Goal: Task Accomplishment & Management: Manage account settings

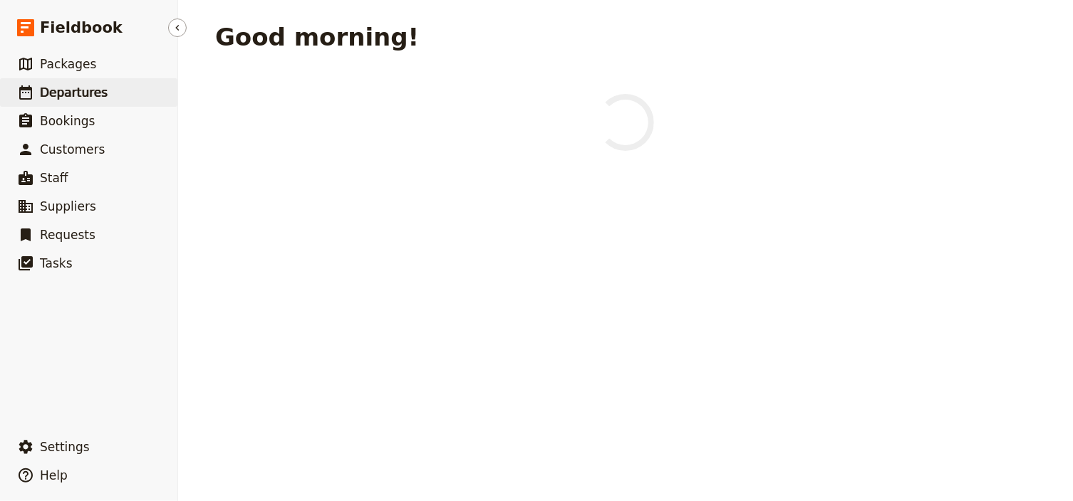
click at [60, 88] on span "Departures" at bounding box center [74, 92] width 68 height 14
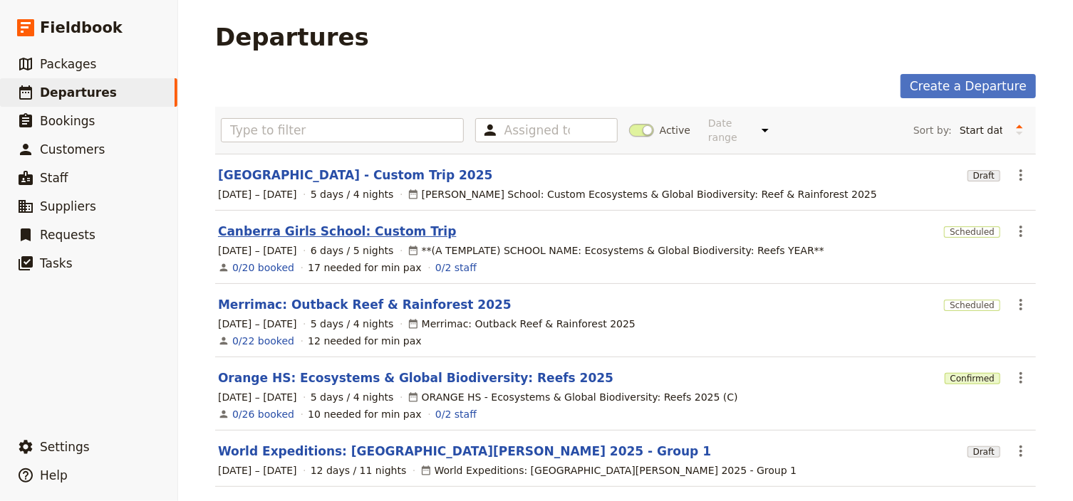
click at [296, 223] on link "Canberra Girls School: Custom Trip" at bounding box center [337, 231] width 239 height 17
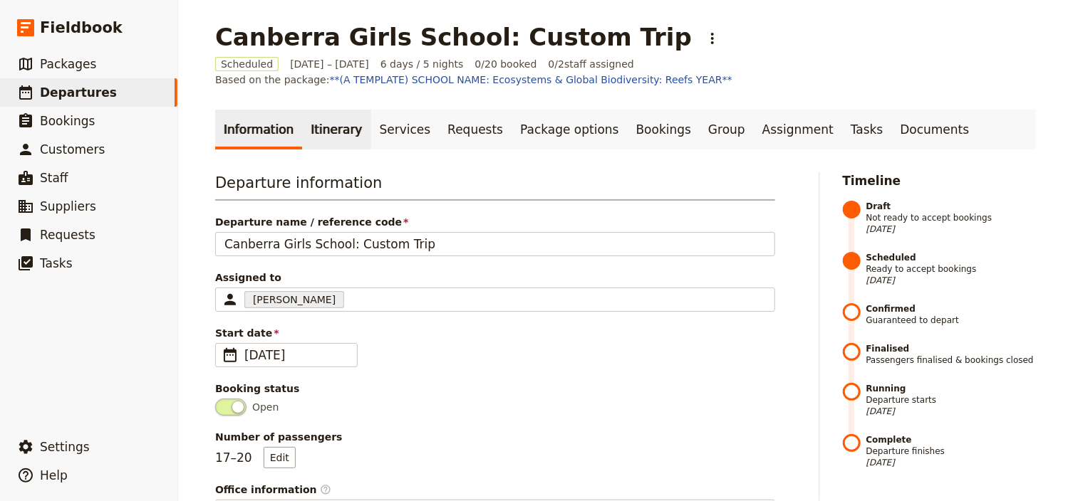
click at [316, 127] on link "Itinerary" at bounding box center [336, 130] width 68 height 40
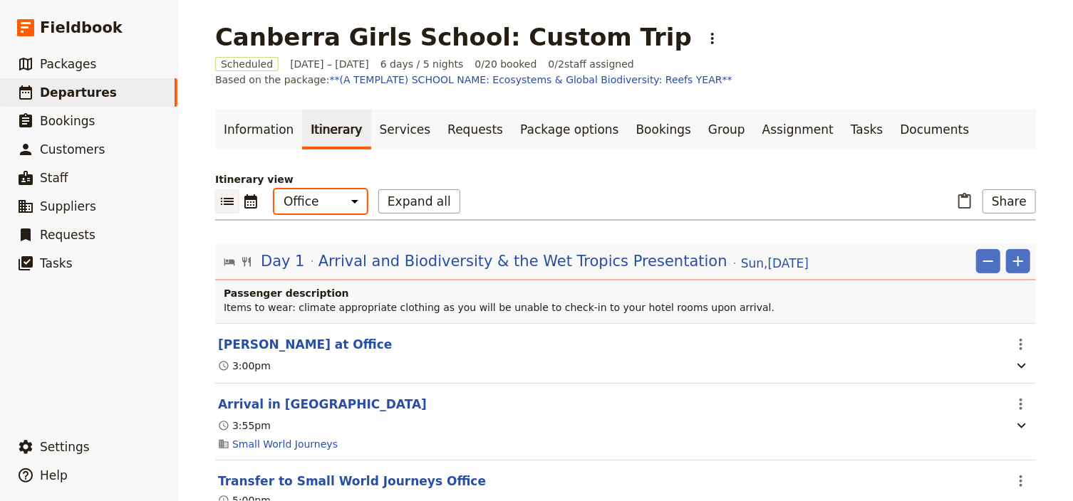
drag, startPoint x: 321, startPoint y: 202, endPoint x: 321, endPoint y: 212, distance: 10.0
click at [321, 202] on select "Office Guide Passenger Sales" at bounding box center [320, 201] width 93 height 24
select select "PASSENGER"
click at [274, 189] on select "Office Guide Passenger Sales" at bounding box center [320, 201] width 93 height 24
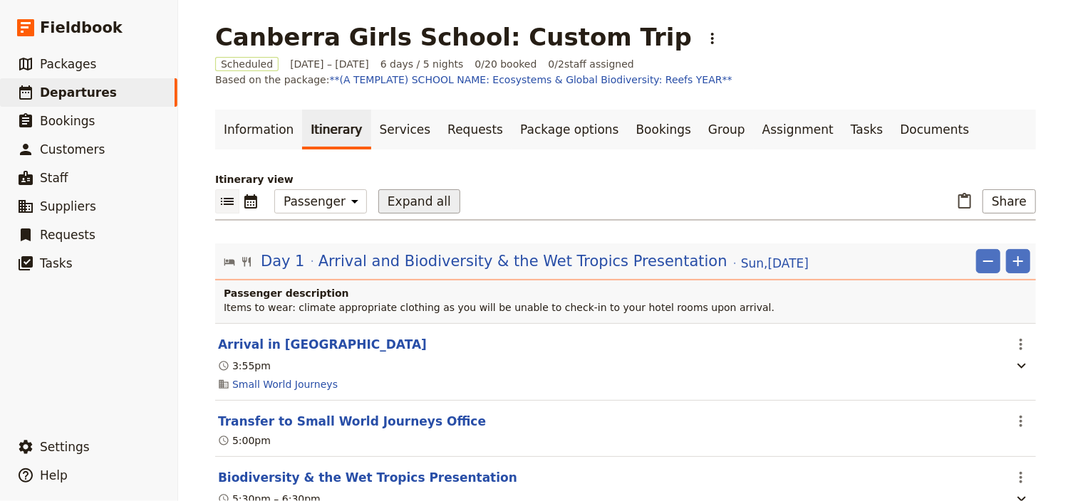
click at [393, 202] on button "Expand all" at bounding box center [419, 201] width 82 height 24
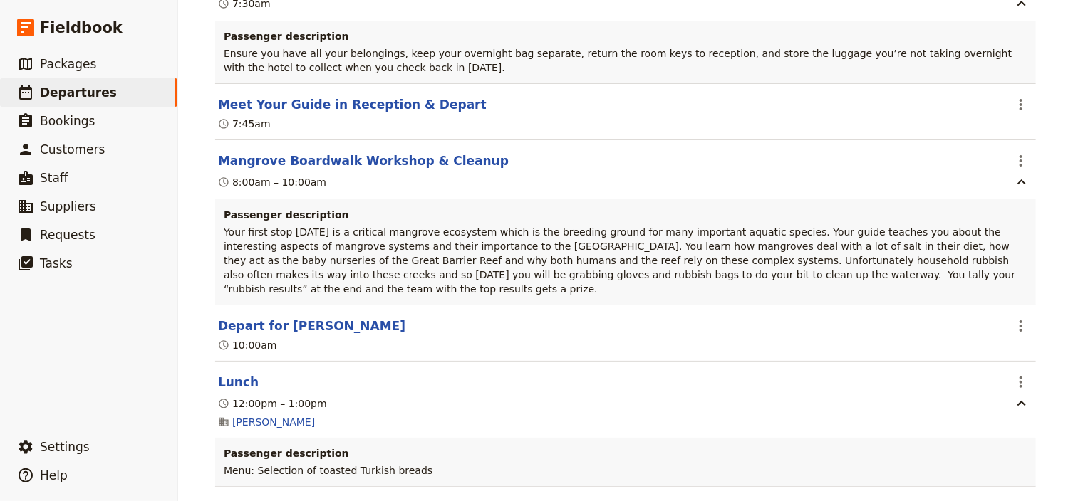
scroll to position [1652, 0]
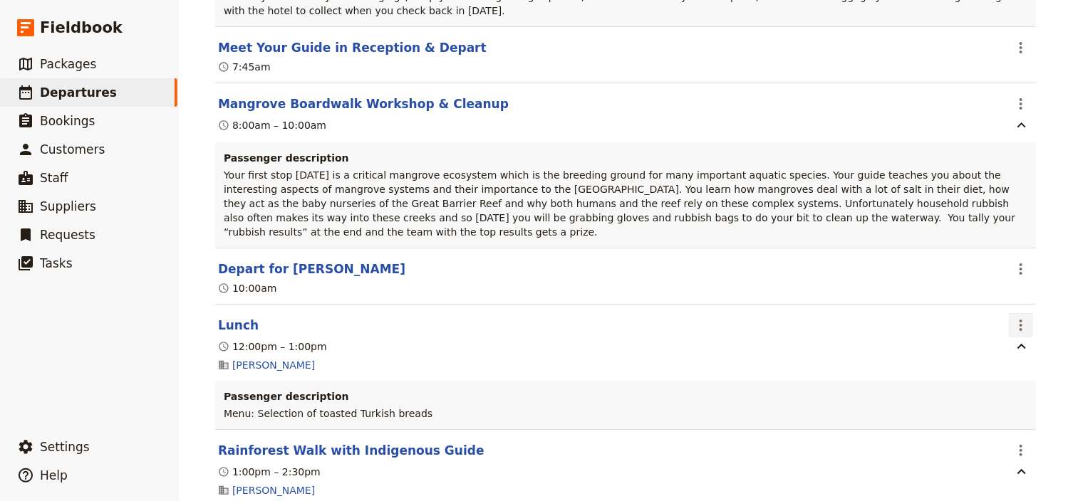
click at [1019, 320] on icon "Actions" at bounding box center [1020, 325] width 3 height 11
click at [997, 308] on span "Edit this itinerary item" at bounding box center [950, 305] width 112 height 14
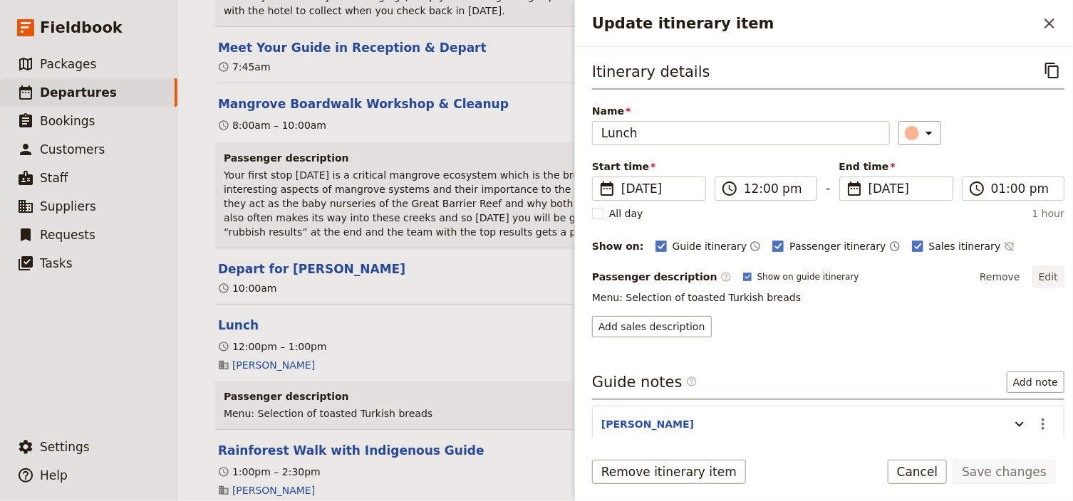
click at [1046, 278] on button "Edit" at bounding box center [1048, 276] width 32 height 21
drag, startPoint x: 1043, startPoint y: 272, endPoint x: 939, endPoint y: 276, distance: 103.3
click at [1043, 272] on button "Edit" at bounding box center [1048, 276] width 32 height 21
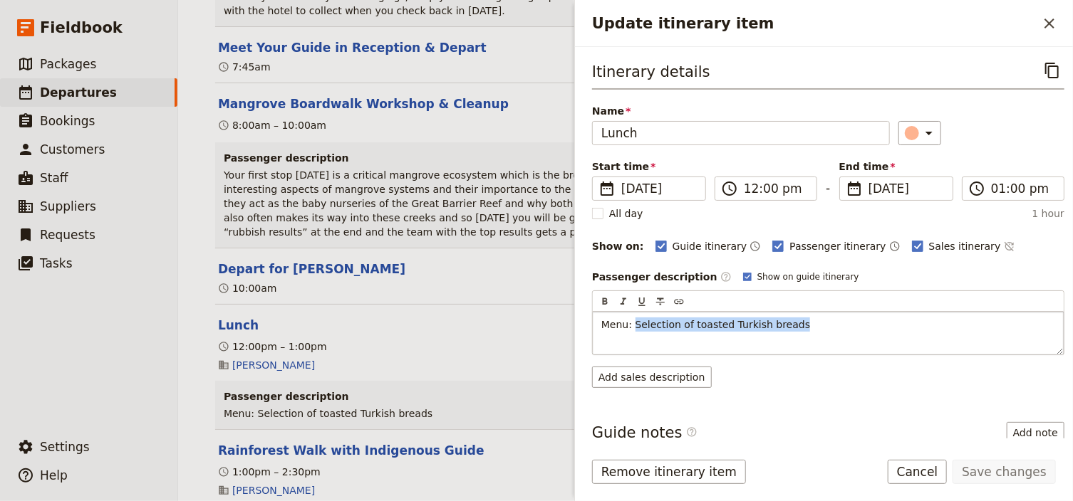
drag, startPoint x: 786, startPoint y: 321, endPoint x: 632, endPoint y: 323, distance: 153.1
click at [632, 323] on p "Menu: Selection of toasted Turkish breads" at bounding box center [828, 325] width 454 height 14
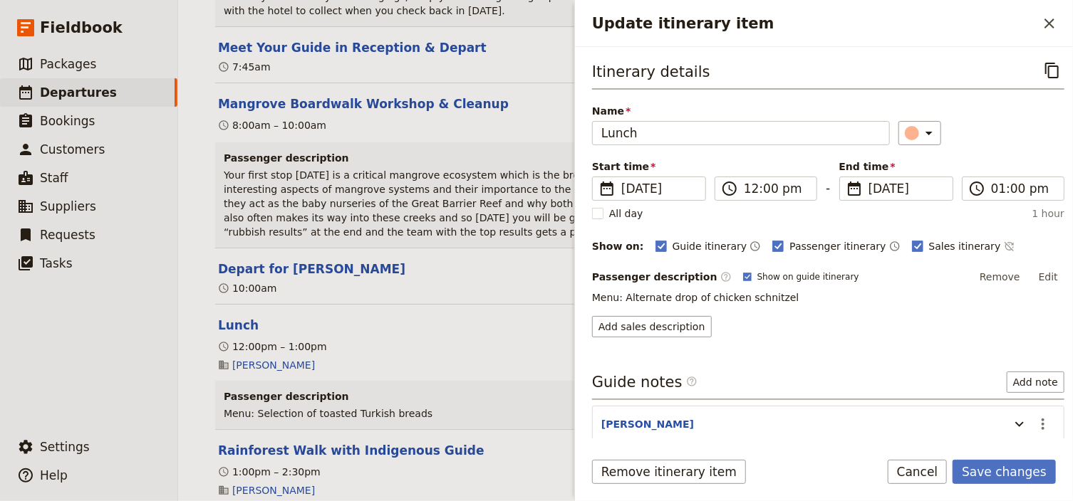
click at [781, 292] on p "Menu: Alternate drop of chicken schnitzel" at bounding box center [828, 298] width 472 height 14
drag, startPoint x: 1040, startPoint y: 276, endPoint x: 1006, endPoint y: 281, distance: 34.0
click at [1037, 276] on button "Edit" at bounding box center [1048, 276] width 32 height 21
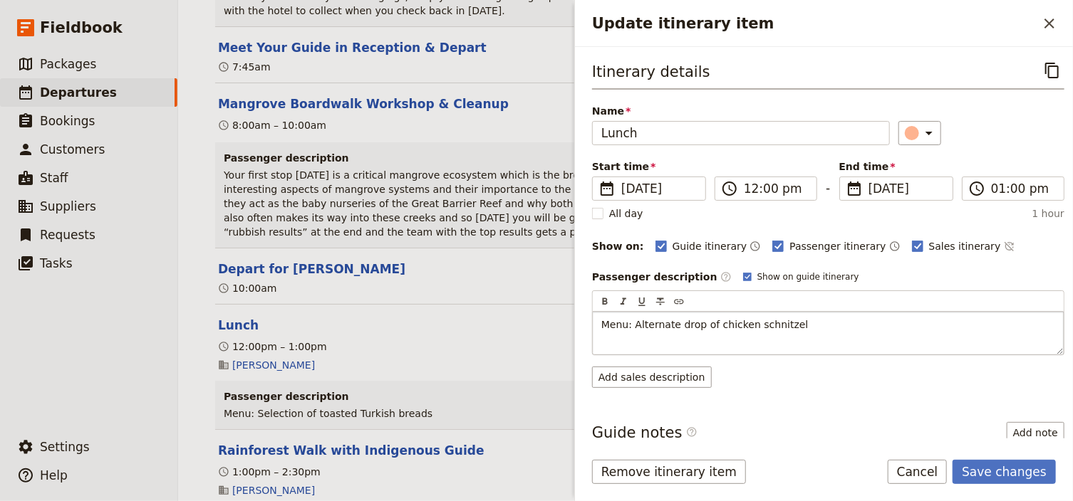
click at [798, 330] on div "Menu: Alternate drop of chicken schnitzel" at bounding box center [828, 333] width 471 height 43
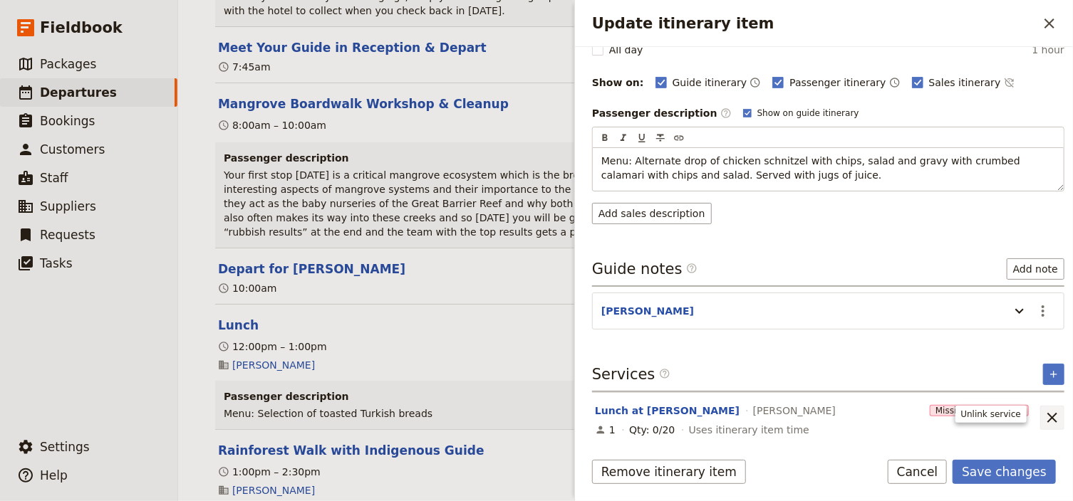
scroll to position [128, 0]
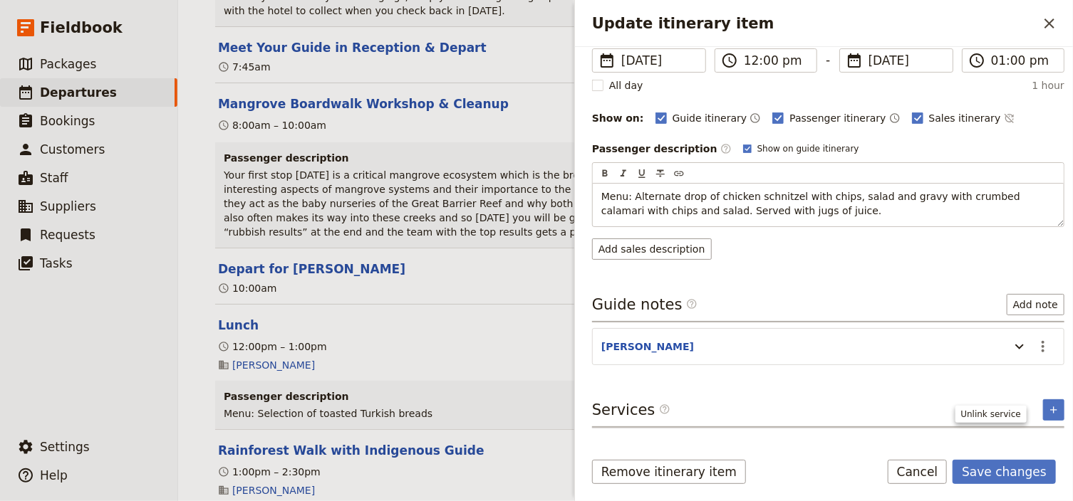
click at [1047, 449] on icon "Unlink service" at bounding box center [1052, 454] width 10 height 10
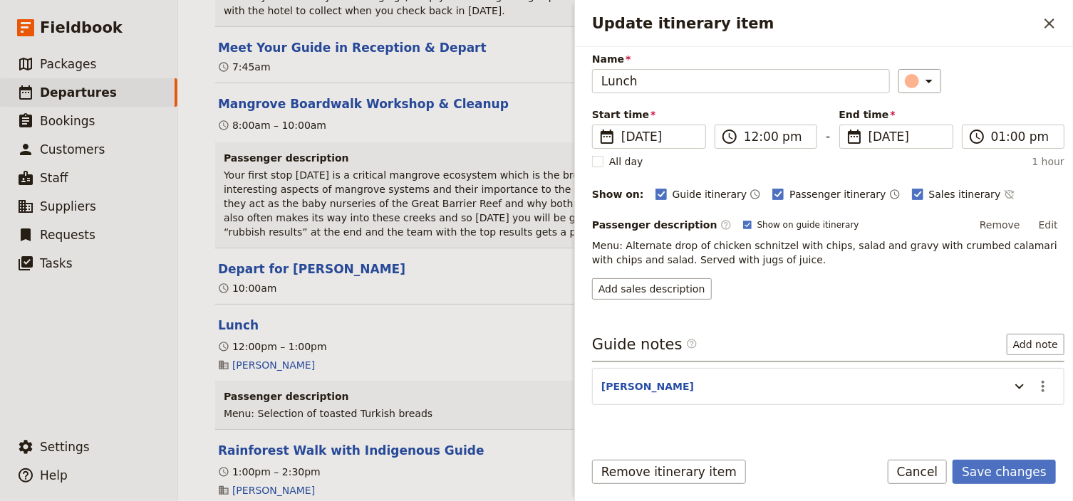
scroll to position [77, 0]
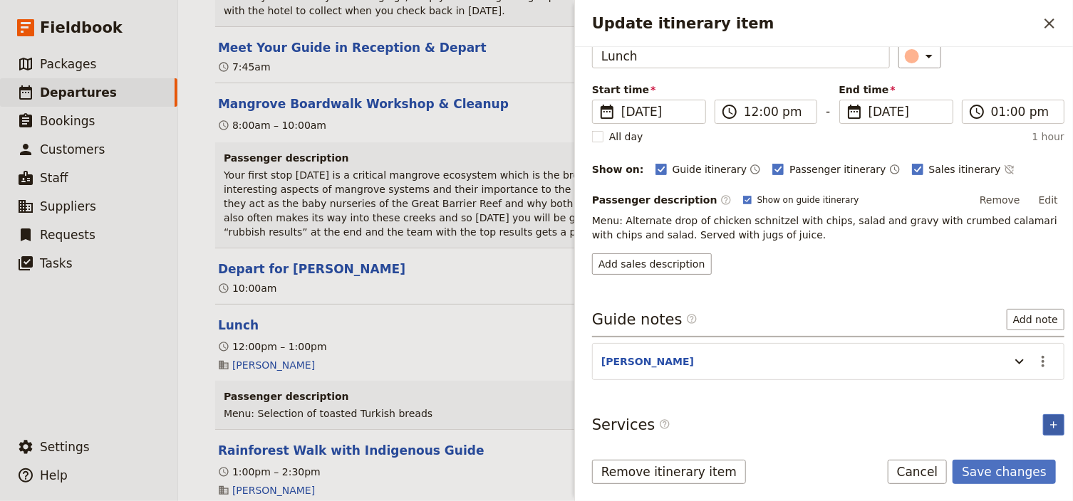
click at [1050, 422] on icon "Add service inclusion" at bounding box center [1053, 425] width 6 height 6
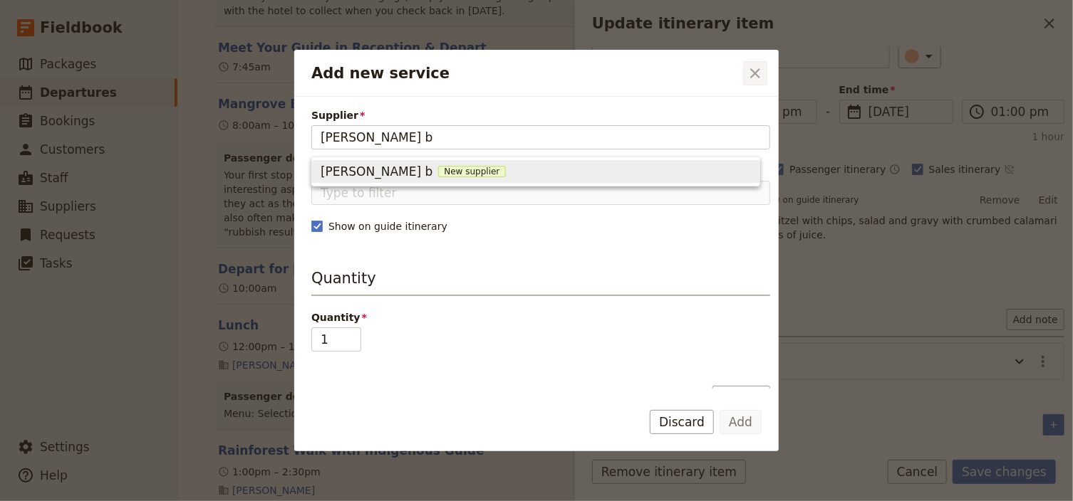
type input "[PERSON_NAME] b"
click at [756, 74] on icon "Close dialog" at bounding box center [755, 73] width 10 height 10
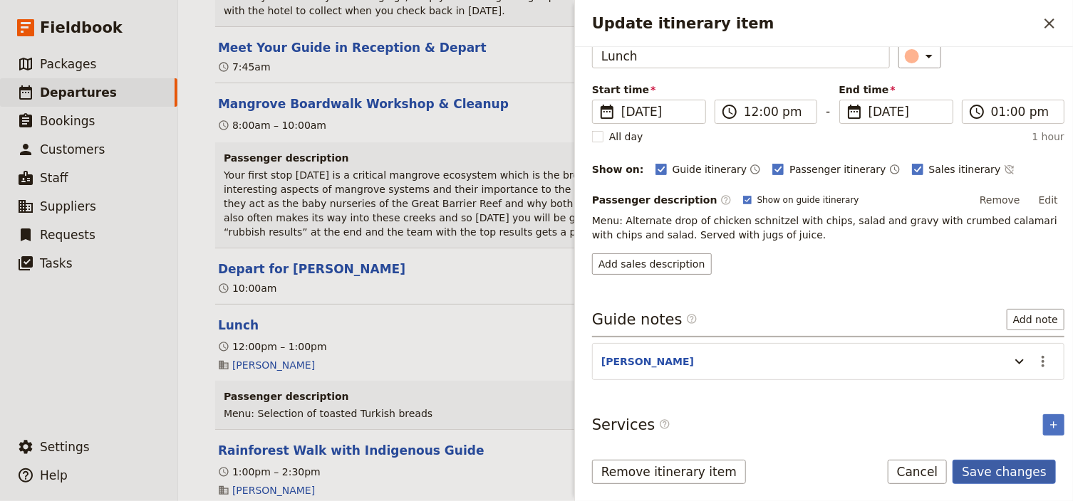
click at [1006, 474] on button "Save changes" at bounding box center [1003, 472] width 103 height 24
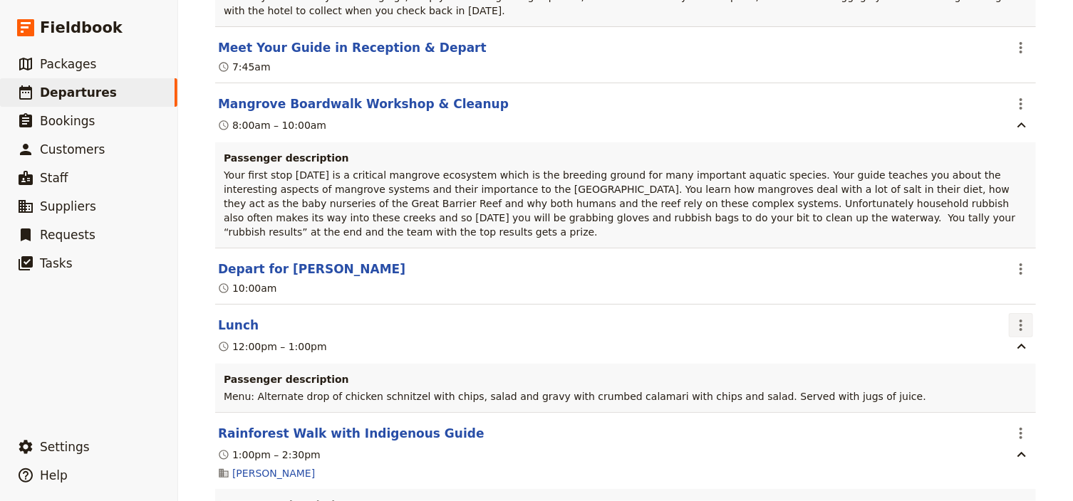
click at [1019, 320] on icon "Actions" at bounding box center [1020, 325] width 3 height 11
click at [999, 304] on span "Edit this itinerary item" at bounding box center [950, 305] width 112 height 14
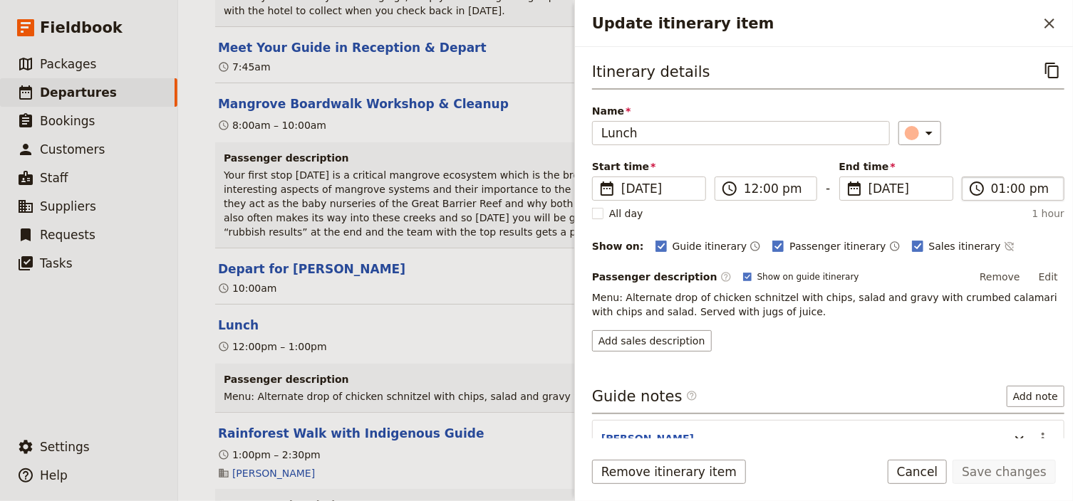
click at [996, 196] on label "​ 01:00 pm" at bounding box center [1013, 189] width 103 height 24
click at [996, 196] on input "01:00 pm" at bounding box center [1023, 188] width 64 height 17
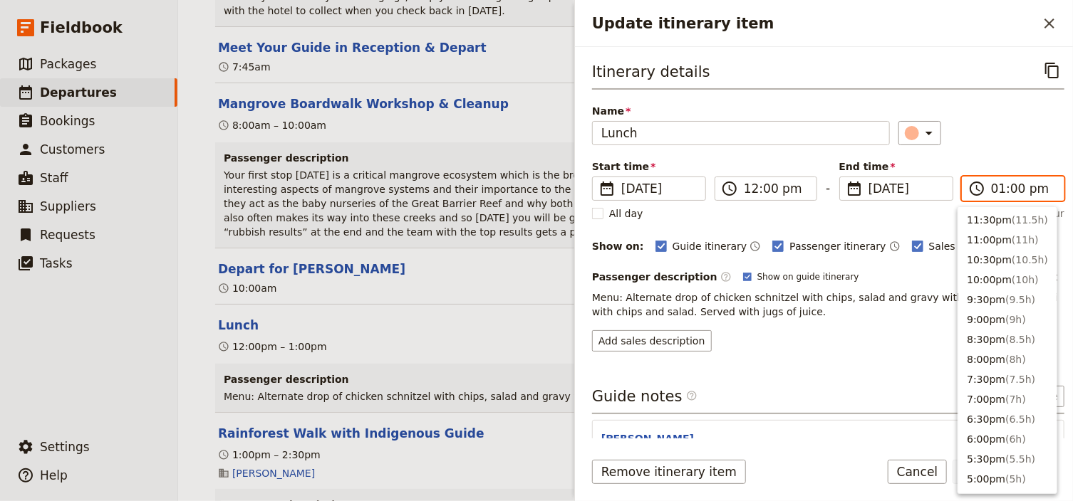
scroll to position [422, 0]
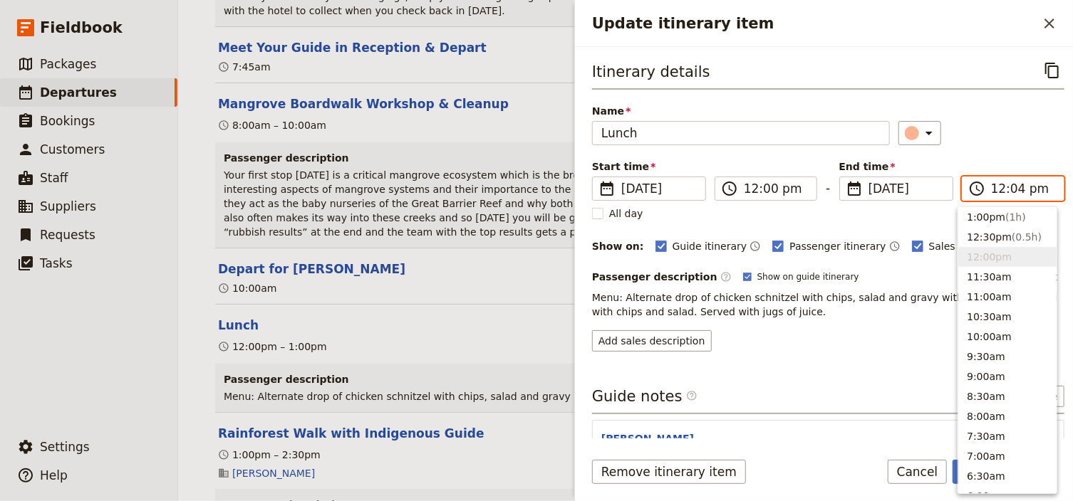
type input "12:45 pm"
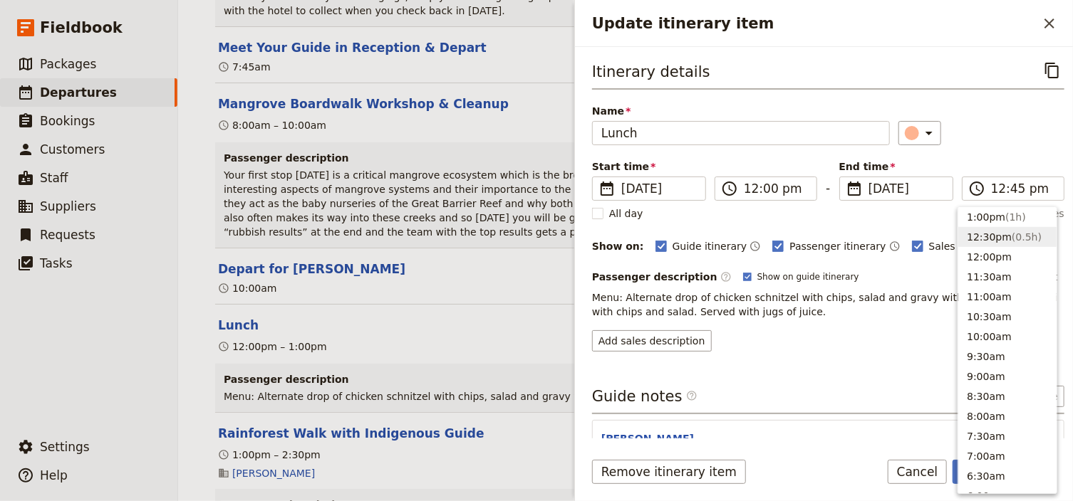
click at [1001, 156] on div "Itinerary details ​ Name Lunch ​ Start time ​ [DATE] [DATE] [DATE] 12:00 ​ 12:0…" at bounding box center [828, 204] width 472 height 293
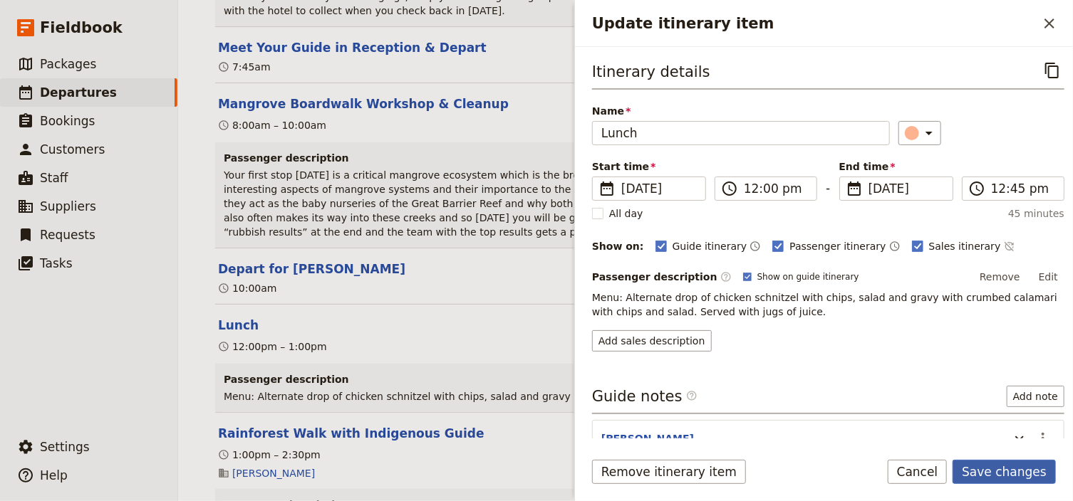
click at [1007, 474] on button "Save changes" at bounding box center [1003, 472] width 103 height 24
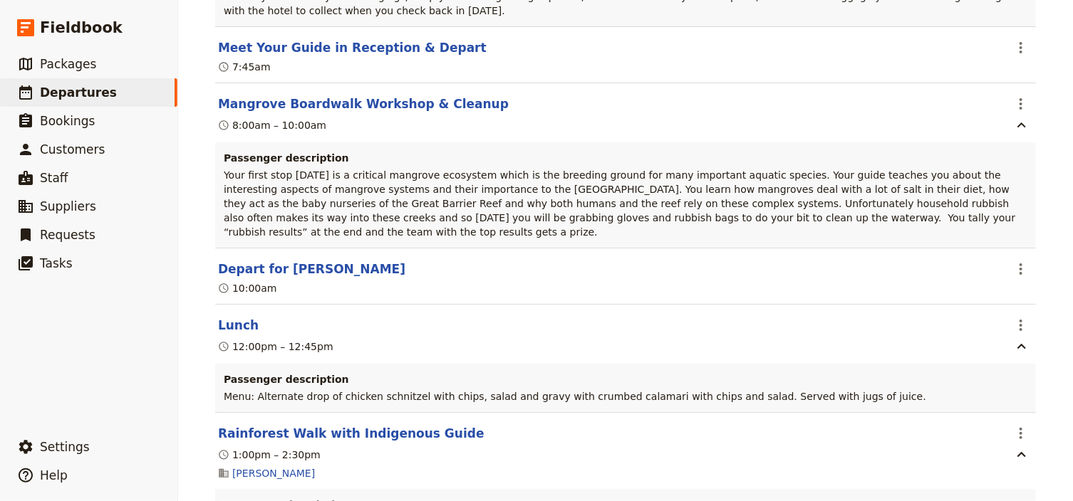
click at [1048, 304] on div "Canberra Girls School: Custom Trip ​ Scheduled [DATE] – [DATE] 6 days / 5 night…" at bounding box center [625, 250] width 895 height 501
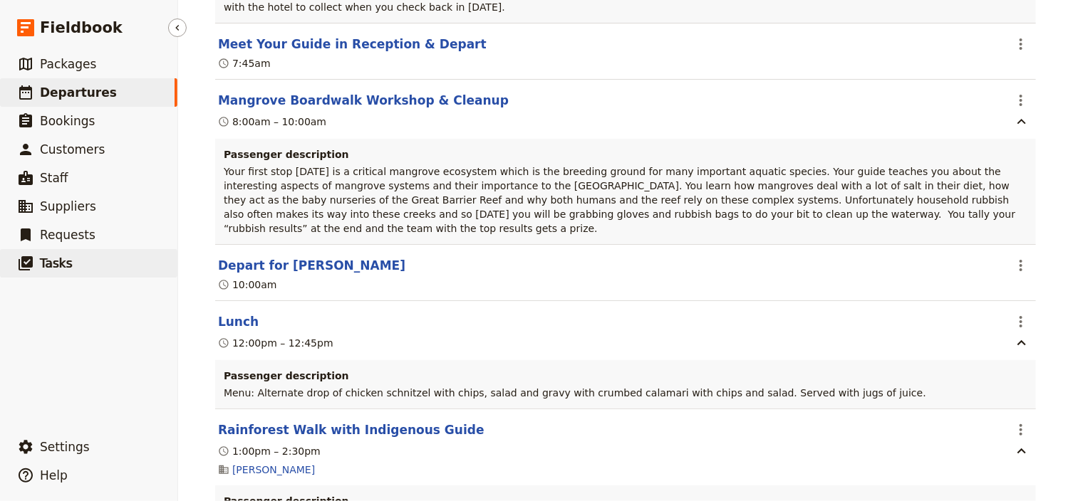
scroll to position [1538, 0]
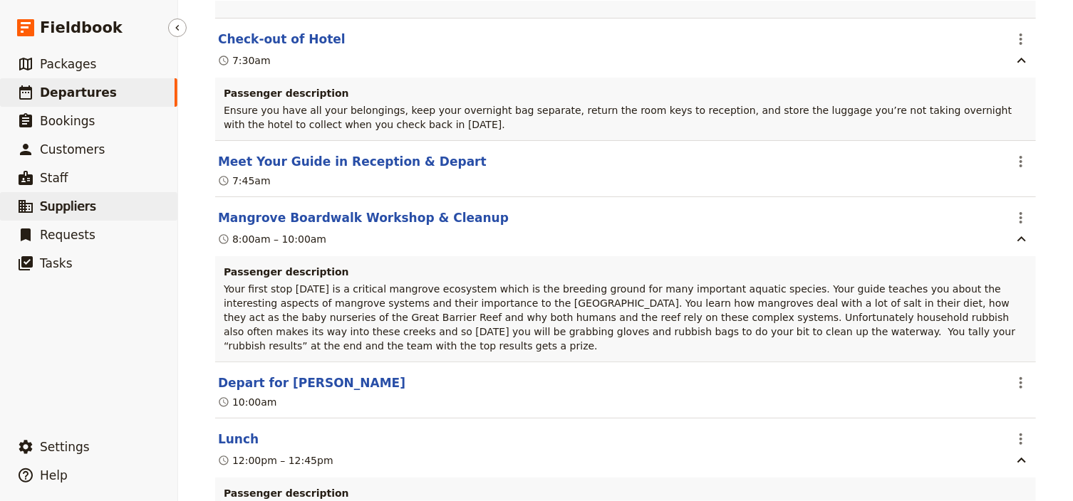
drag, startPoint x: 55, startPoint y: 207, endPoint x: 70, endPoint y: 206, distance: 15.0
click at [55, 207] on span "Suppliers" at bounding box center [68, 206] width 56 height 14
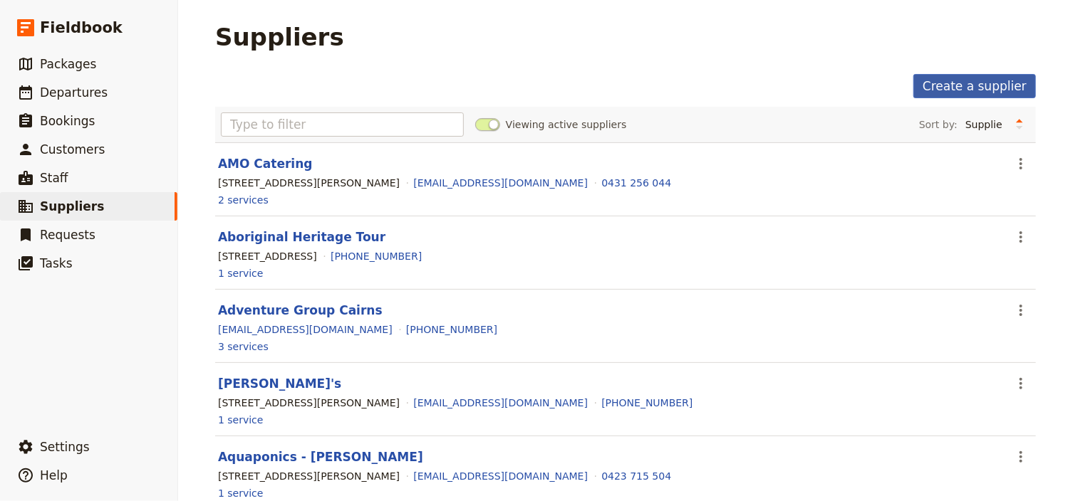
click at [954, 77] on link "Create a supplier" at bounding box center [974, 86] width 123 height 24
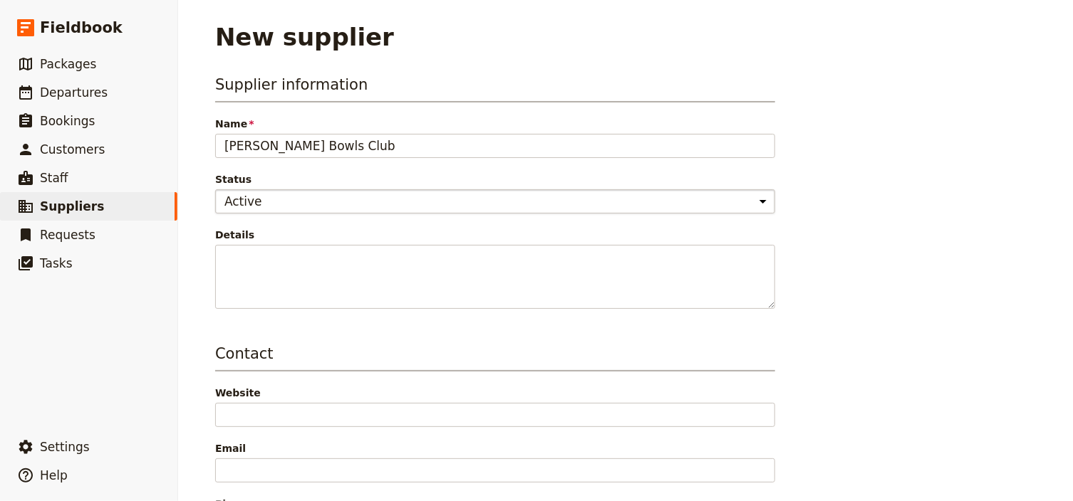
type input "[PERSON_NAME] Bowls Club"
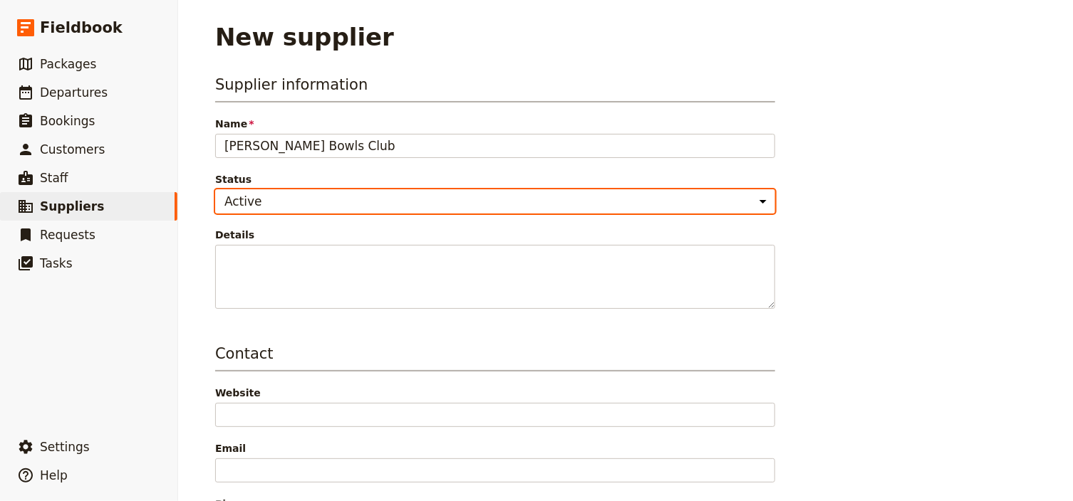
click at [546, 204] on select "Active Inactive" at bounding box center [495, 201] width 560 height 24
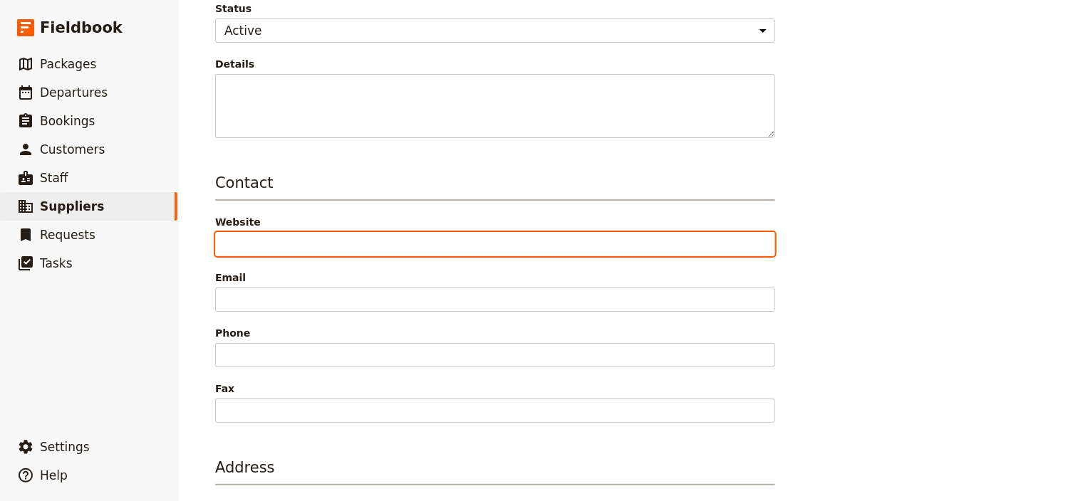
click at [236, 240] on input "Website" at bounding box center [495, 244] width 560 height 24
paste input "[URL][DOMAIN_NAME][DOMAIN_NAME]"
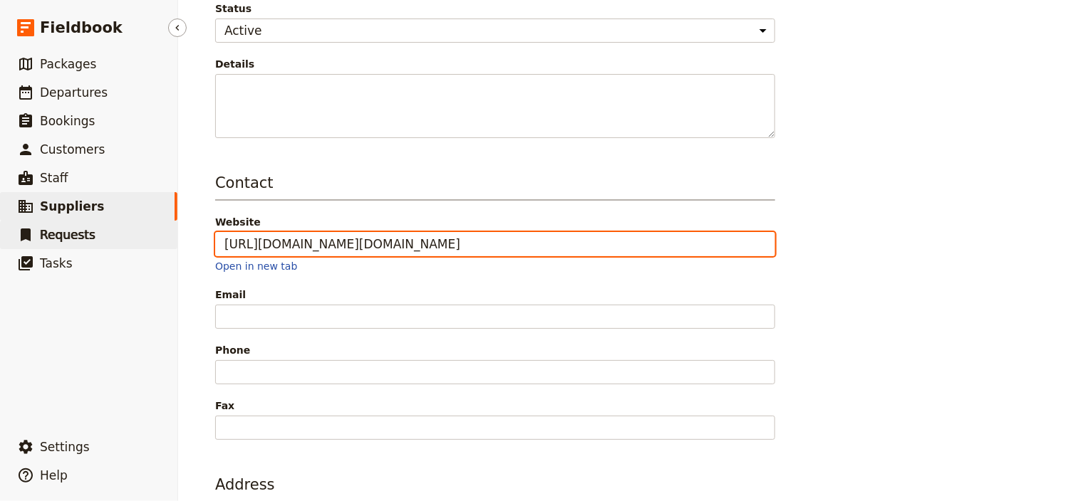
scroll to position [0, 0]
drag, startPoint x: 766, startPoint y: 244, endPoint x: 9, endPoint y: 239, distance: 757.8
click at [11, 239] on div "Fieldbook ​ ​ Fieldbook ​ ​ Packages ​ Departures ​ Bookings ​ Customers ​ Staf…" at bounding box center [536, 250] width 1073 height 501
type input "A"
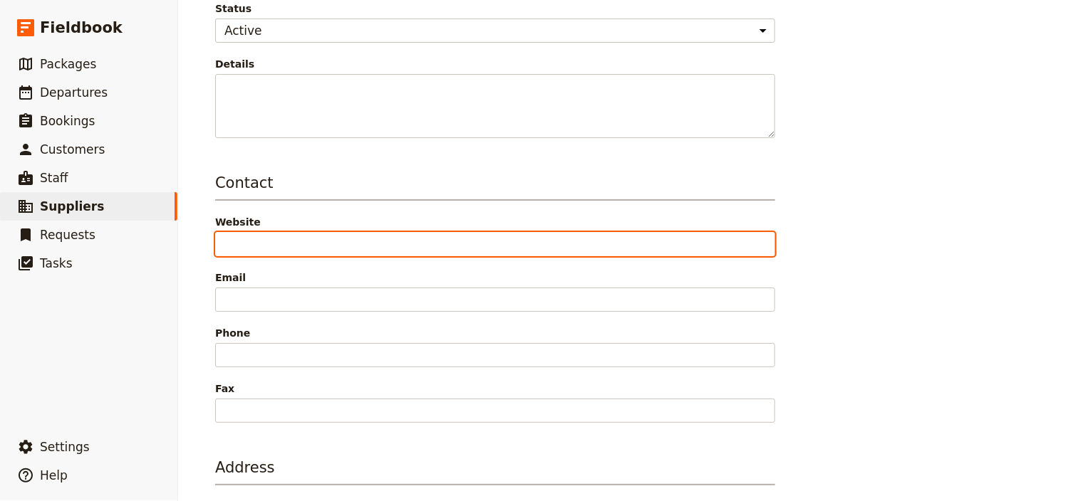
paste input "[URL][DOMAIN_NAME]"
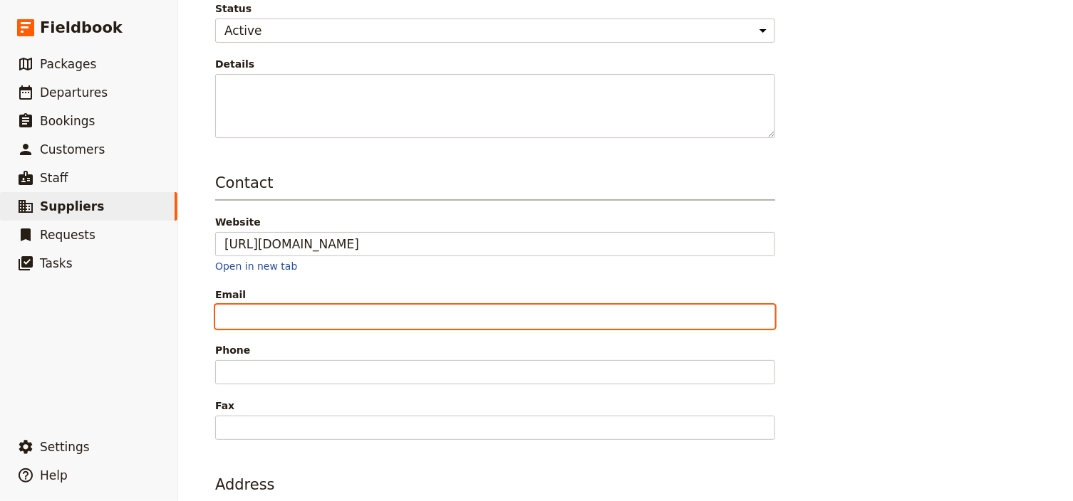
type input "[URL][DOMAIN_NAME]"
click at [271, 317] on input "Email" at bounding box center [495, 317] width 560 height 24
click at [222, 310] on input "Email" at bounding box center [495, 317] width 560 height 24
paste input "[EMAIL_ADDRESS][DOMAIN_NAME]"
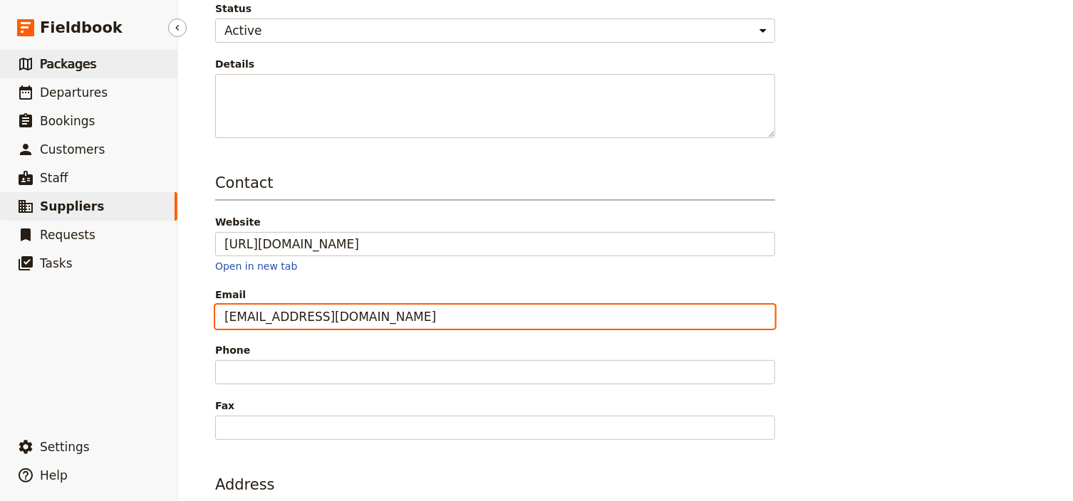
type input "[EMAIL_ADDRESS][DOMAIN_NAME]"
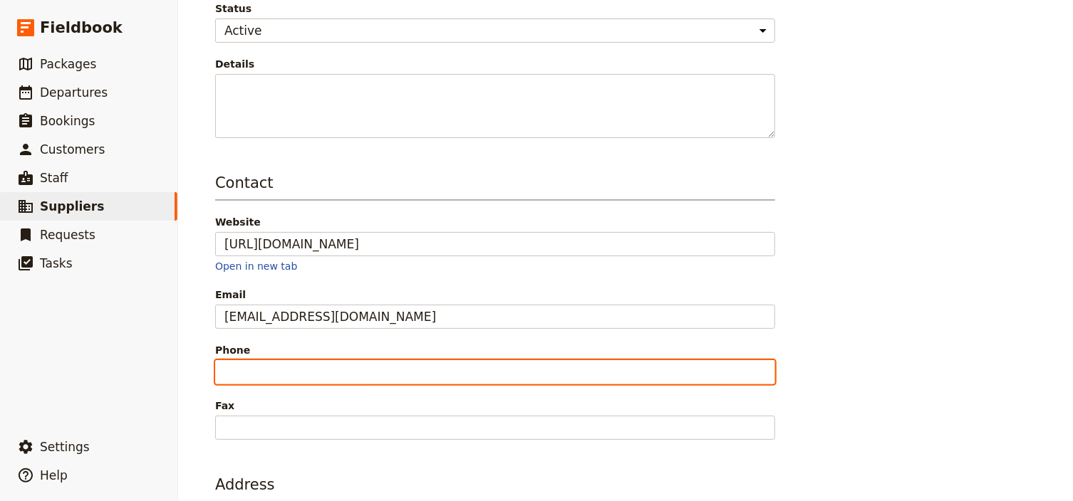
click at [226, 370] on input "Phone" at bounding box center [495, 372] width 560 height 24
type input "07 4098 1434"
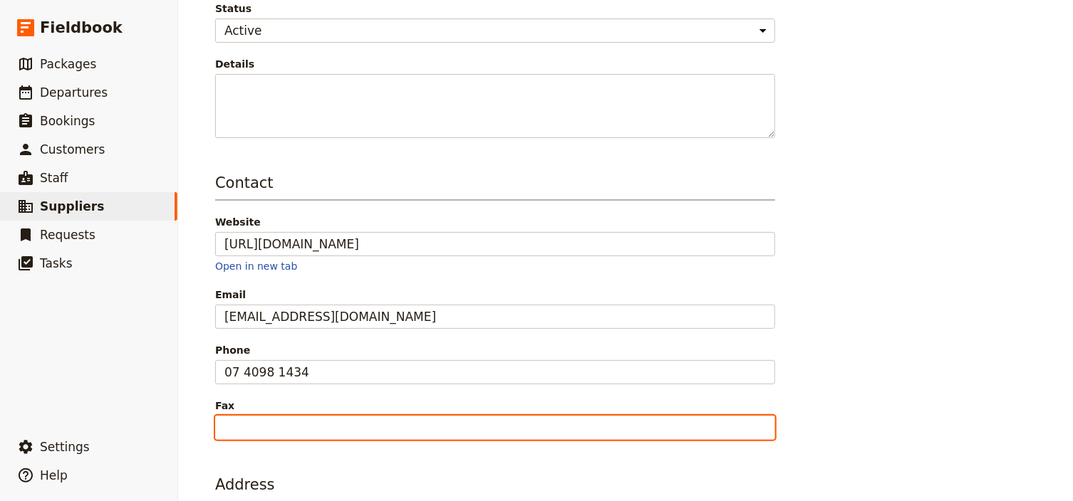
click at [236, 420] on input "Fax" at bounding box center [495, 428] width 560 height 24
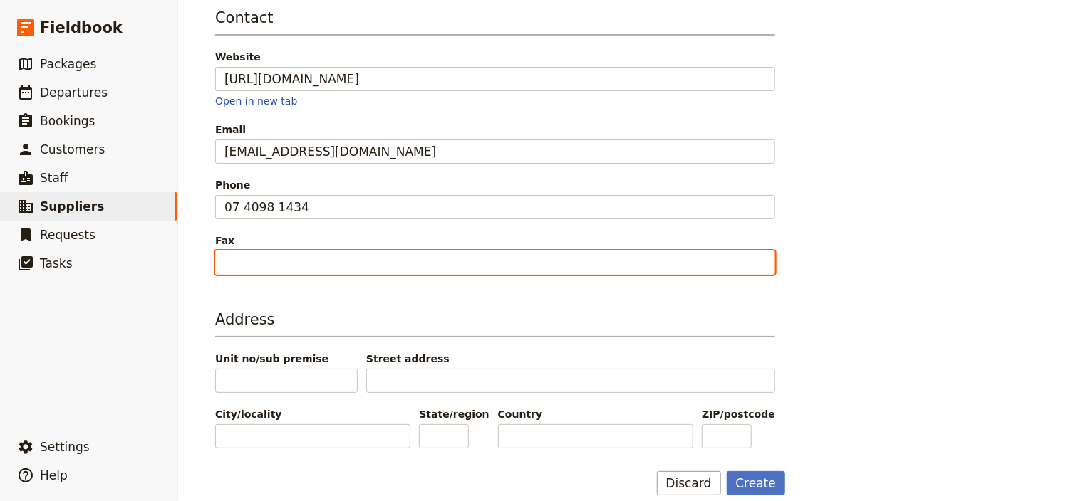
scroll to position [342, 0]
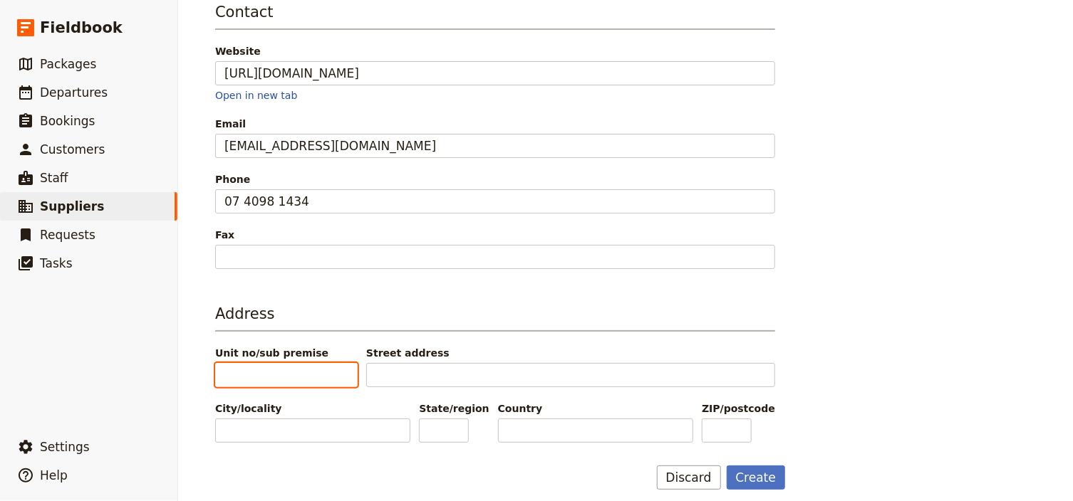
click at [236, 370] on input "Unit no/sub premise" at bounding box center [286, 375] width 142 height 24
type input "4-8"
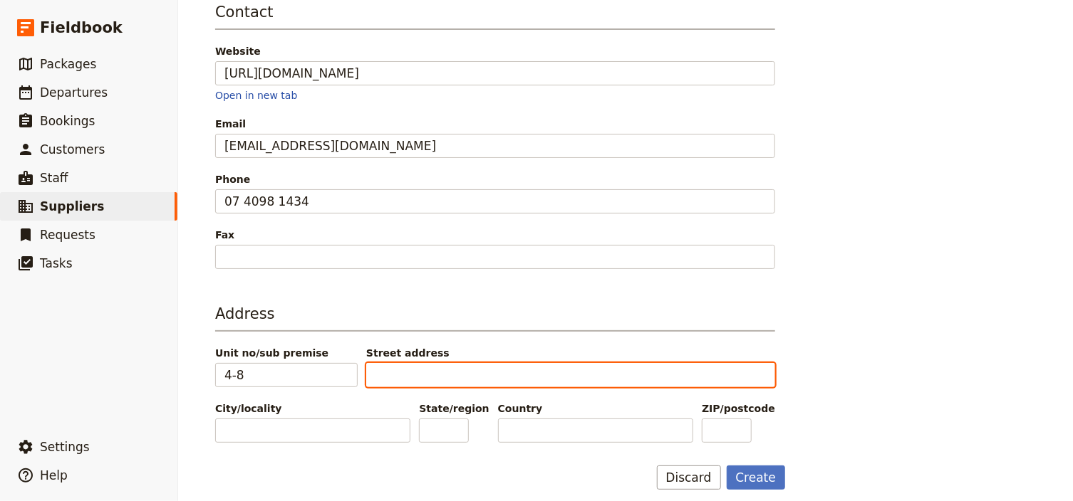
click at [387, 372] on input "Street address" at bounding box center [570, 375] width 409 height 24
type input "[PERSON_NAME][GEOGRAPHIC_DATA]"
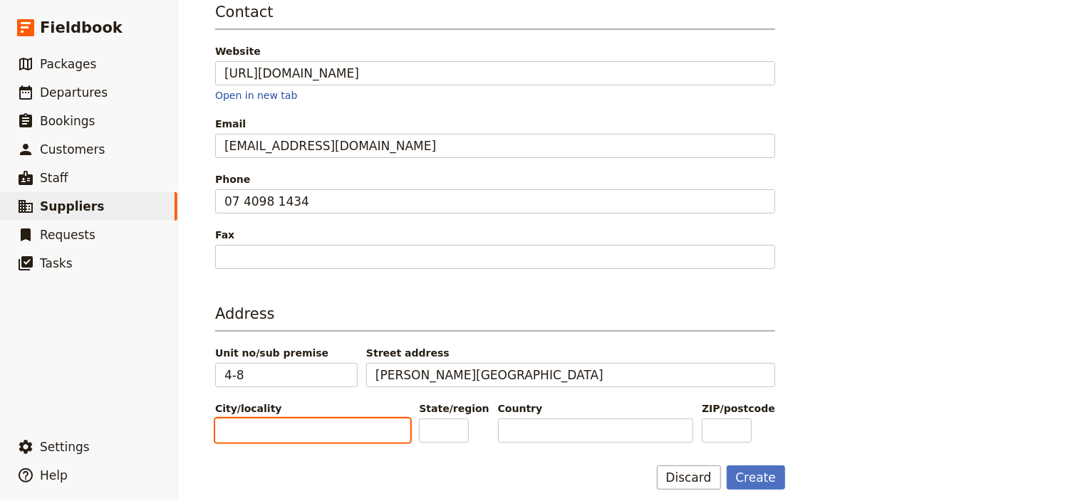
click at [219, 422] on input "City/locality" at bounding box center [312, 431] width 195 height 24
type input "[PERSON_NAME]"
type input "W"
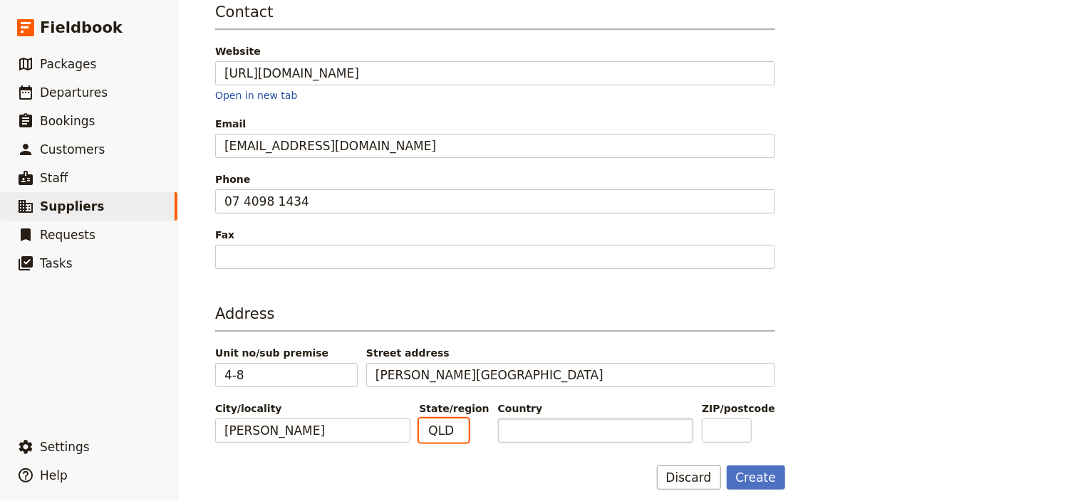
type input "QLD"
click at [511, 422] on input "Country" at bounding box center [595, 431] width 195 height 24
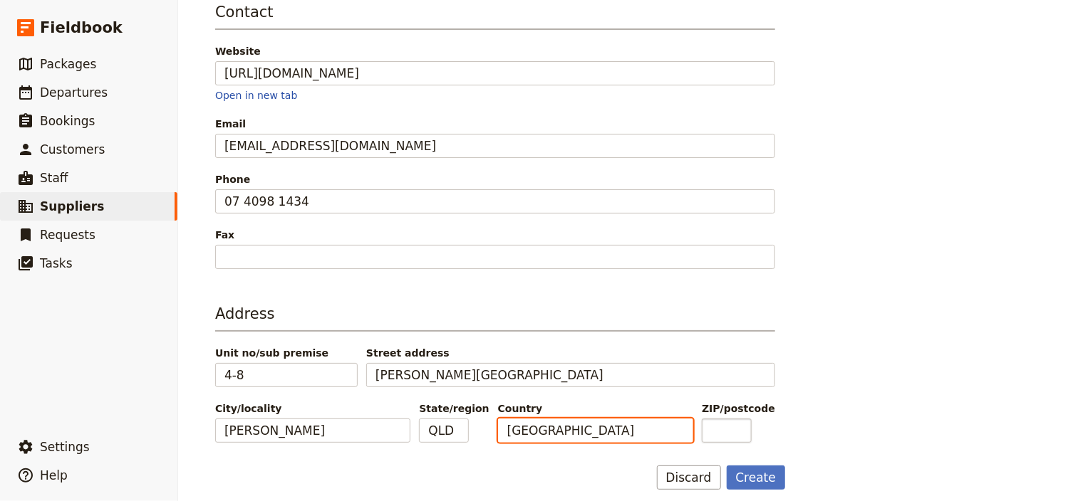
type input "[GEOGRAPHIC_DATA]"
click at [726, 420] on input "ZIP/postcode" at bounding box center [727, 431] width 50 height 24
type input "4873"
click at [750, 472] on button "Create" at bounding box center [755, 478] width 59 height 24
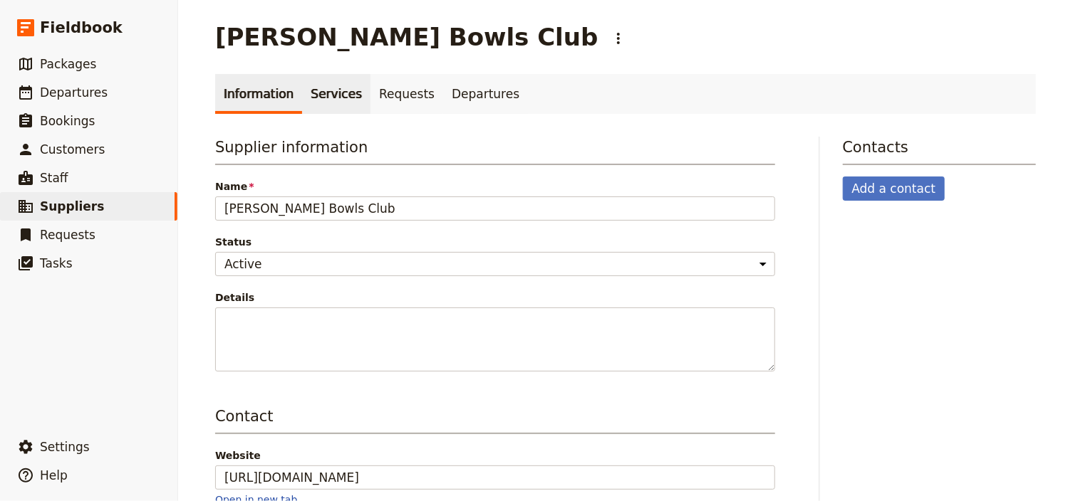
click at [319, 93] on link "Services" at bounding box center [336, 94] width 68 height 40
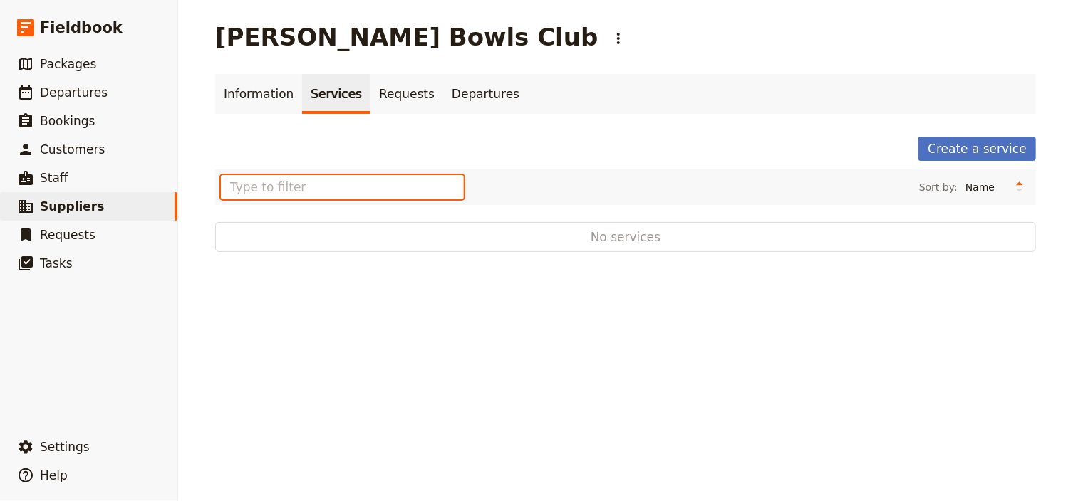
click at [242, 184] on input "text" at bounding box center [342, 187] width 243 height 24
type input "Lunch"
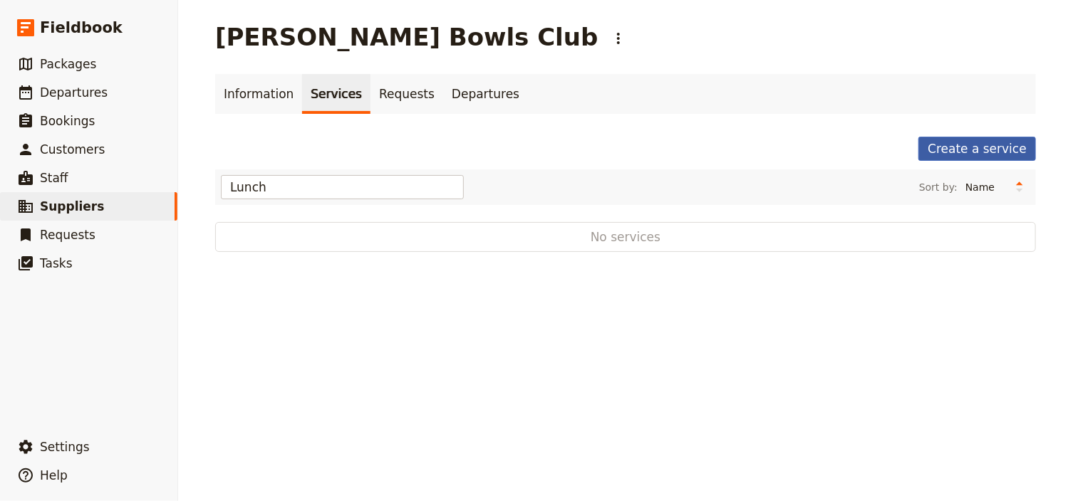
click at [941, 145] on link "Create a service" at bounding box center [977, 149] width 118 height 24
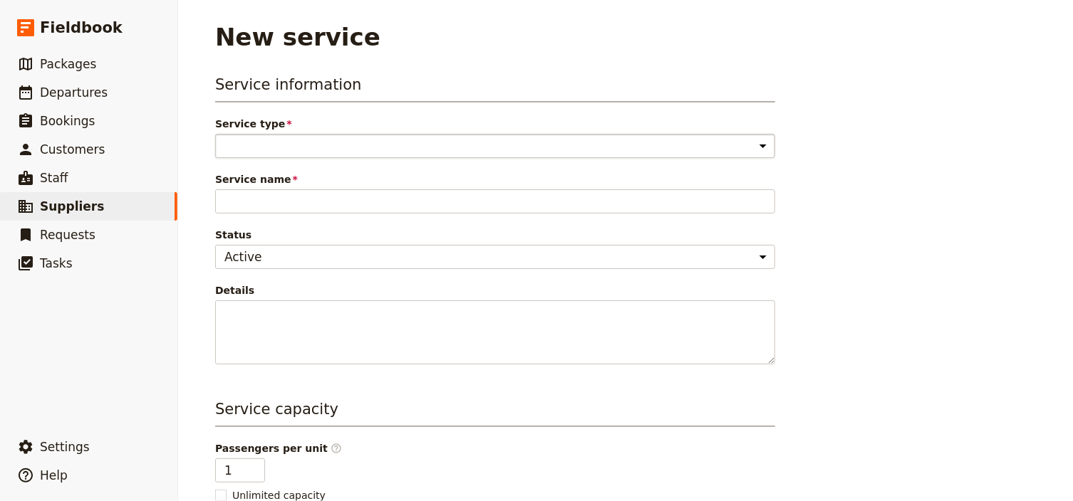
click at [344, 148] on select "Accommodation Activity Transport Flight Food and beverage Other" at bounding box center [495, 146] width 560 height 24
select select "FoodAndBeverageService"
click at [215, 134] on select "Accommodation Activity Transport Flight Food and beverage Other" at bounding box center [495, 146] width 560 height 24
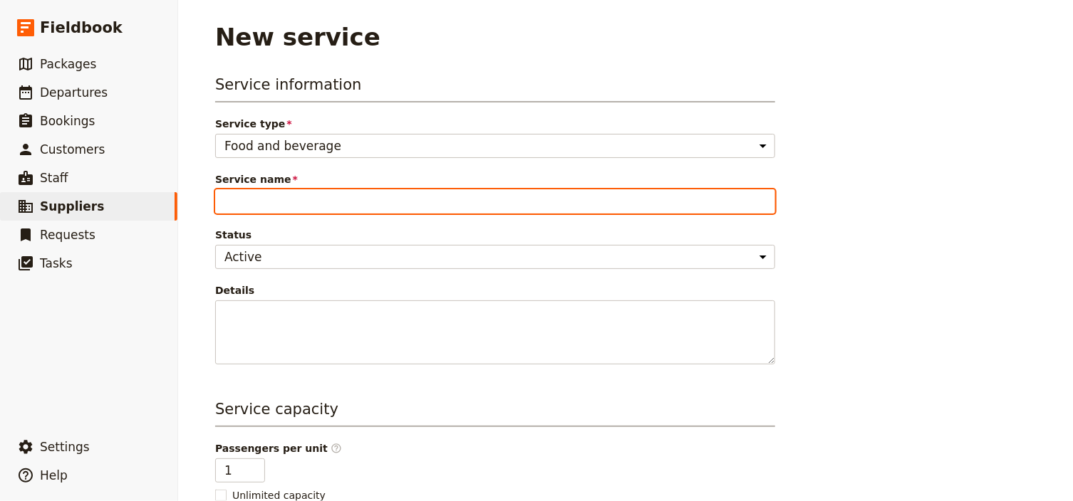
click at [253, 203] on input "Service name" at bounding box center [495, 201] width 560 height 24
type input "Lunch"
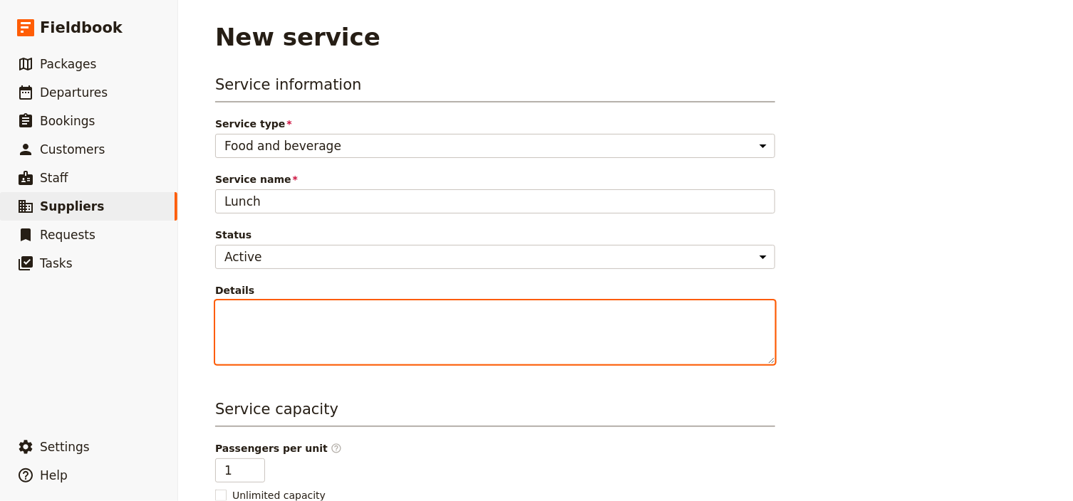
click at [268, 330] on textarea "Details" at bounding box center [495, 333] width 560 height 64
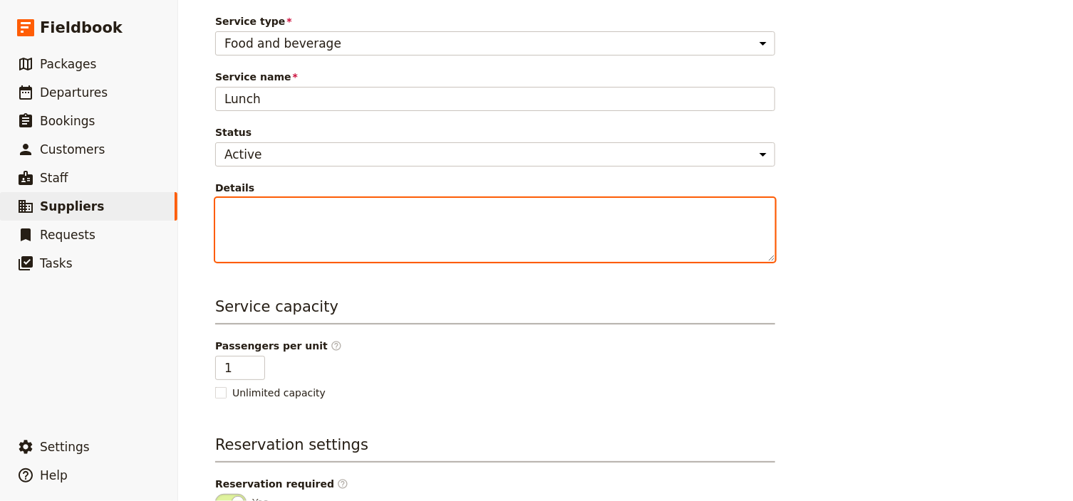
scroll to position [114, 0]
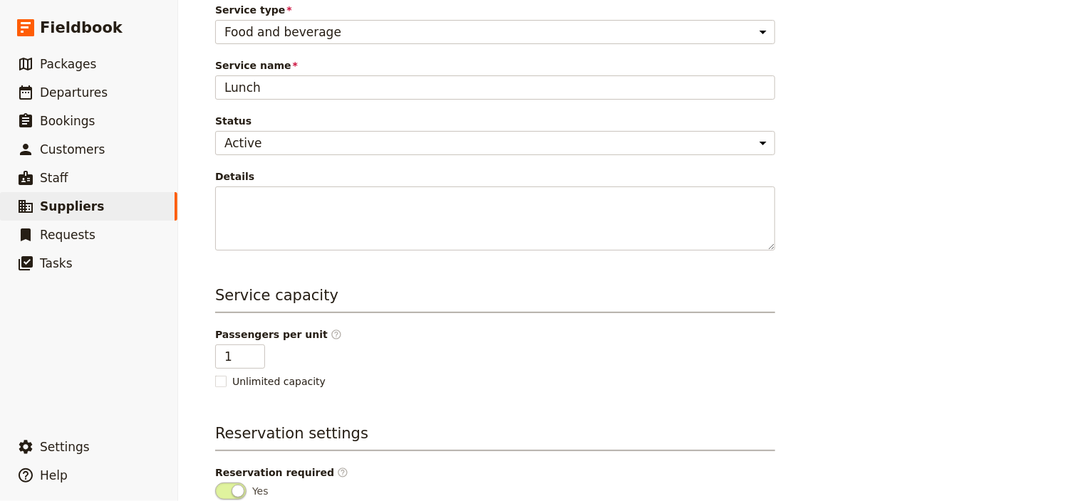
click at [894, 215] on div "Service information Service type Accommodation Activity Transport Flight Food a…" at bounding box center [625, 285] width 821 height 650
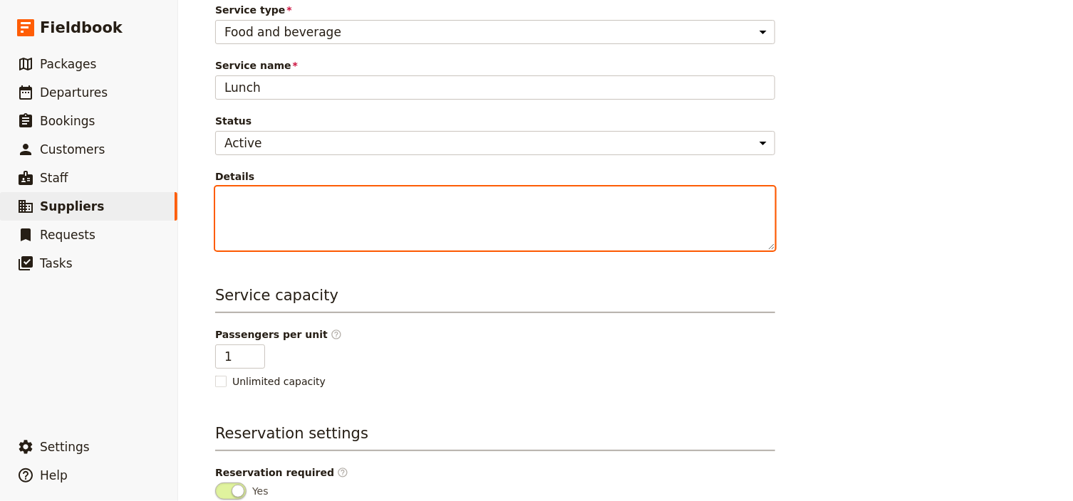
click at [228, 202] on textarea "Details" at bounding box center [495, 219] width 560 height 64
paste textarea "Chicken schnitzel with chips, salad, and gravy alternate drop with crumbed cala…"
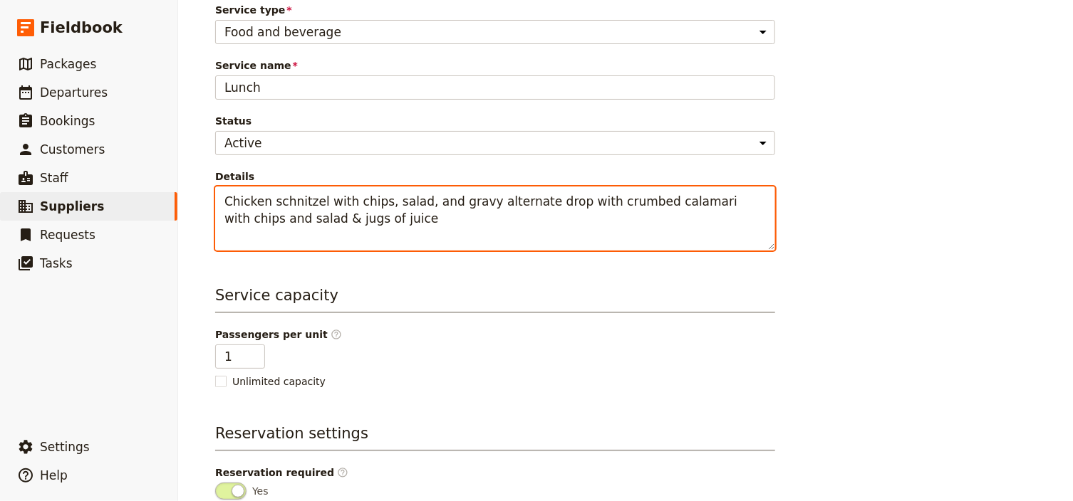
click at [346, 222] on textarea "Chicken schnitzel with chips, salad, and gravy alternate drop with crumbed cala…" at bounding box center [495, 219] width 560 height 64
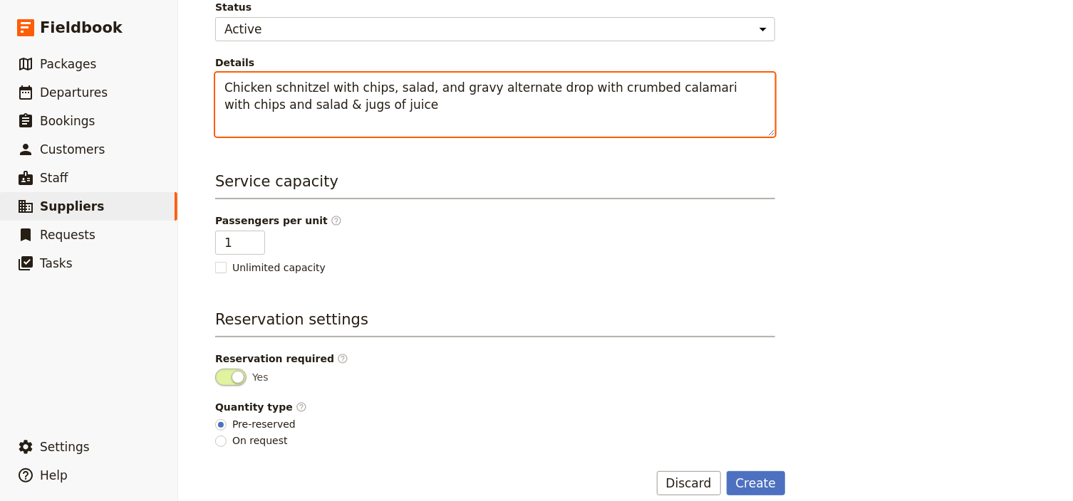
scroll to position [242, 0]
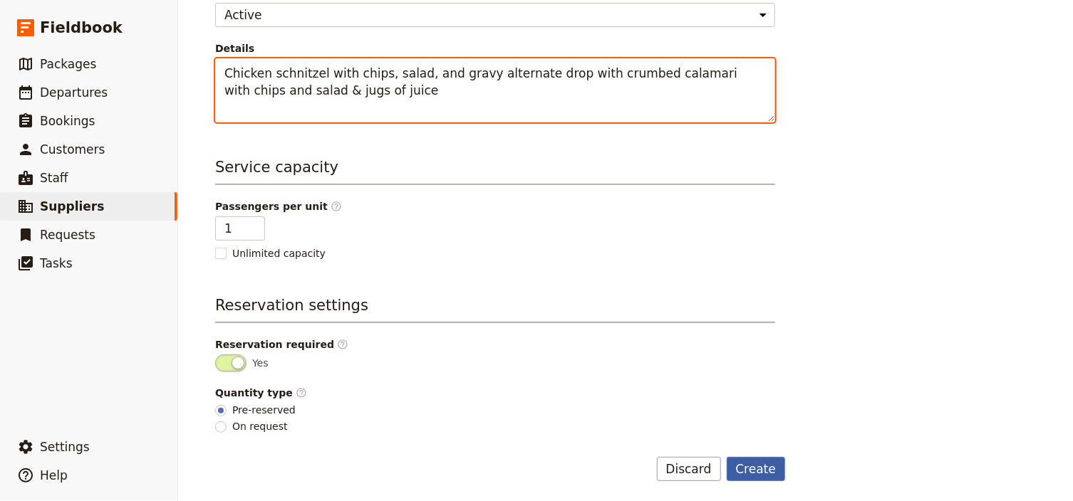
type textarea "Chicken schnitzel with chips, salad, and gravy alternate drop with crumbed cala…"
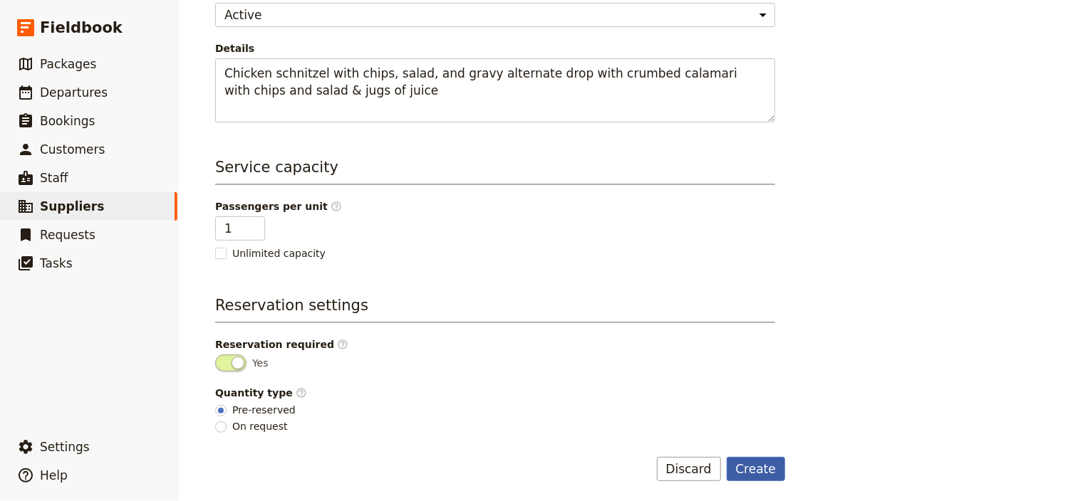
click at [760, 469] on button "Create" at bounding box center [755, 469] width 59 height 24
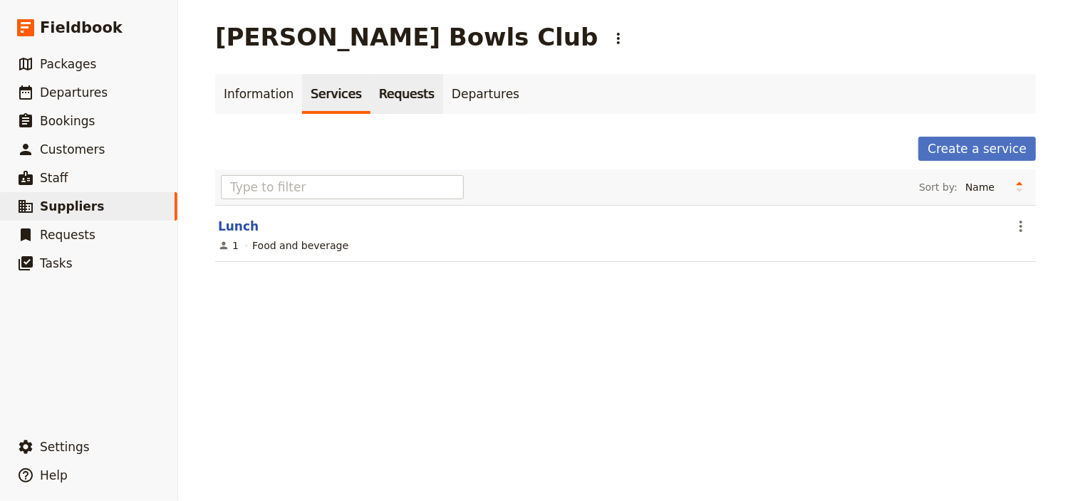
click at [390, 93] on link "Requests" at bounding box center [406, 94] width 73 height 40
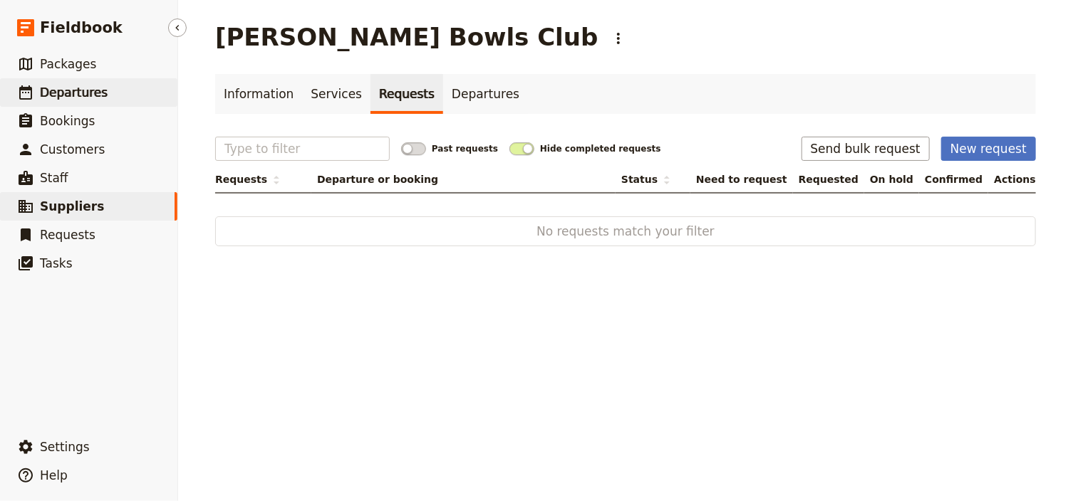
click at [73, 97] on span "Departures" at bounding box center [74, 92] width 68 height 14
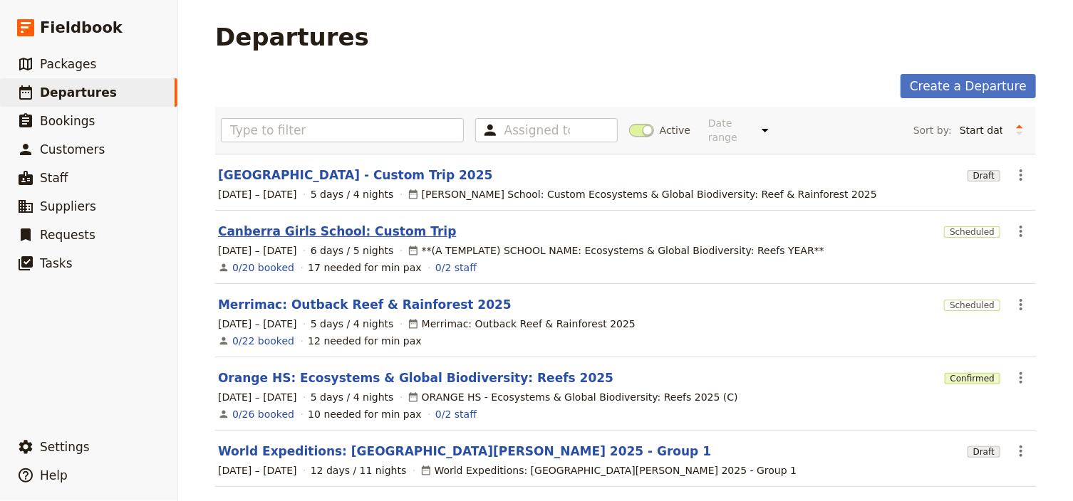
click at [262, 223] on link "Canberra Girls School: Custom Trip" at bounding box center [337, 231] width 239 height 17
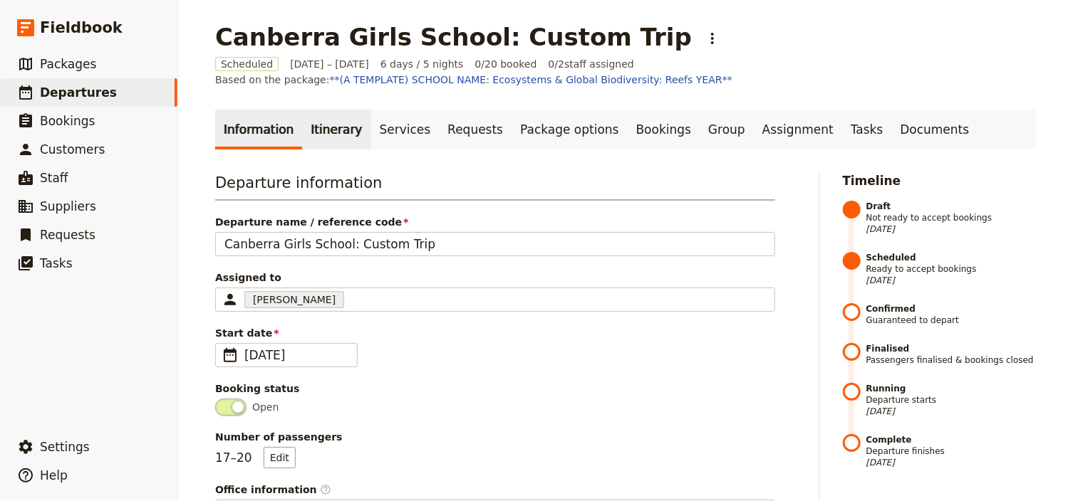
click at [318, 130] on link "Itinerary" at bounding box center [336, 130] width 68 height 40
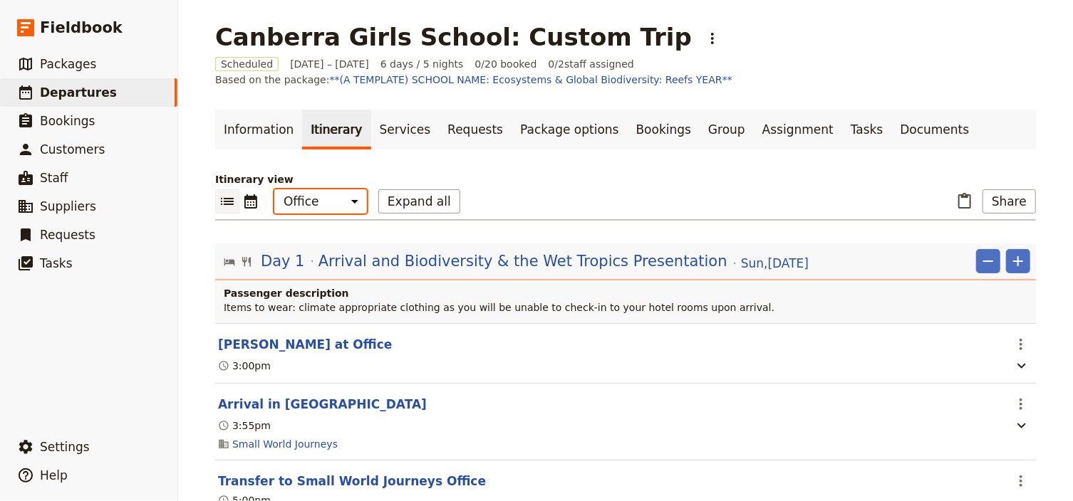
drag, startPoint x: 321, startPoint y: 202, endPoint x: 322, endPoint y: 211, distance: 9.3
click at [321, 202] on select "Office Guide Passenger Sales" at bounding box center [320, 201] width 93 height 24
select select "PASSENGER"
click at [274, 189] on select "Office Guide Passenger Sales" at bounding box center [320, 201] width 93 height 24
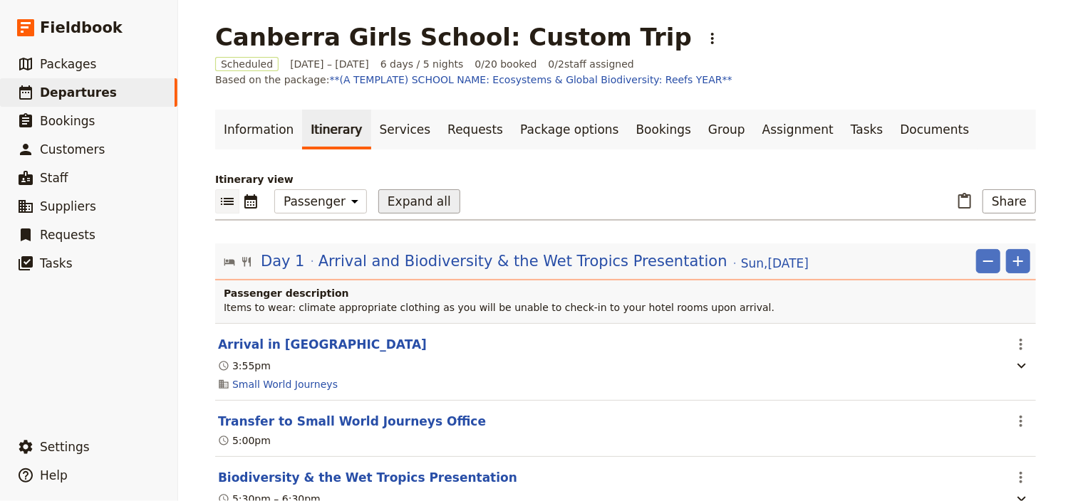
click at [394, 204] on button "Expand all" at bounding box center [419, 201] width 82 height 24
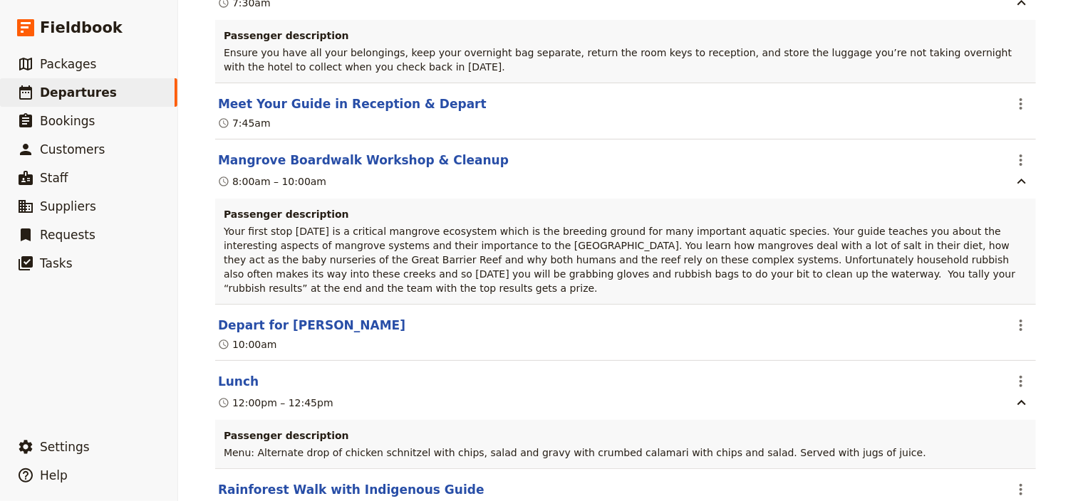
scroll to position [1595, 0]
click at [1014, 318] on icon "Actions" at bounding box center [1020, 326] width 17 height 17
click at [1004, 302] on span "Edit this itinerary item" at bounding box center [950, 305] width 112 height 14
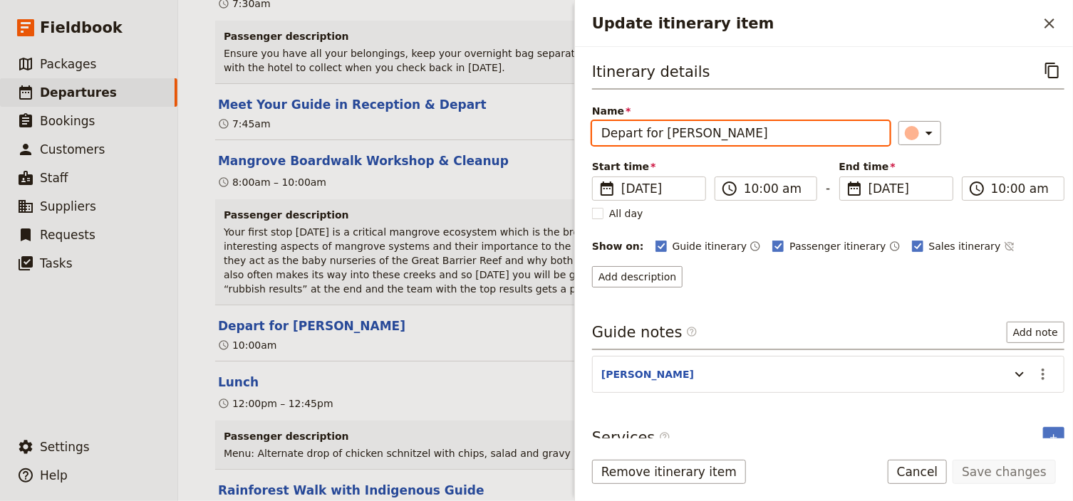
click at [749, 134] on input "Depart for [PERSON_NAME]" at bounding box center [741, 133] width 298 height 24
type input "Depart for [PERSON_NAME]"
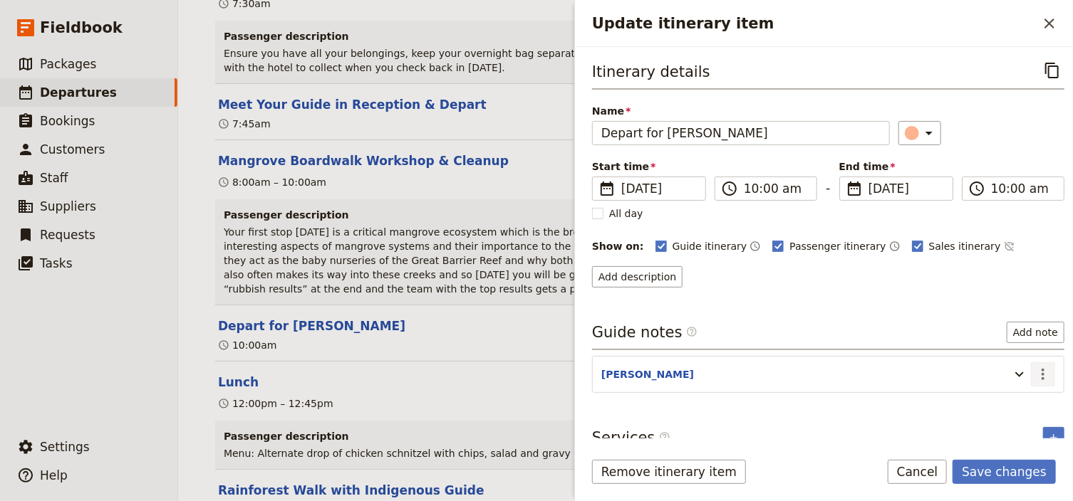
click at [1034, 373] on icon "Actions" at bounding box center [1042, 374] width 17 height 17
click at [1001, 405] on span "Edit note" at bounding box center [994, 402] width 45 height 14
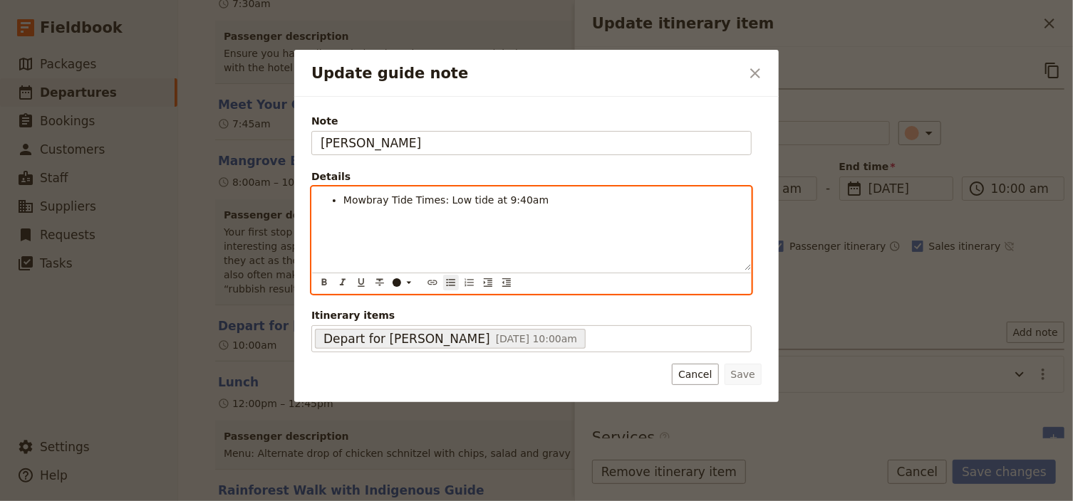
click at [533, 200] on li "Mowbray Tide Times: Low tide at 9:40am" at bounding box center [542, 200] width 399 height 14
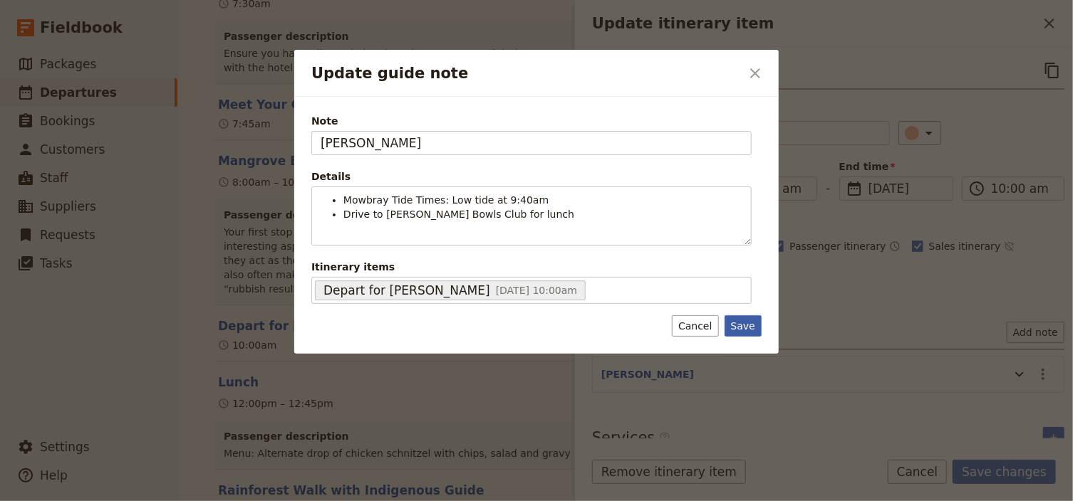
click at [747, 332] on button "Save" at bounding box center [742, 326] width 37 height 21
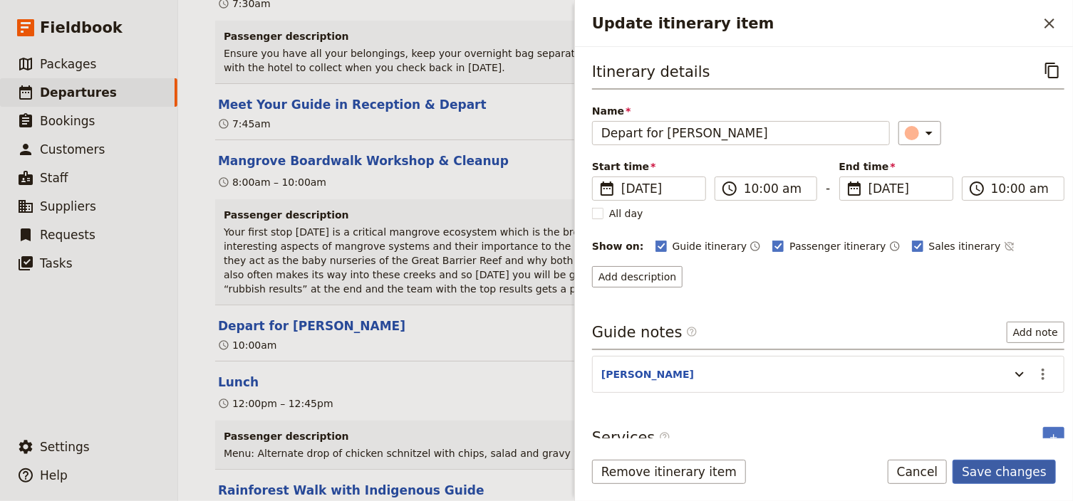
click at [1028, 476] on button "Save changes" at bounding box center [1003, 472] width 103 height 24
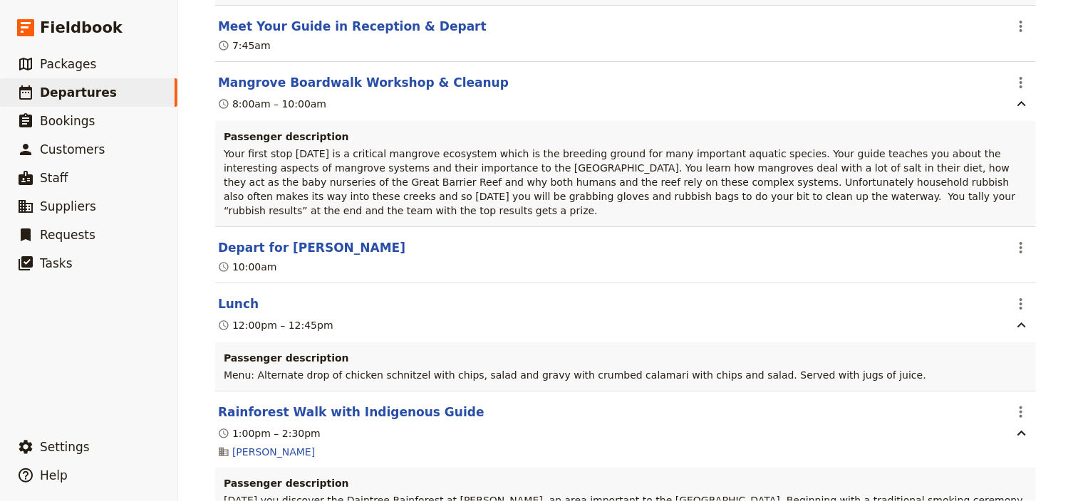
scroll to position [1709, 0]
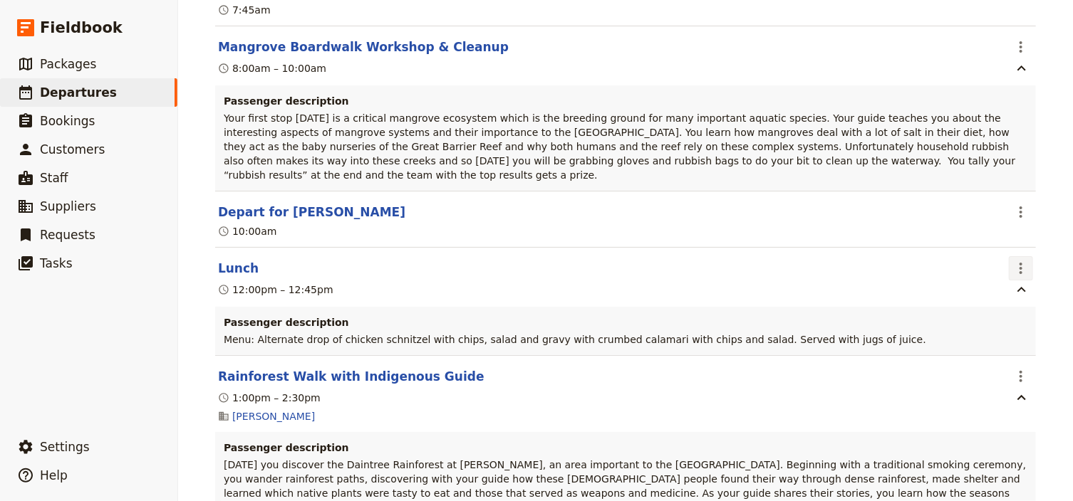
click at [1014, 260] on icon "Actions" at bounding box center [1020, 268] width 17 height 17
click at [993, 241] on span "Edit this itinerary item" at bounding box center [950, 248] width 112 height 14
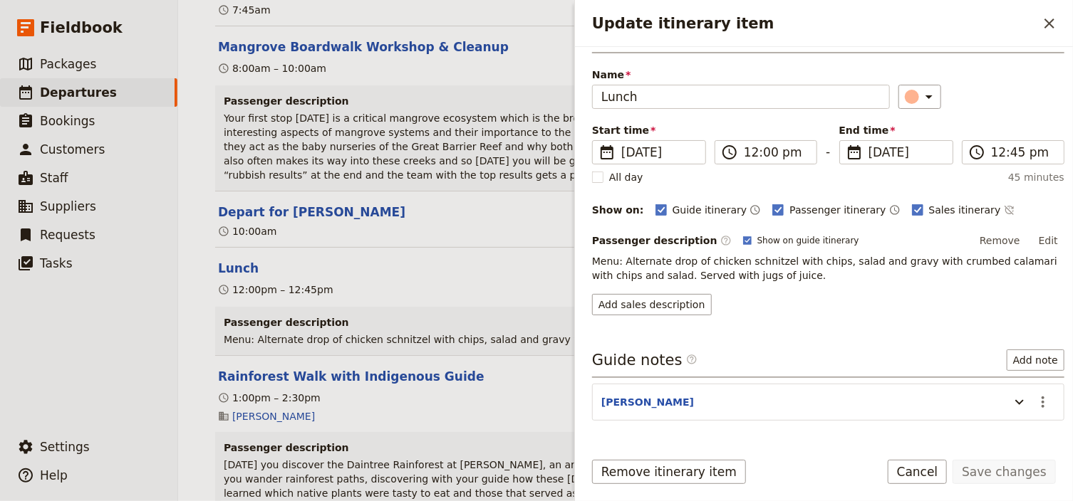
scroll to position [57, 0]
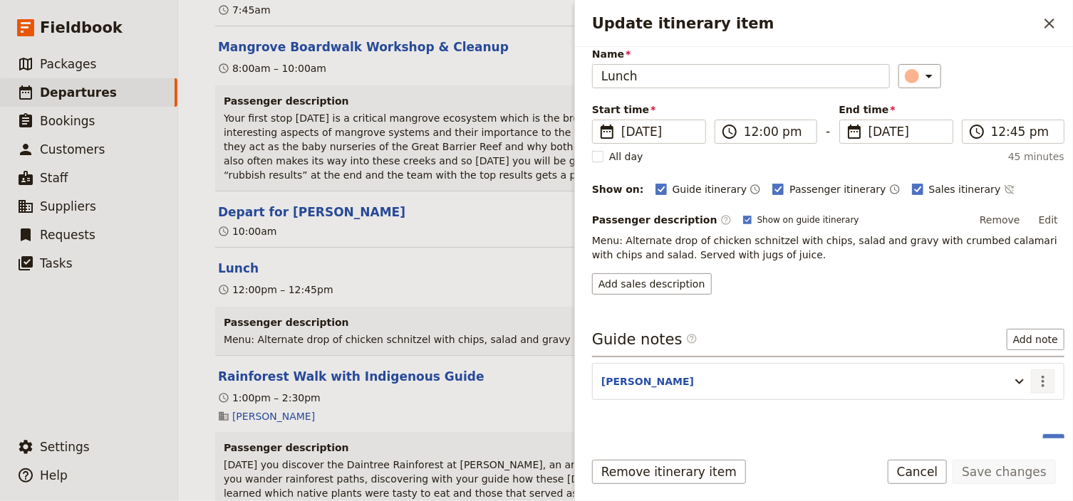
click at [1041, 378] on icon "Actions" at bounding box center [1042, 381] width 3 height 11
click at [1003, 409] on span "Edit note" at bounding box center [994, 409] width 45 height 14
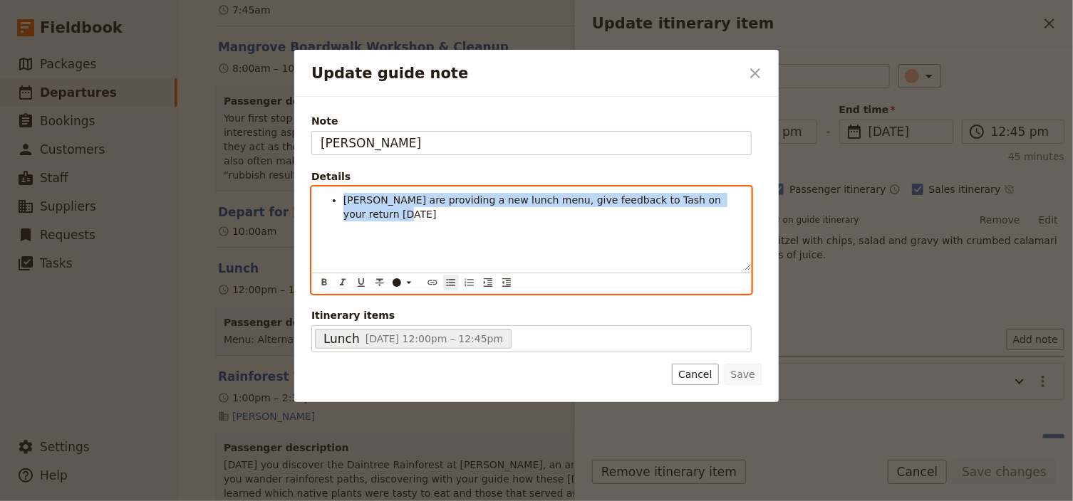
drag, startPoint x: 393, startPoint y: 216, endPoint x: 345, endPoint y: 200, distance: 50.2
click at [345, 200] on li "[PERSON_NAME] are providing a new lunch menu, give feedback to Tash on your ret…" at bounding box center [542, 207] width 399 height 28
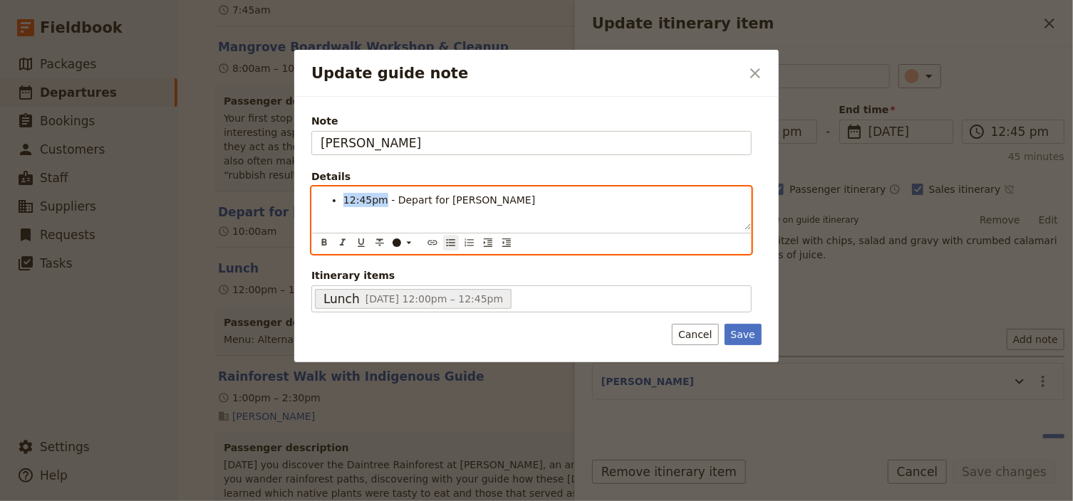
drag, startPoint x: 379, startPoint y: 199, endPoint x: 344, endPoint y: 200, distance: 34.9
click at [344, 199] on span "12:45pm - Depart for [PERSON_NAME]" at bounding box center [439, 199] width 192 height 11
click at [325, 241] on icon "Format bold" at bounding box center [324, 242] width 5 height 6
click at [499, 224] on div "12:45pm - Depart for [PERSON_NAME]" at bounding box center [531, 208] width 439 height 43
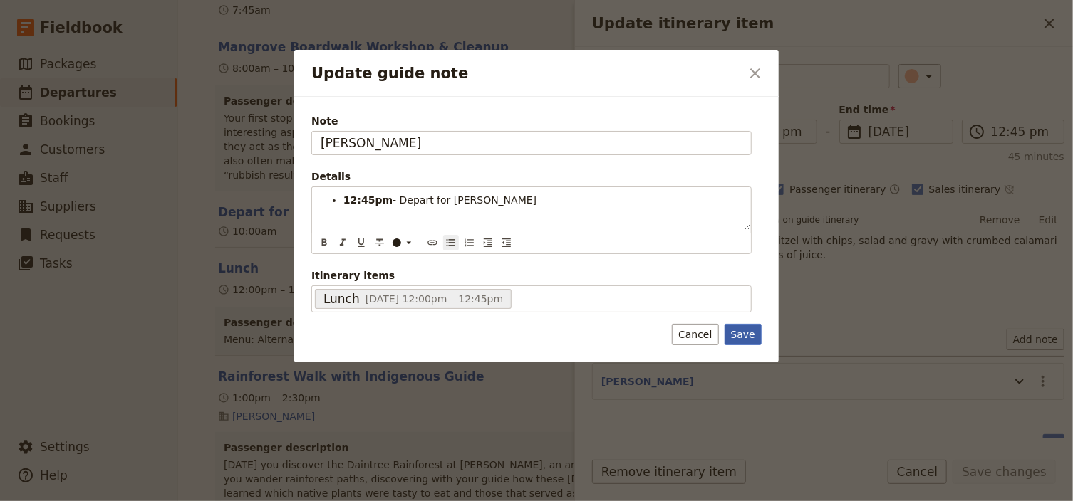
click at [741, 333] on div "Note [PERSON_NAME] Details 12:45pm - Depart for [PERSON_NAME] ​ ​ ​ ​ ​ ​ ​ ​ ​…" at bounding box center [536, 230] width 484 height 266
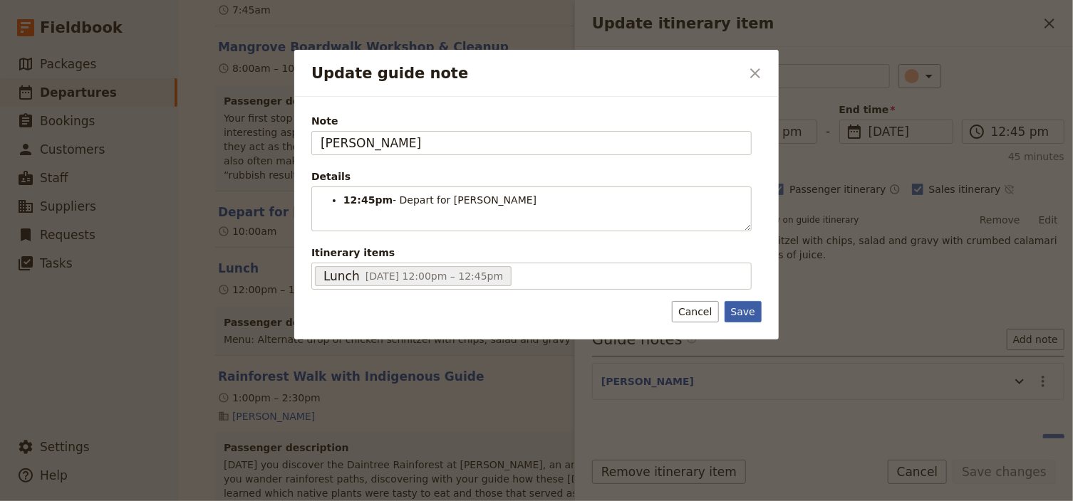
click at [749, 310] on button "Save" at bounding box center [742, 311] width 37 height 21
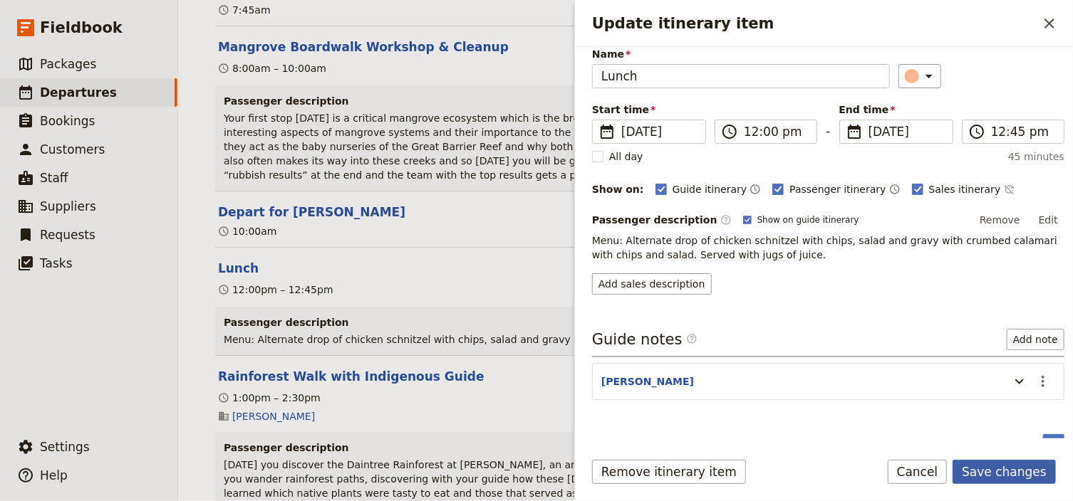
click at [1015, 472] on button "Save changes" at bounding box center [1003, 472] width 103 height 24
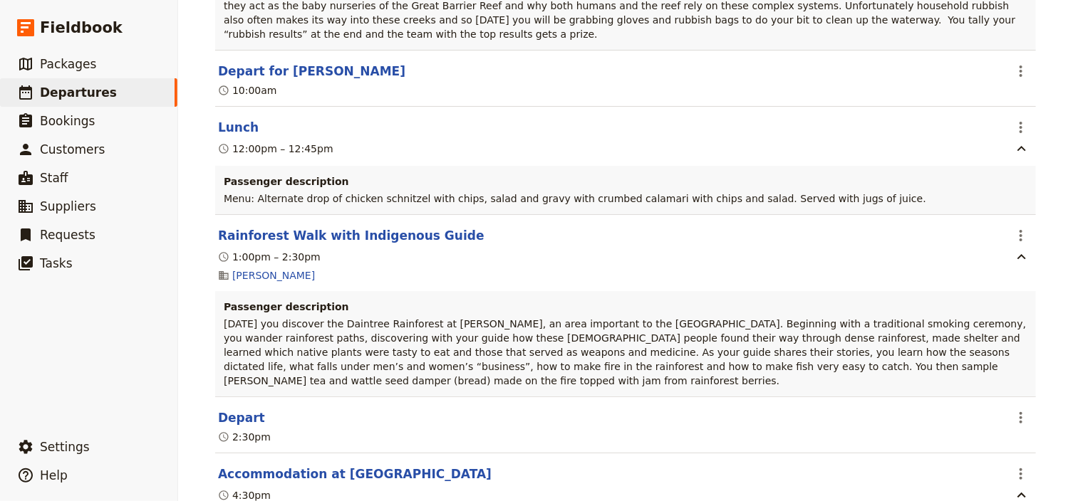
scroll to position [1880, 0]
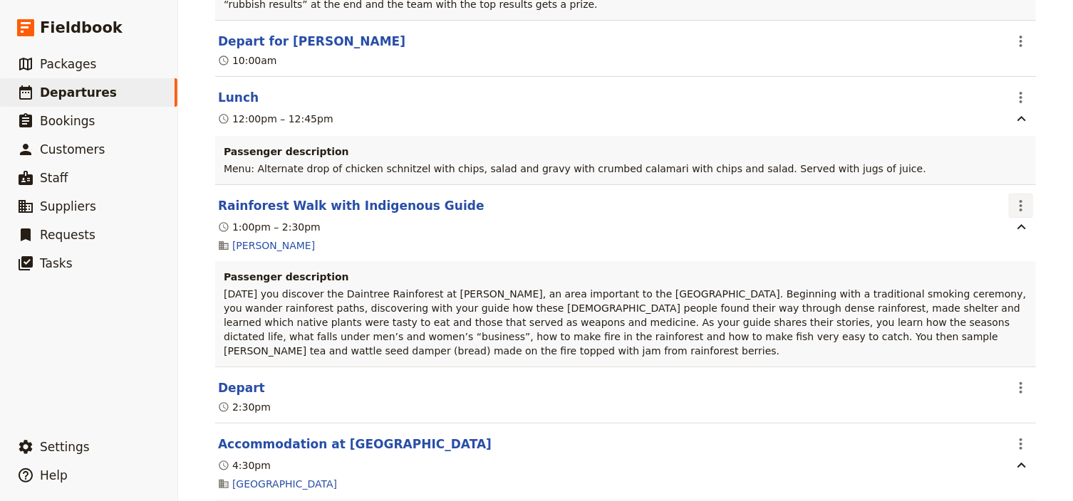
click at [1018, 197] on icon "Actions" at bounding box center [1020, 205] width 17 height 17
click at [998, 180] on span "Edit this itinerary item" at bounding box center [950, 186] width 112 height 14
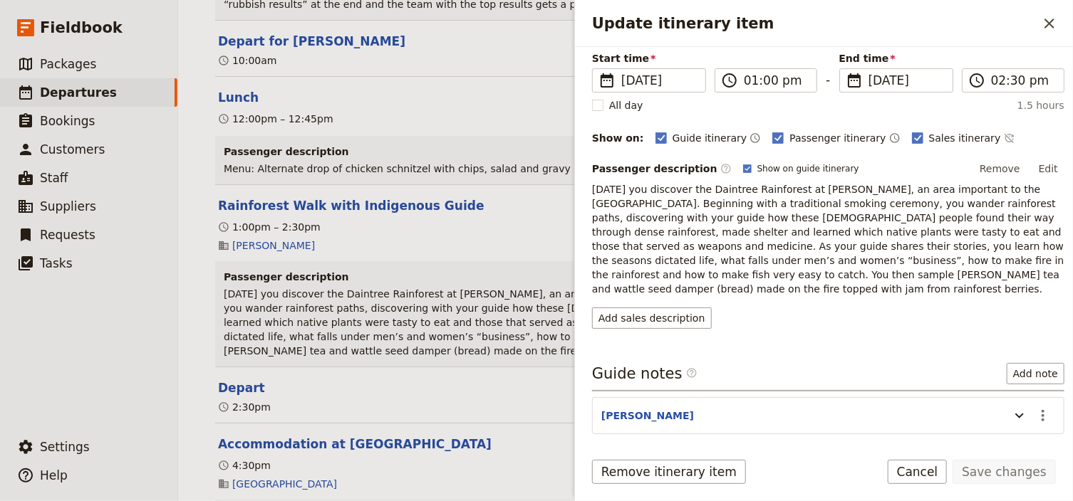
scroll to position [171, 0]
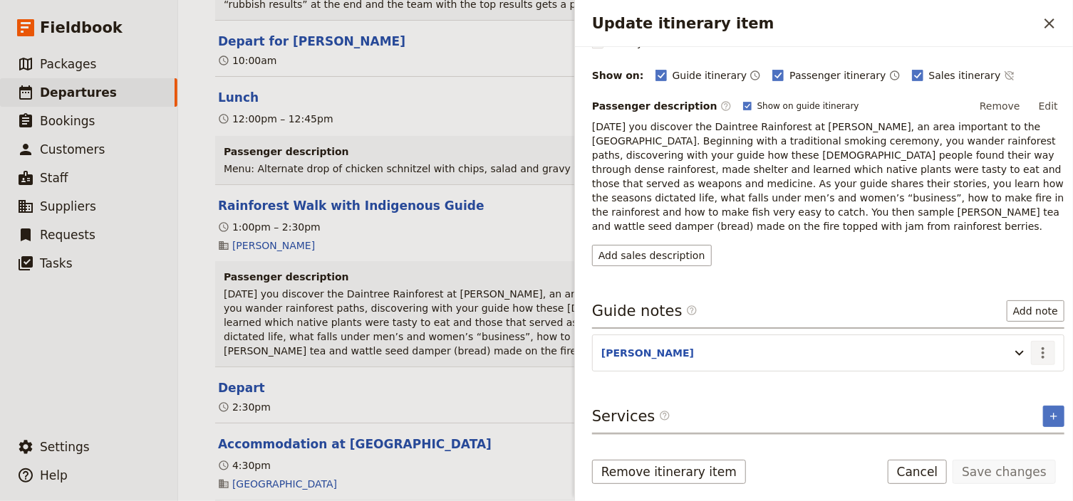
click at [1035, 345] on icon "Actions" at bounding box center [1042, 353] width 17 height 17
click at [1006, 365] on span "Edit note" at bounding box center [994, 367] width 45 height 14
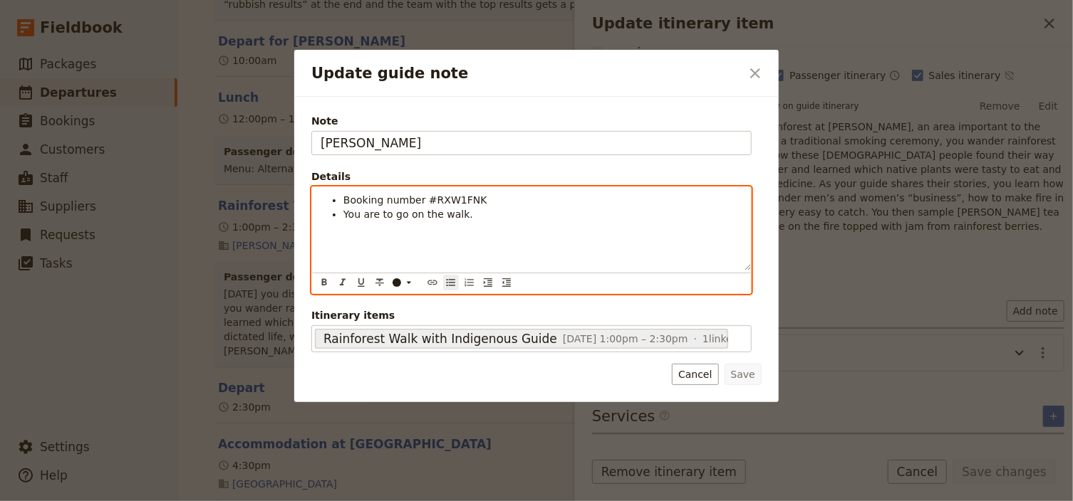
click at [467, 214] on li "You are to go on the walk." at bounding box center [542, 214] width 399 height 14
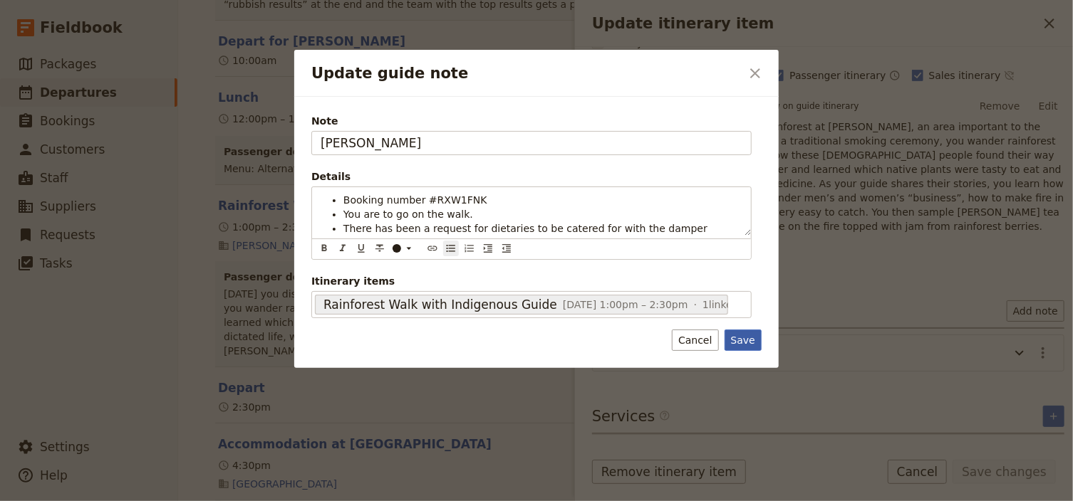
drag, startPoint x: 750, startPoint y: 335, endPoint x: 934, endPoint y: 415, distance: 201.0
click at [751, 335] on button "Save" at bounding box center [742, 340] width 37 height 21
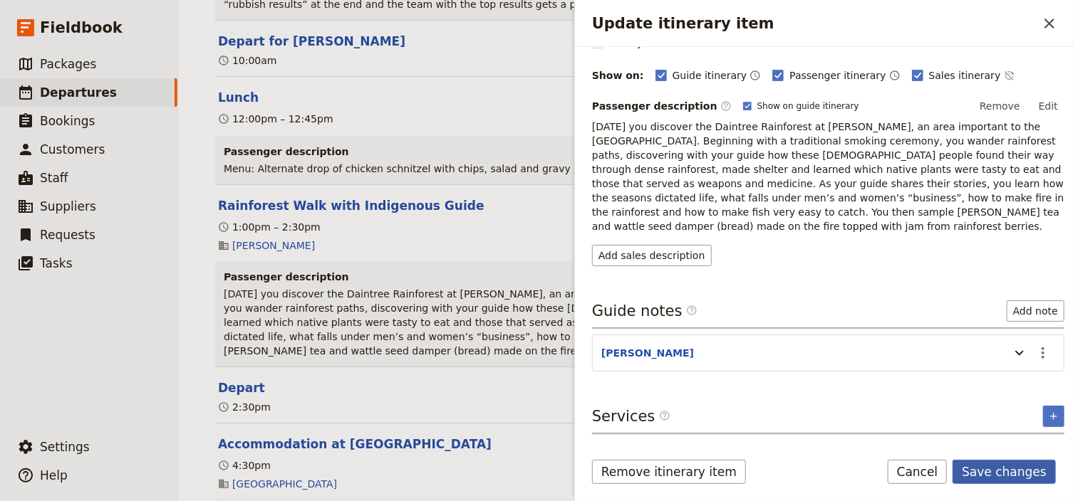
click at [994, 463] on button "Save changes" at bounding box center [1003, 472] width 103 height 24
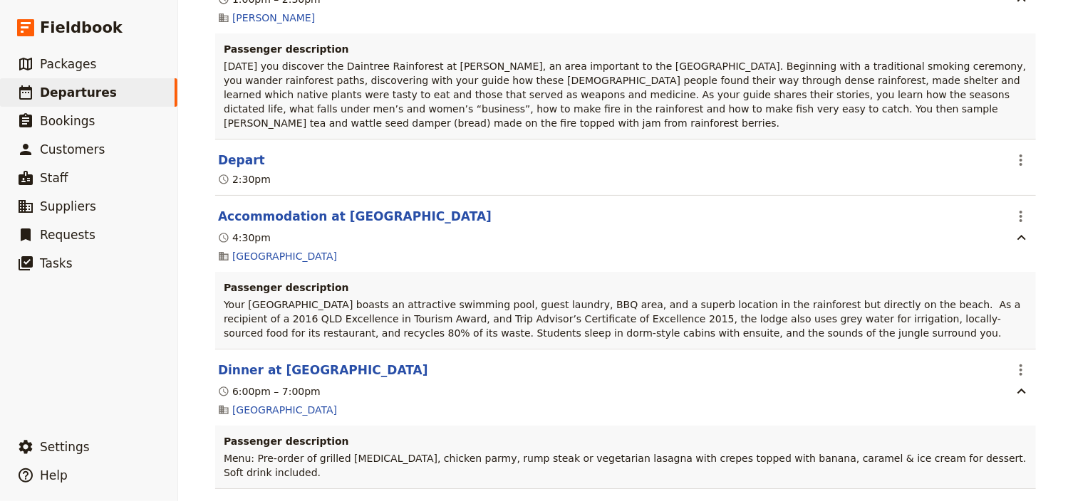
scroll to position [0, 0]
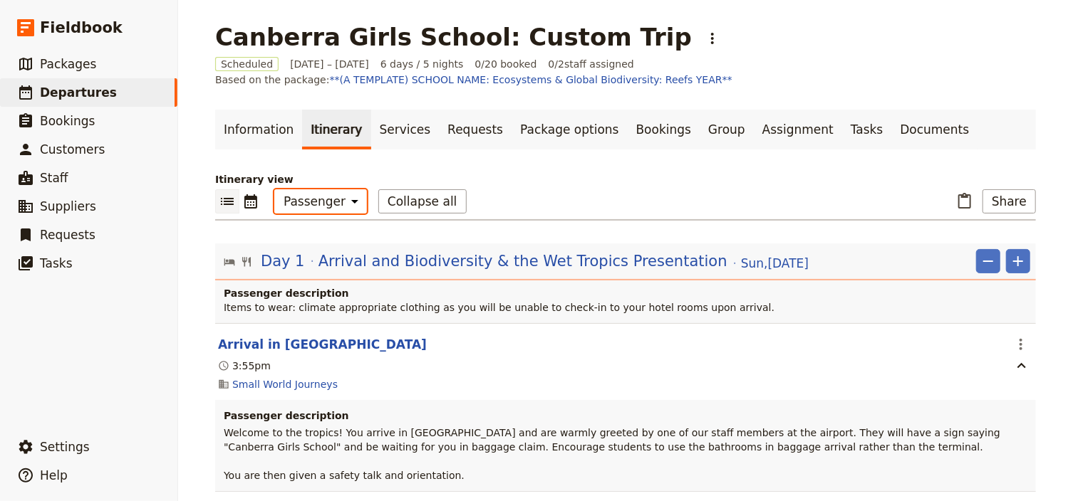
drag, startPoint x: 308, startPoint y: 197, endPoint x: 313, endPoint y: 210, distance: 14.0
click at [308, 197] on select "Office Guide Passenger Sales" at bounding box center [320, 201] width 93 height 24
select select "STAFF"
click at [274, 189] on select "Office Guide Passenger Sales" at bounding box center [320, 201] width 93 height 24
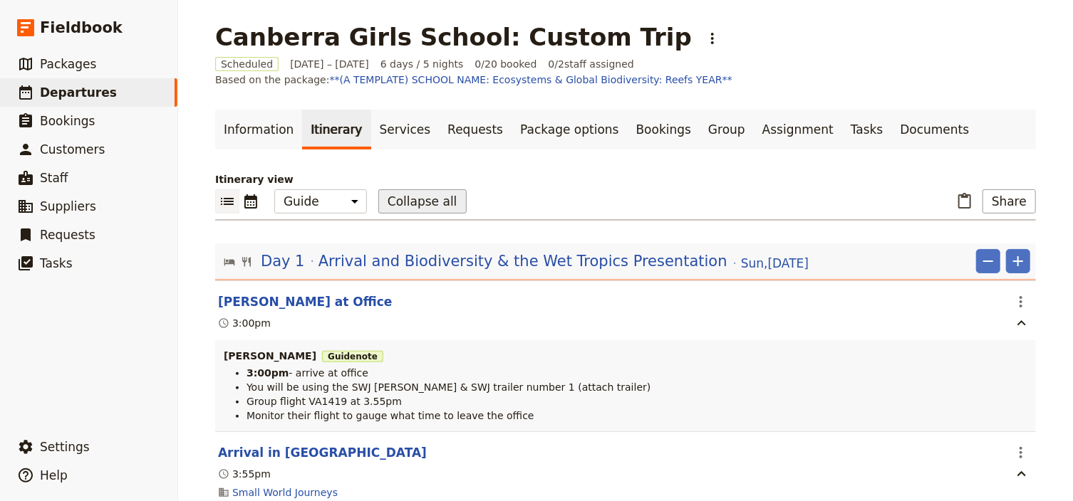
click at [398, 200] on button "Collapse all" at bounding box center [422, 201] width 88 height 24
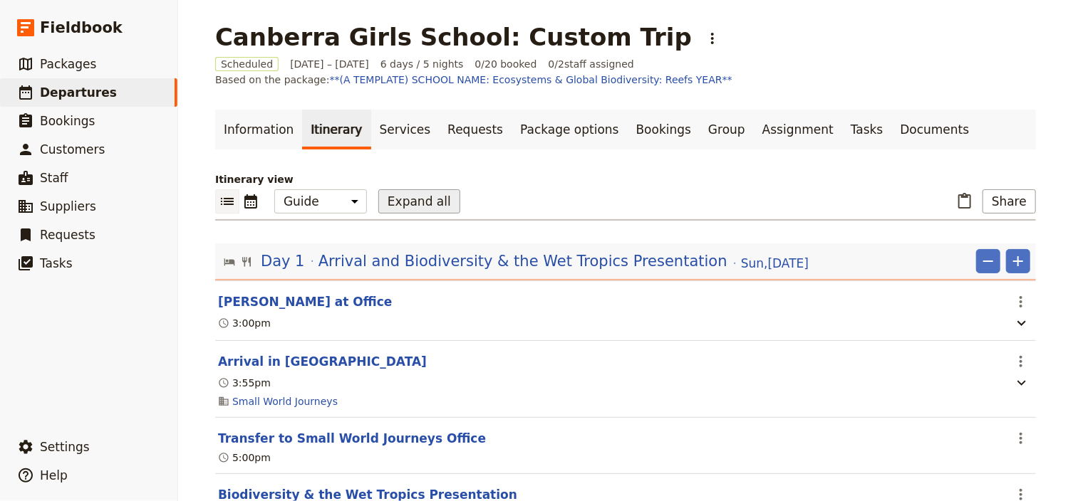
click at [398, 202] on button "Expand all" at bounding box center [419, 201] width 82 height 24
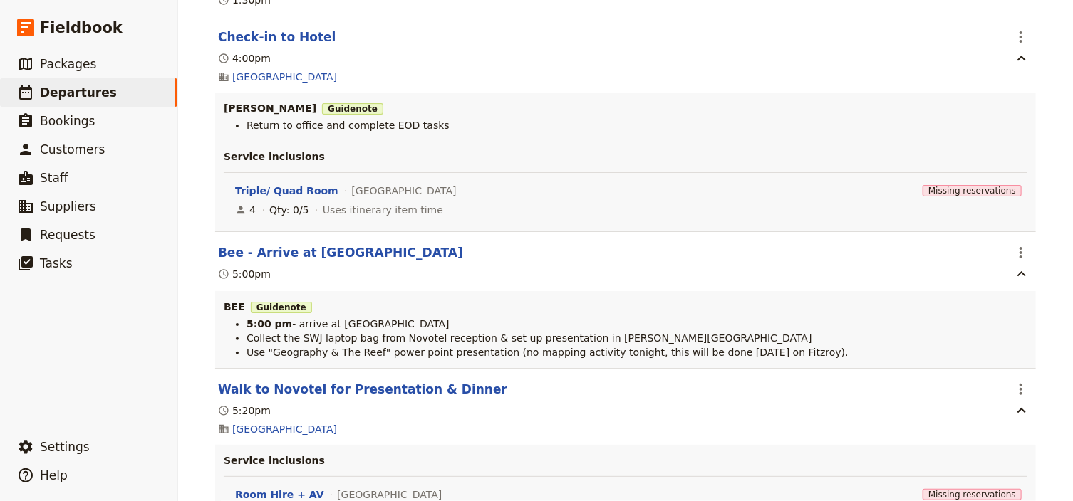
scroll to position [4957, 0]
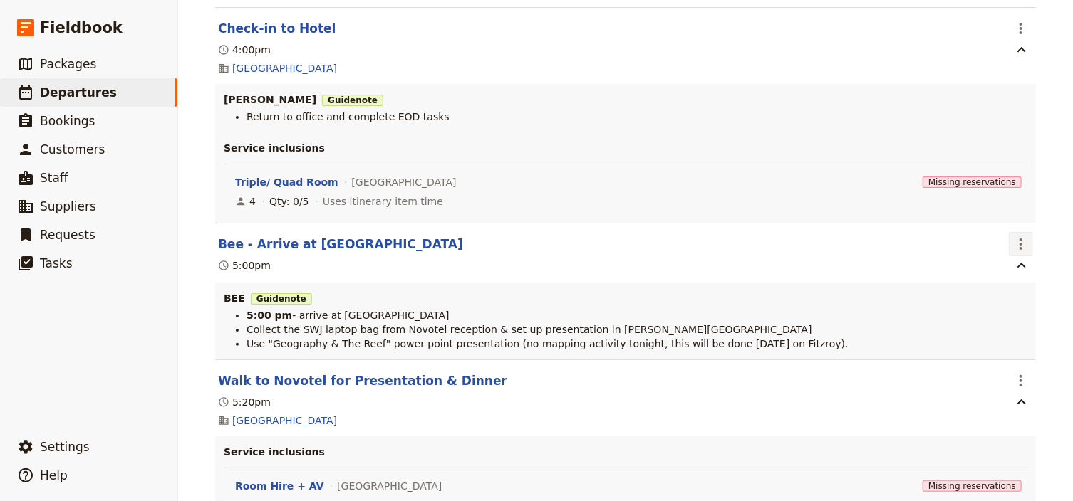
click at [1019, 239] on icon "Actions" at bounding box center [1020, 244] width 3 height 11
click at [994, 269] on span "Edit this itinerary item" at bounding box center [950, 272] width 112 height 14
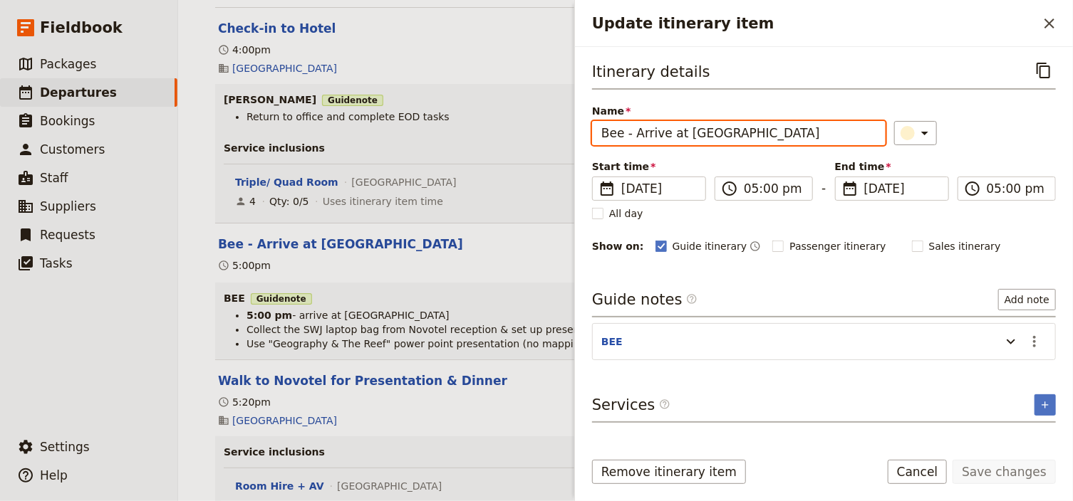
drag, startPoint x: 621, startPoint y: 134, endPoint x: 590, endPoint y: 132, distance: 31.4
click at [590, 132] on div "Itinerary details ​ Name Bee - Arrive at [GEOGRAPHIC_DATA] ​ Start time ​ [DATE…" at bounding box center [824, 243] width 498 height 392
type input "[PERSON_NAME] at [GEOGRAPHIC_DATA]"
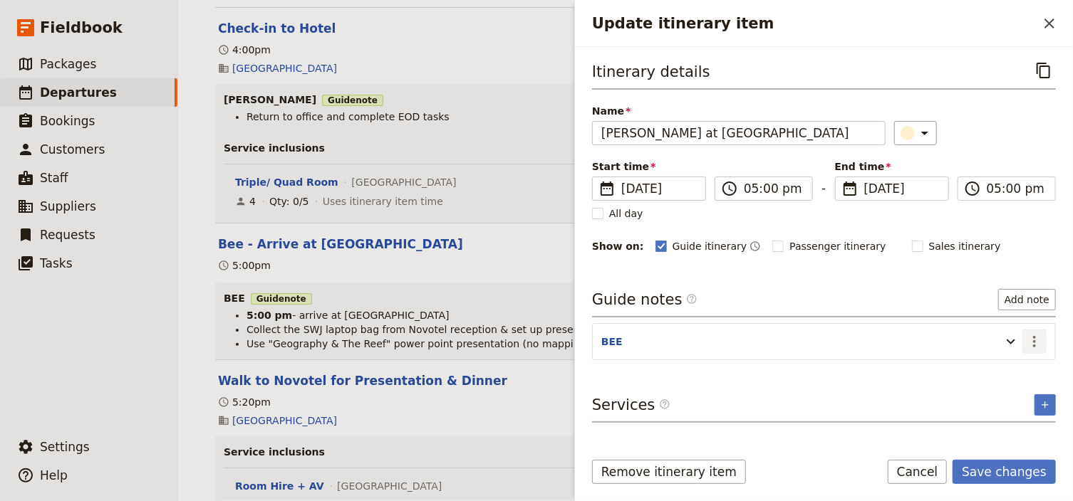
click at [1037, 346] on icon "Actions" at bounding box center [1034, 341] width 17 height 17
click at [1000, 368] on span "Edit note" at bounding box center [994, 370] width 45 height 14
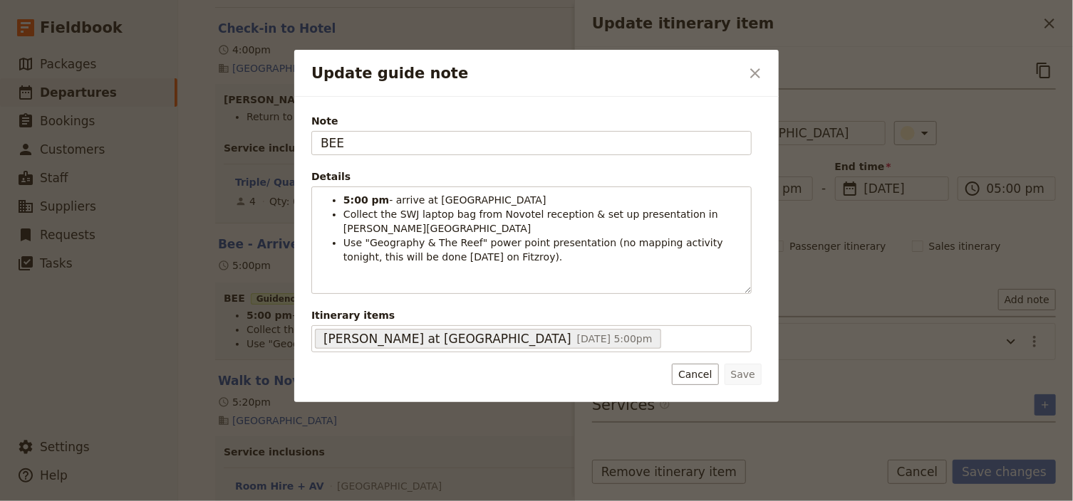
drag, startPoint x: 355, startPoint y: 145, endPoint x: 285, endPoint y: 139, distance: 70.7
click at [285, 501] on div "Update guide note ​ Note BEE Details 5:00 pm - arrive at [GEOGRAPHIC_DATA] the …" at bounding box center [536, 501] width 1073 height 0
type input "[PERSON_NAME]"
click at [749, 376] on button "Save" at bounding box center [742, 374] width 37 height 21
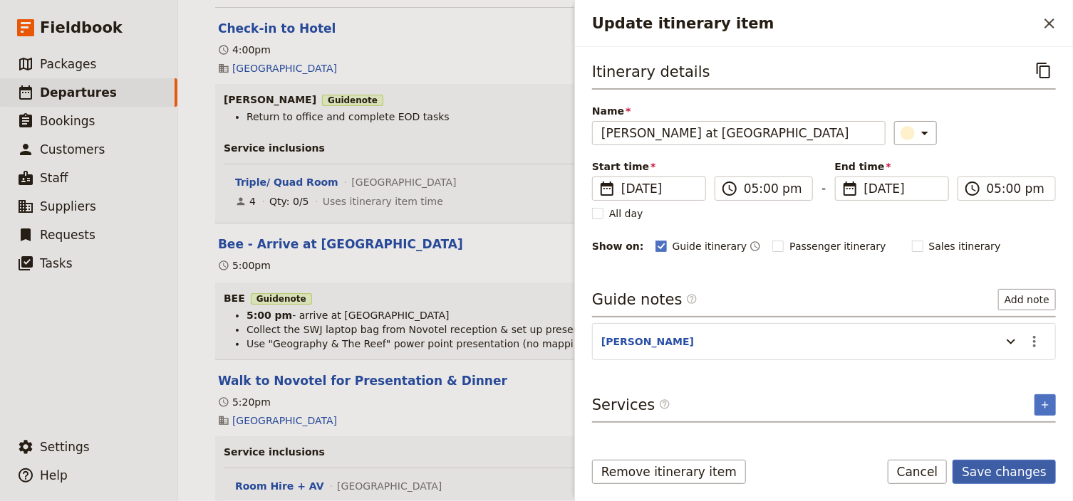
click at [1007, 476] on button "Save changes" at bounding box center [1003, 472] width 103 height 24
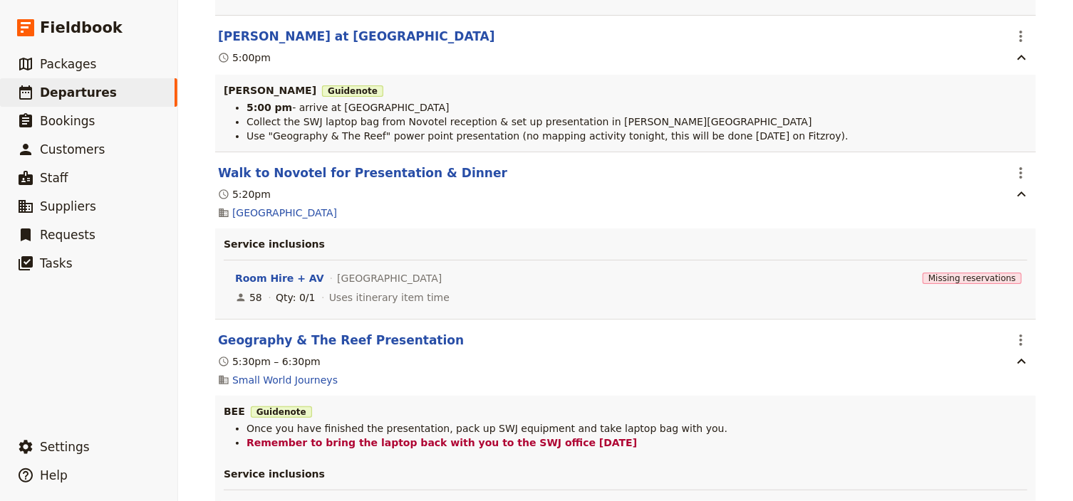
scroll to position [5185, 0]
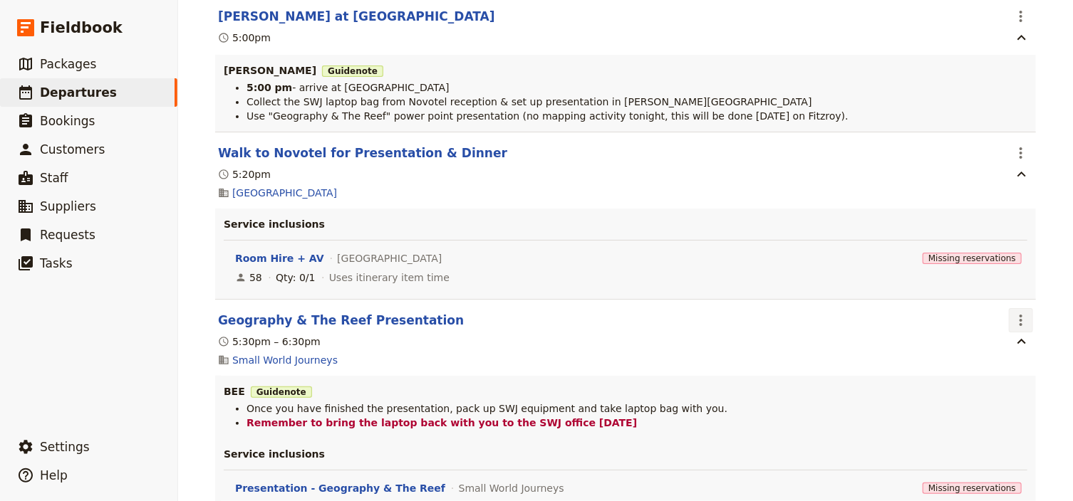
click at [1012, 318] on icon "Actions" at bounding box center [1020, 320] width 17 height 17
click at [1011, 345] on span "Edit this itinerary item" at bounding box center [956, 350] width 125 height 14
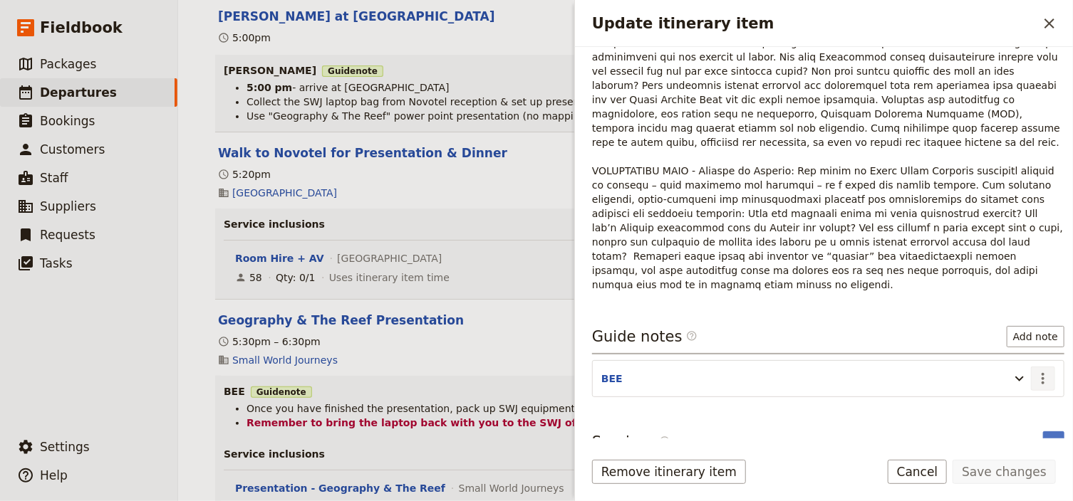
scroll to position [430, 0]
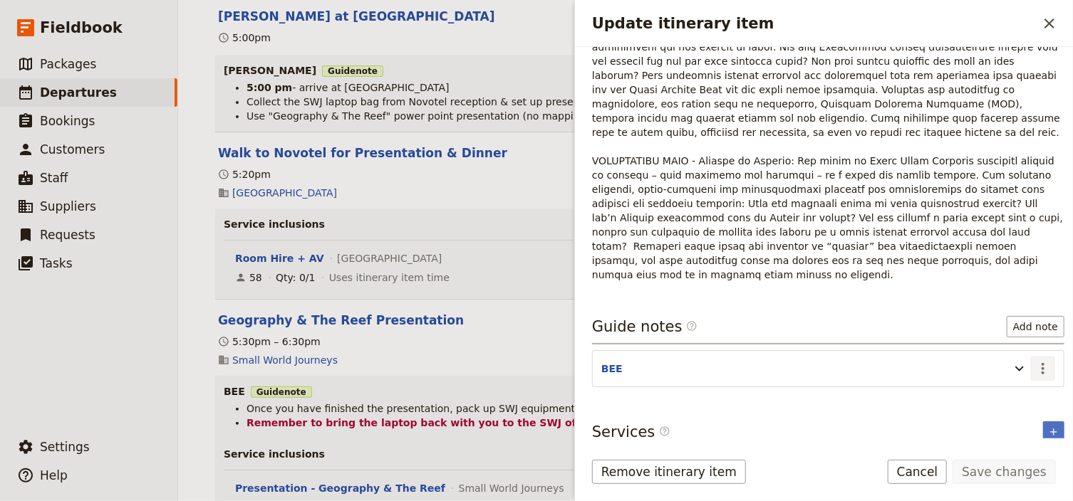
click at [1039, 360] on icon "Actions" at bounding box center [1042, 368] width 17 height 17
click at [1014, 333] on span "Edit note" at bounding box center [994, 338] width 45 height 14
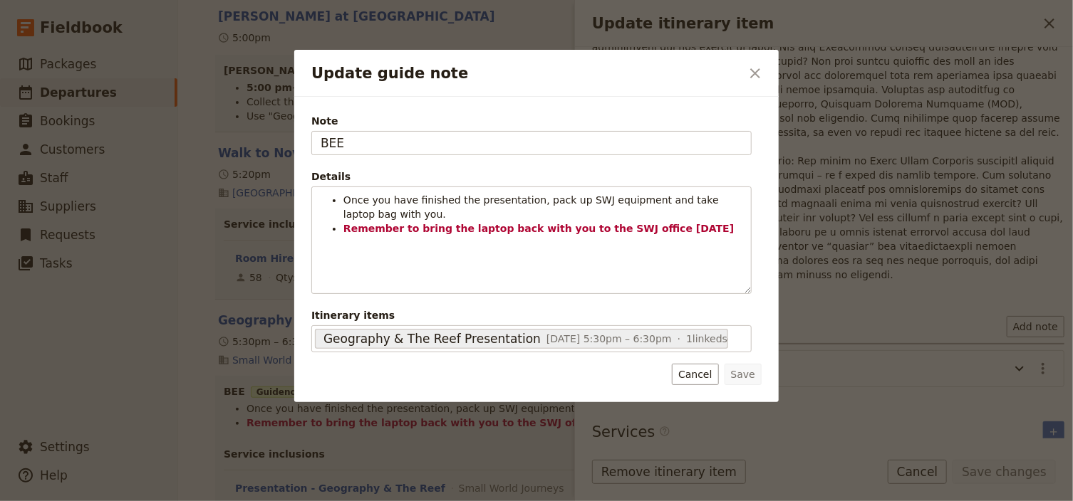
drag, startPoint x: 345, startPoint y: 145, endPoint x: 280, endPoint y: 143, distance: 65.6
click at [279, 501] on div "Update guide note ​ Note BEE Details Once you have finished the presentation, p…" at bounding box center [536, 501] width 1073 height 0
type input "[PERSON_NAME]"
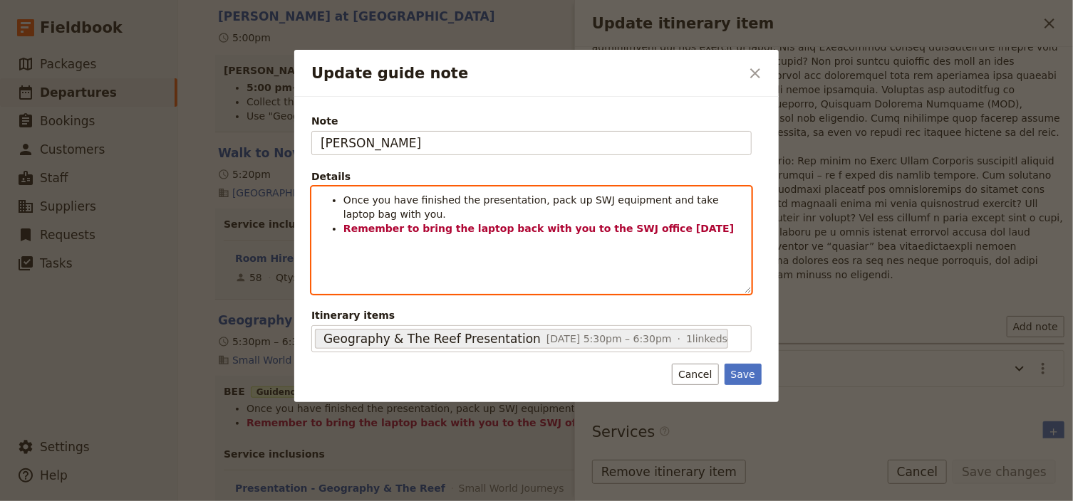
click at [462, 229] on strong "Remember to bring the laptop back with you to the SWJ office [DATE]" at bounding box center [538, 228] width 390 height 11
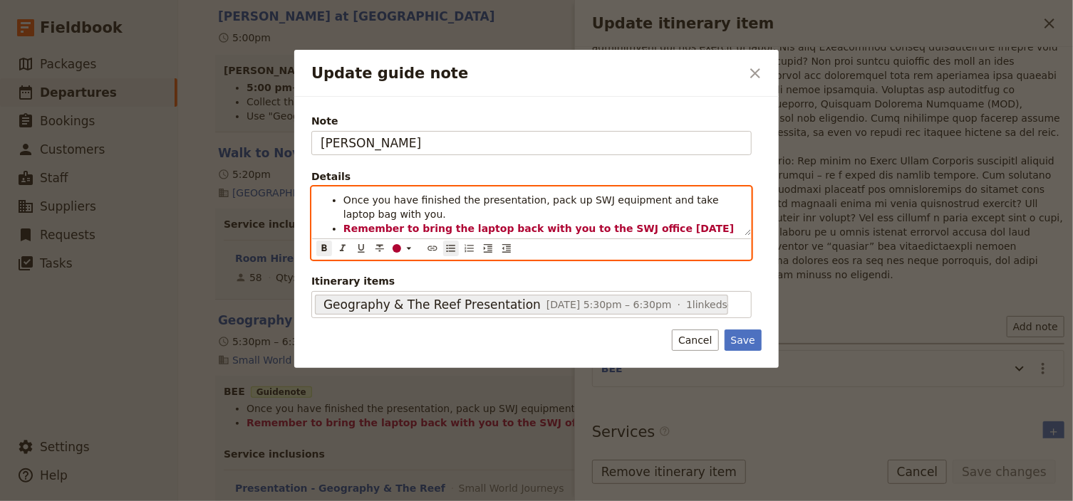
click at [452, 231] on strong "Remember to bring the laptop back with you to the SWJ office [DATE]" at bounding box center [538, 228] width 390 height 11
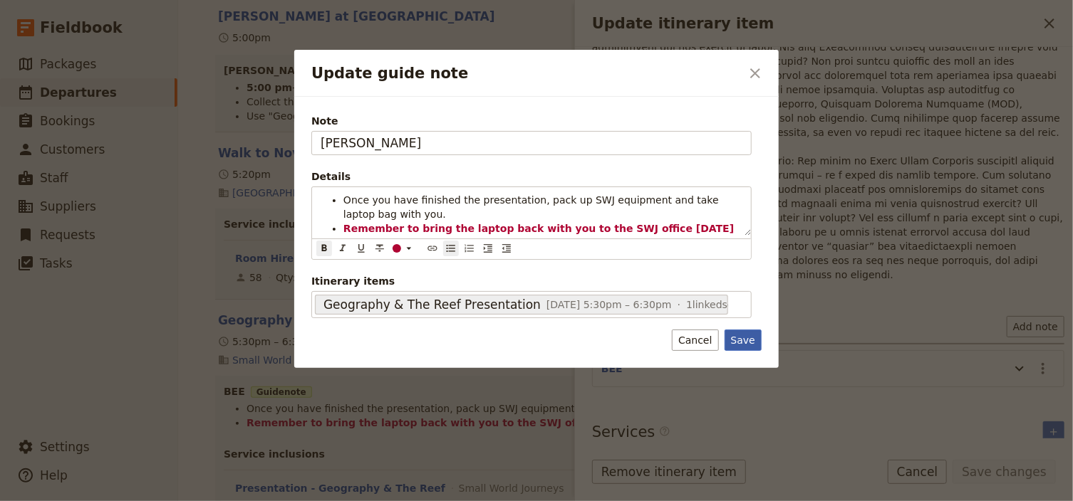
click at [756, 338] on button "Save" at bounding box center [742, 340] width 37 height 21
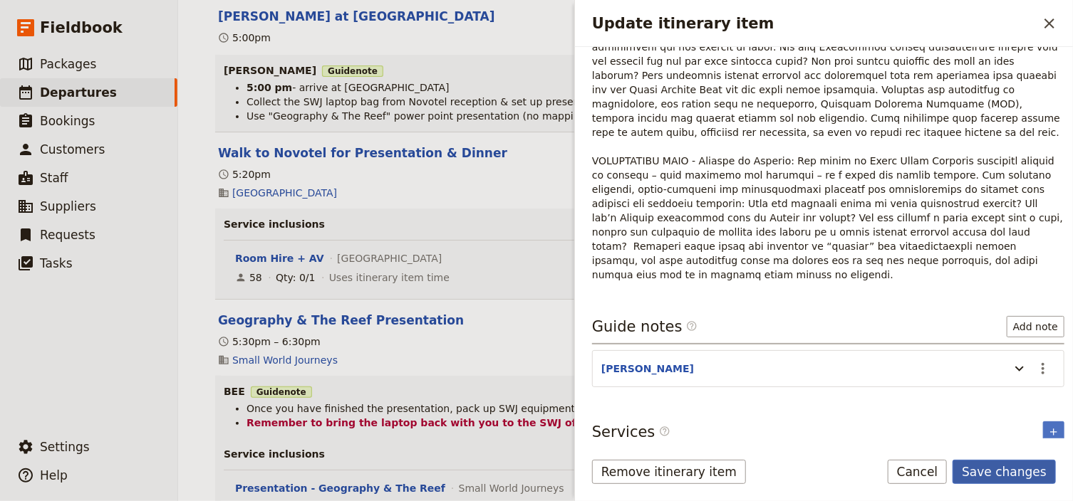
click at [1021, 471] on button "Save changes" at bounding box center [1003, 472] width 103 height 24
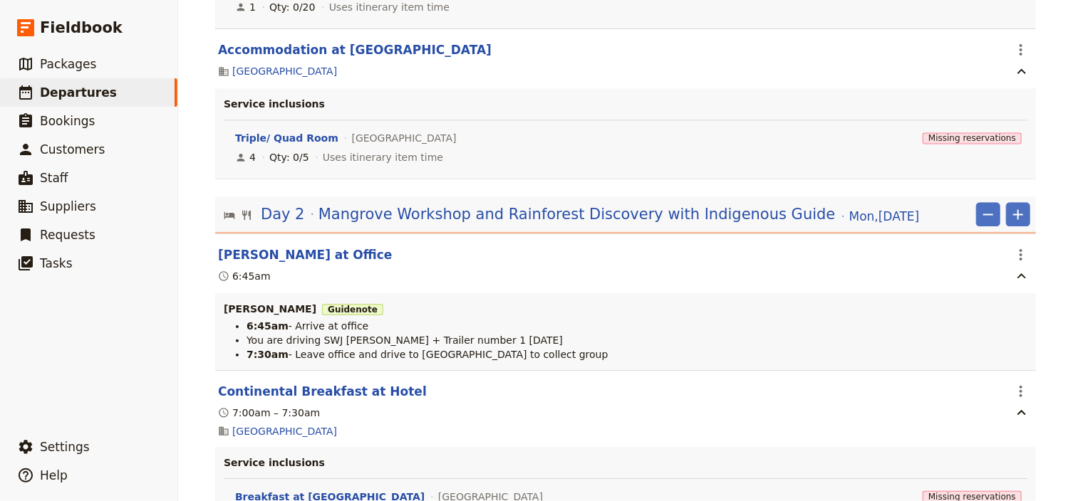
scroll to position [0, 0]
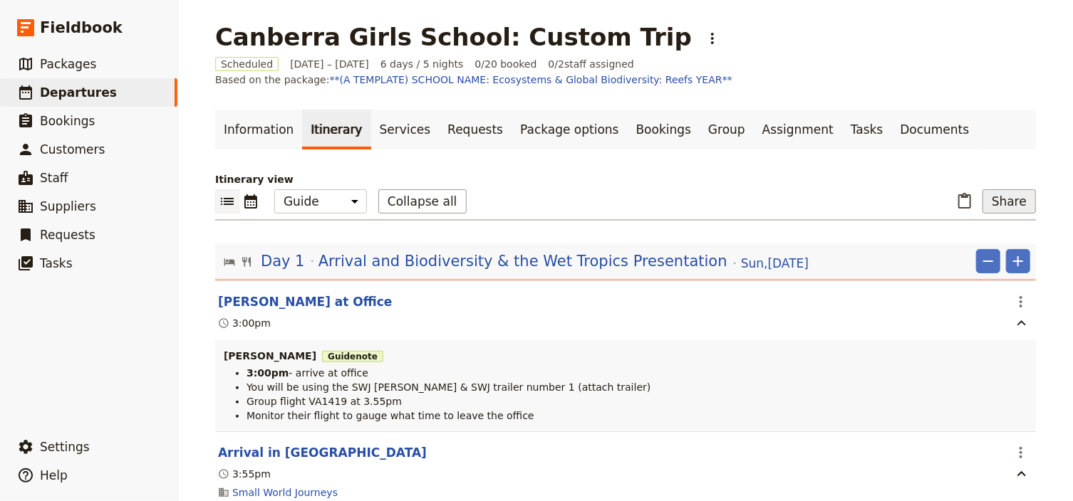
click at [992, 200] on button "Share" at bounding box center [1008, 201] width 53 height 24
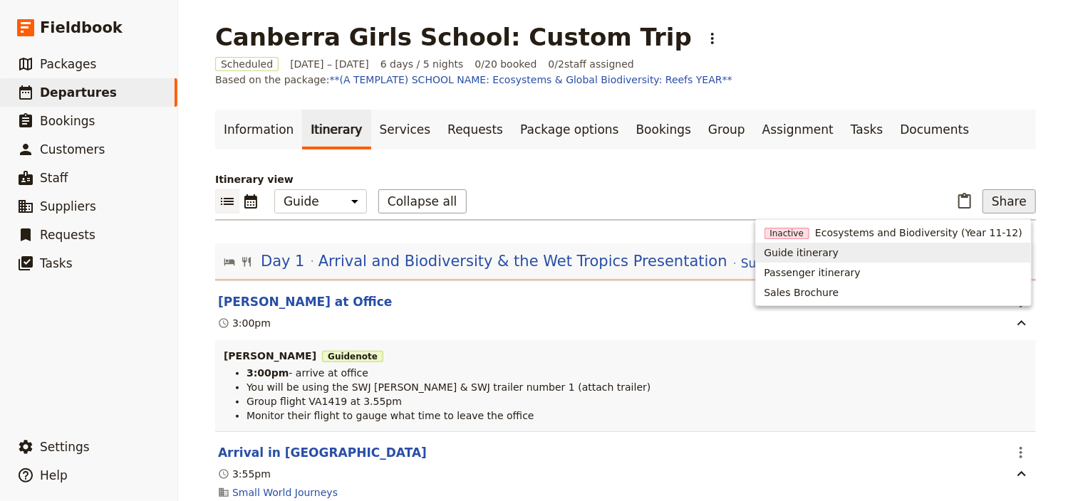
click at [822, 255] on span "Guide itinerary" at bounding box center [801, 253] width 75 height 14
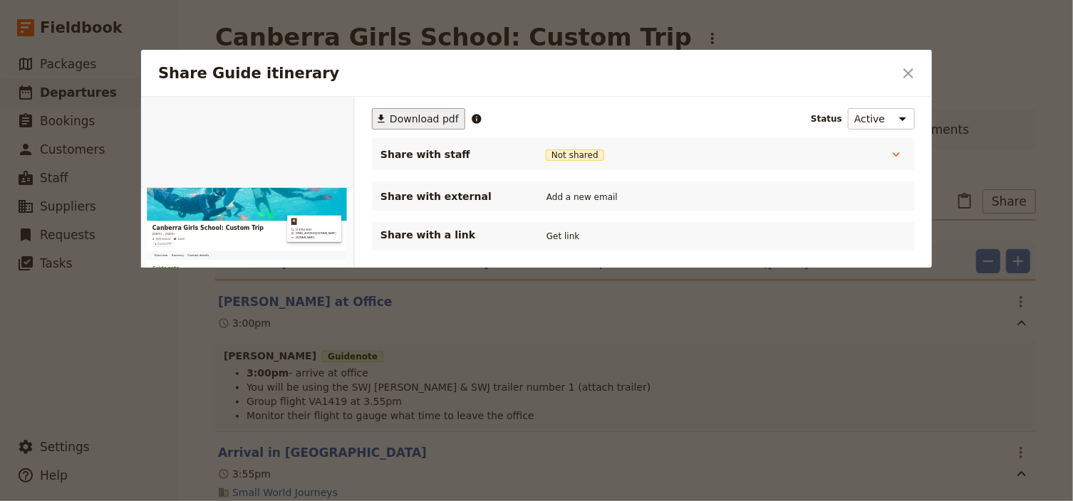
click at [407, 125] on button "​ Download pdf" at bounding box center [418, 118] width 93 height 21
click at [907, 78] on icon "Close dialog" at bounding box center [908, 73] width 17 height 17
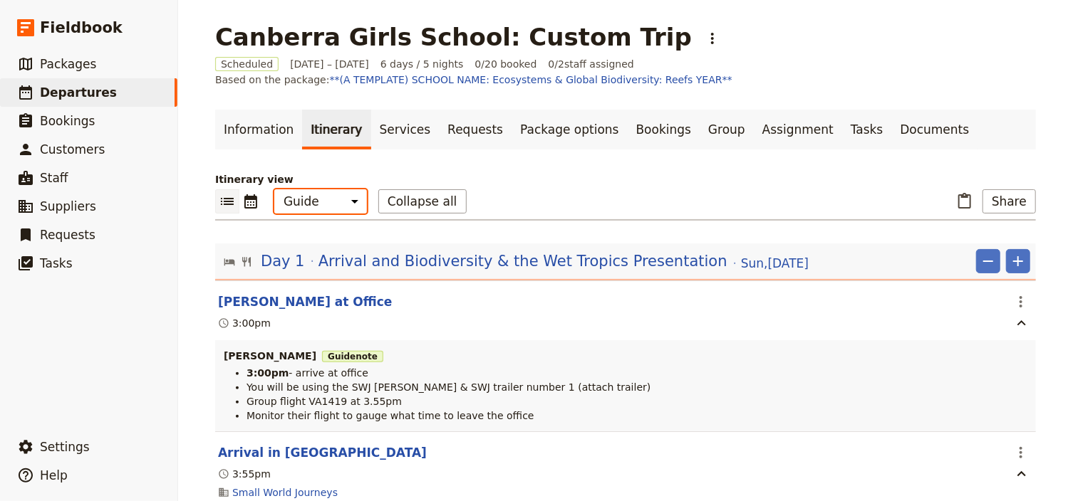
click at [309, 199] on select "Office Guide Passenger Sales" at bounding box center [320, 201] width 93 height 24
click at [274, 189] on select "Office Guide Passenger Sales" at bounding box center [320, 201] width 93 height 24
click at [1006, 201] on button "Share" at bounding box center [1008, 201] width 53 height 24
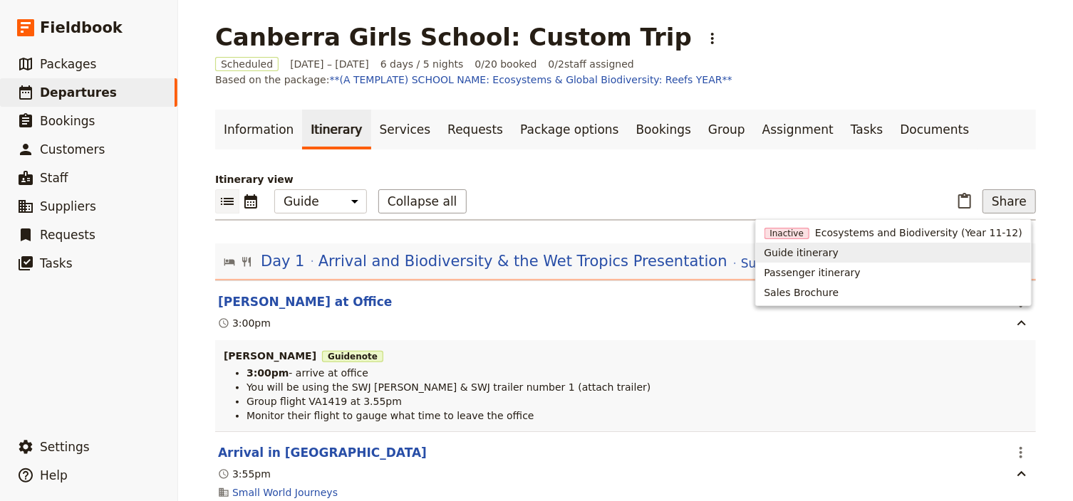
click at [835, 259] on span "Guide itinerary" at bounding box center [801, 253] width 75 height 14
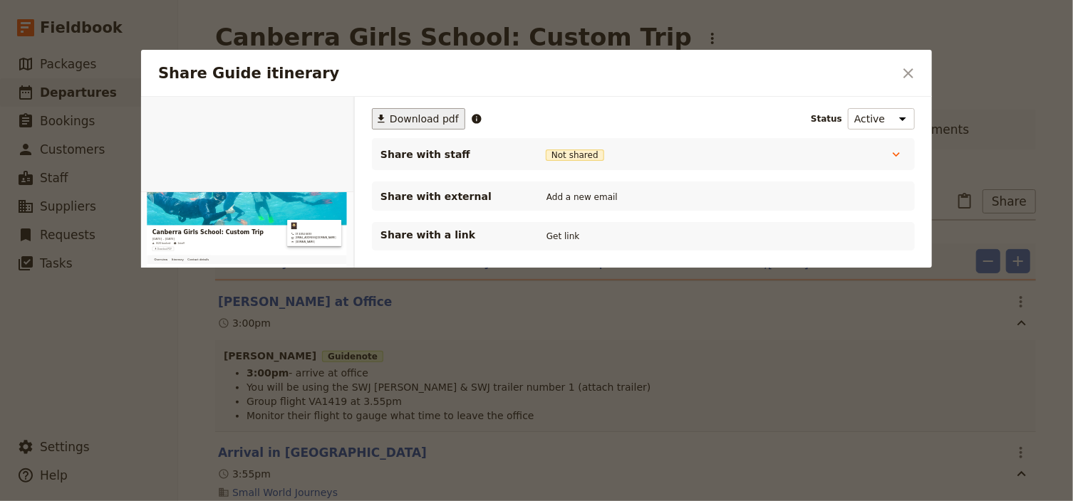
click at [407, 117] on span "Download pdf" at bounding box center [424, 119] width 69 height 14
click at [910, 71] on icon "Close dialog" at bounding box center [908, 73] width 10 height 10
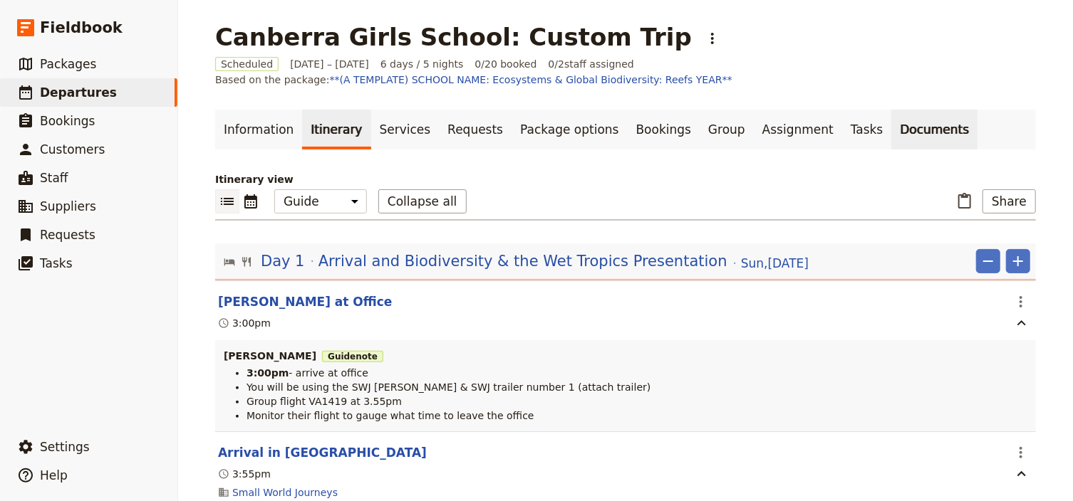
click at [891, 132] on link "Documents" at bounding box center [934, 130] width 86 height 40
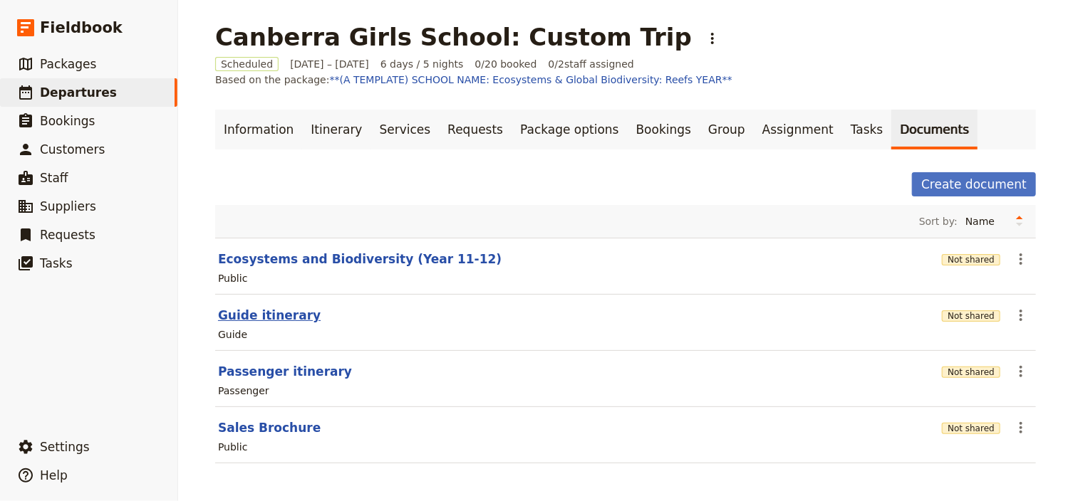
click at [281, 316] on button "Guide itinerary" at bounding box center [269, 315] width 103 height 17
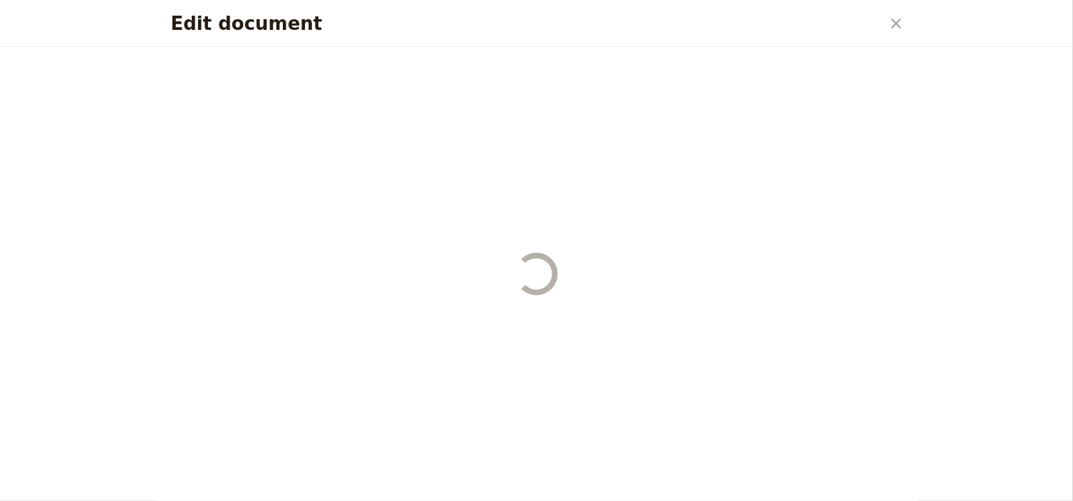
select select "STAFF"
select select "RUN_SHEET"
select select "DEFAULT"
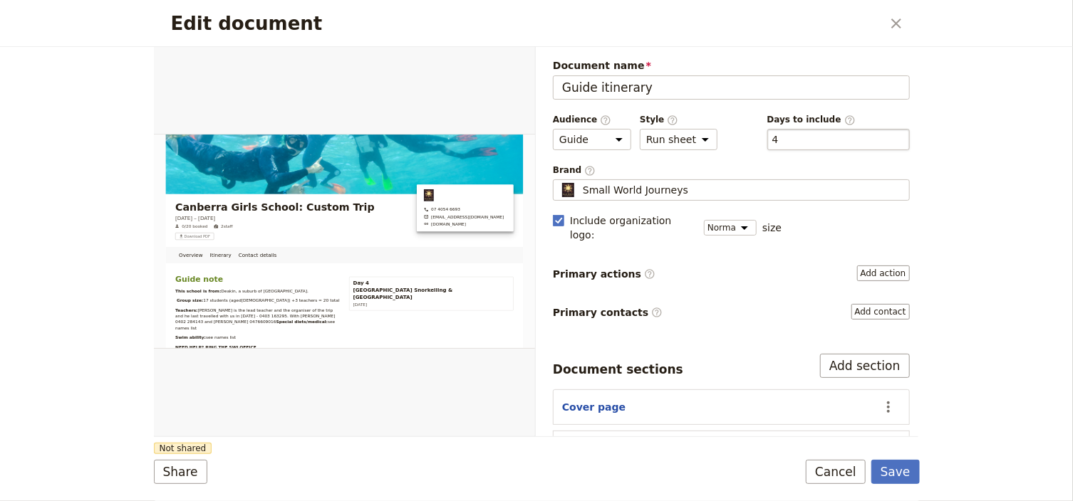
click at [791, 140] on div "​ 4 4" at bounding box center [838, 139] width 142 height 21
click at [778, 140] on button "​ 4" at bounding box center [775, 139] width 6 height 14
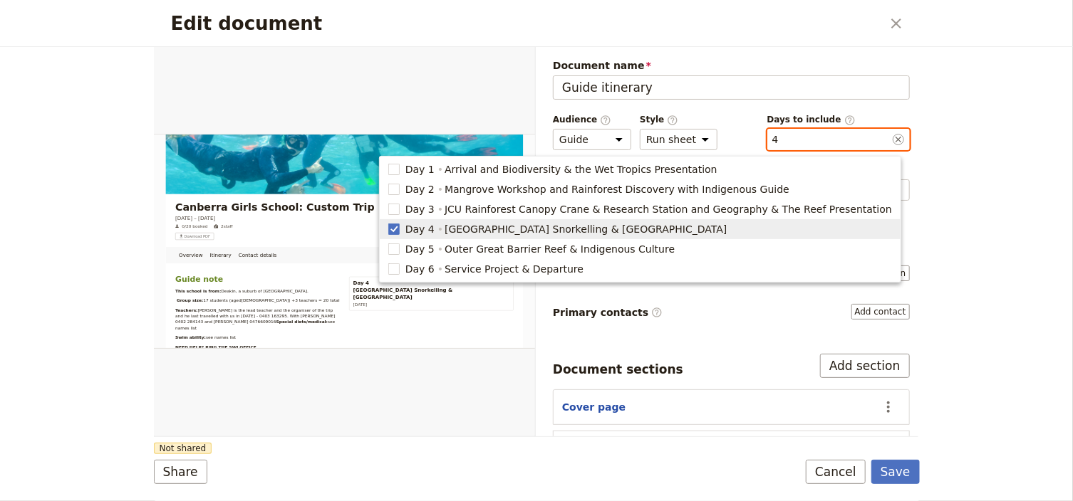
click at [513, 229] on span "[GEOGRAPHIC_DATA] Snorkelling & [GEOGRAPHIC_DATA]" at bounding box center [585, 229] width 282 height 14
checkbox input "false"
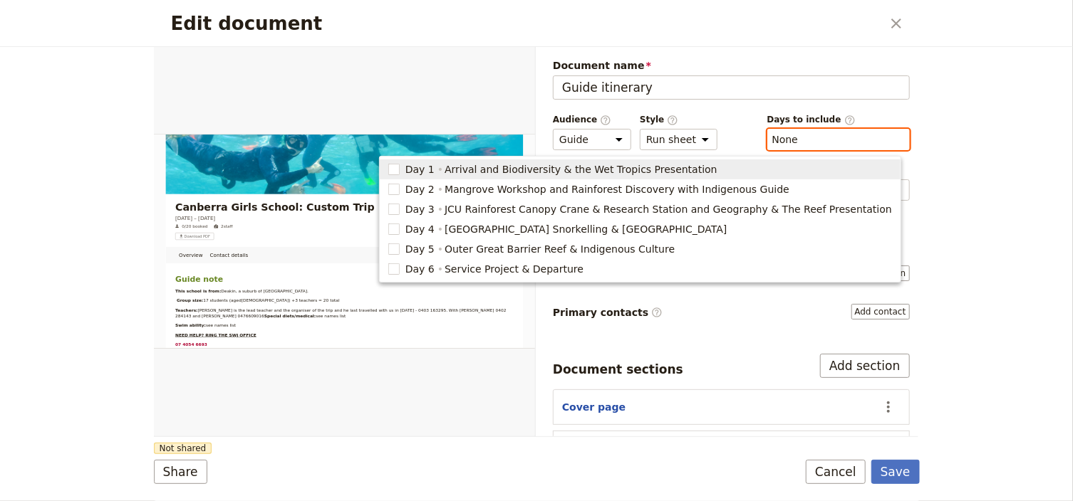
click at [788, 137] on div "​ None" at bounding box center [838, 139] width 142 height 21
click at [788, 137] on button "​ None" at bounding box center [785, 139] width 26 height 14
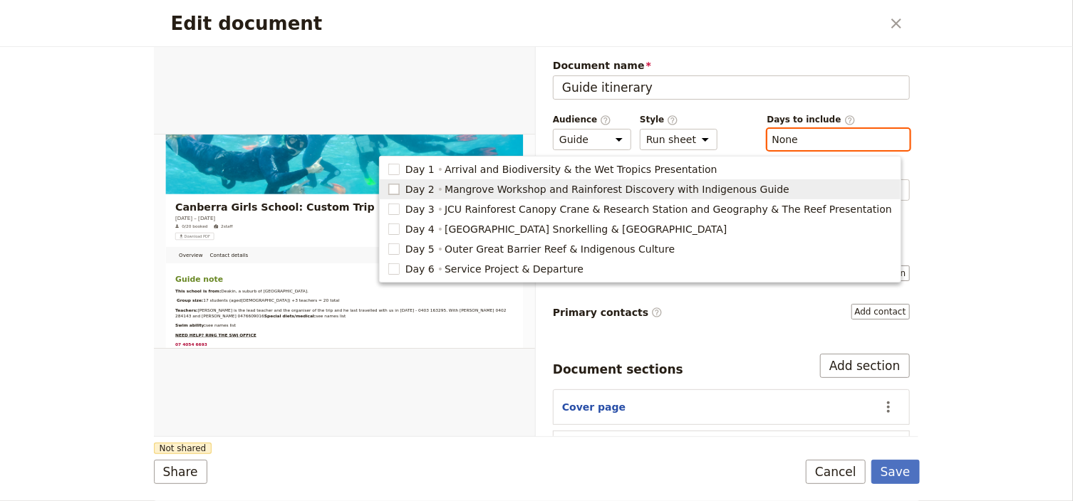
click at [399, 190] on rect "button" at bounding box center [393, 189] width 11 height 11
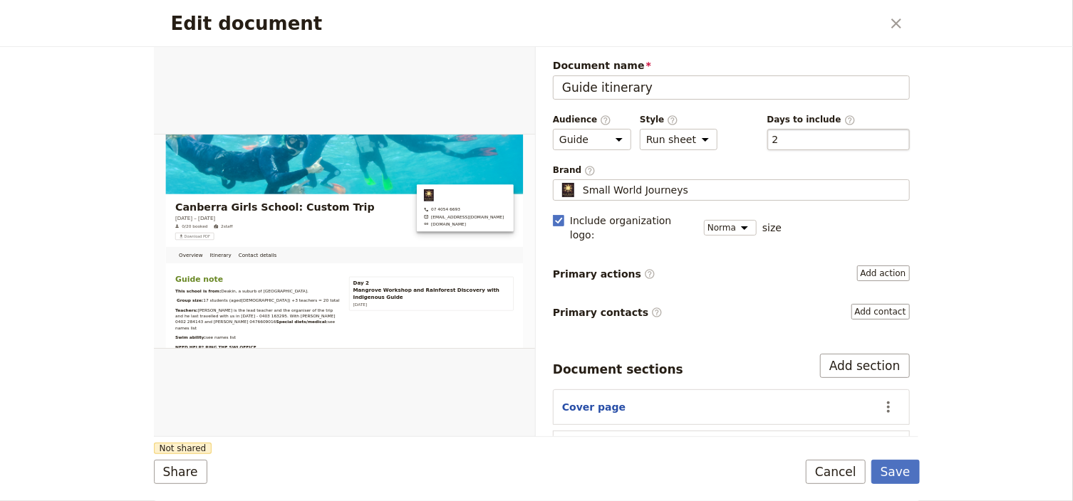
click at [801, 137] on div "​ 2 2" at bounding box center [838, 139] width 142 height 21
click at [778, 137] on button "​ 2" at bounding box center [775, 139] width 6 height 14
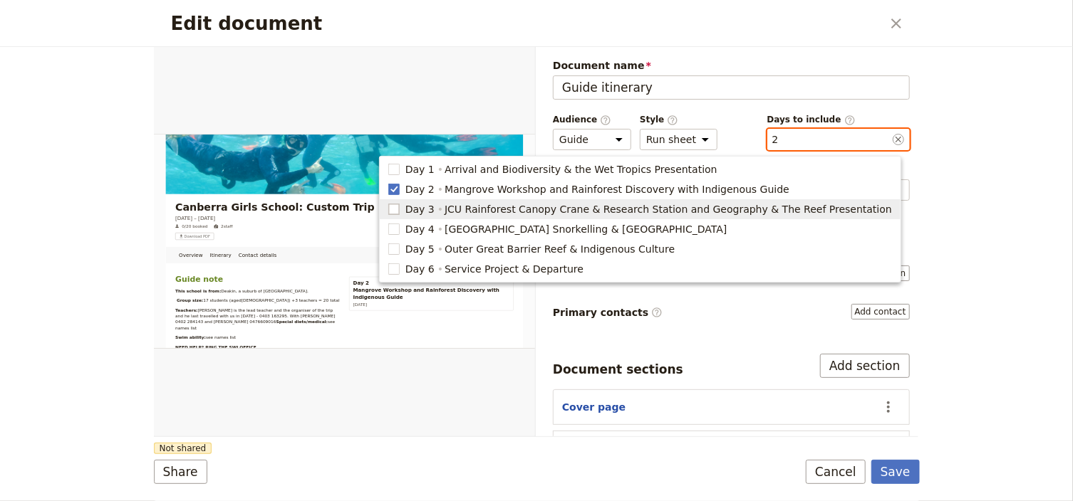
click at [399, 211] on rect "button" at bounding box center [393, 209] width 11 height 11
type input "2, 3"
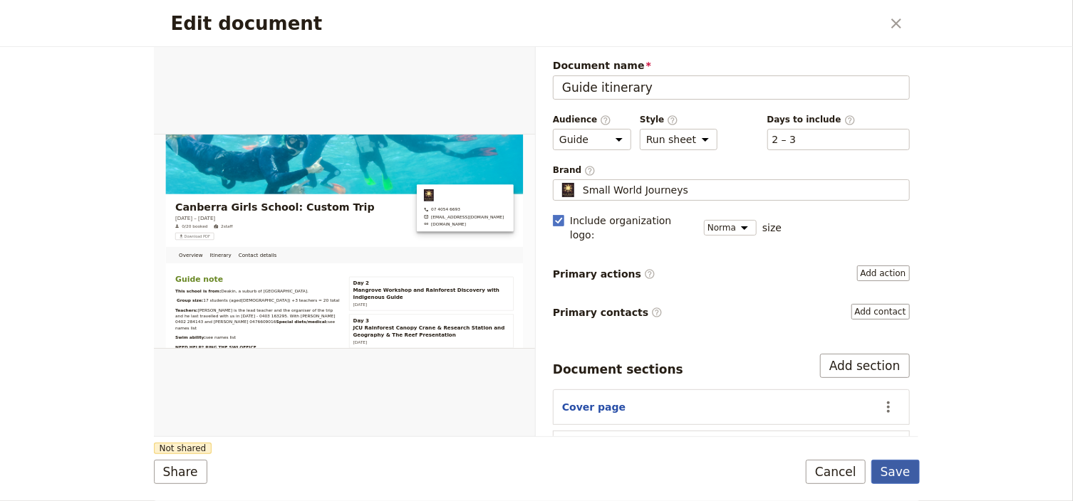
click at [902, 467] on button "Save" at bounding box center [895, 472] width 48 height 24
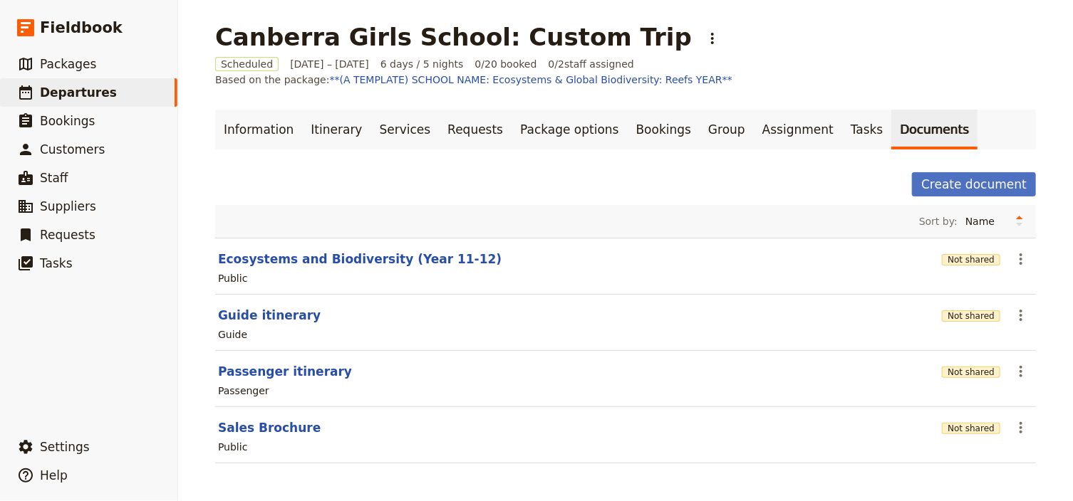
click at [779, 53] on main "Canberra Girls School: Custom Trip ​ Scheduled [DATE] – [DATE] 6 days / 5 night…" at bounding box center [625, 252] width 855 height 504
click at [319, 137] on link "Itinerary" at bounding box center [336, 130] width 68 height 40
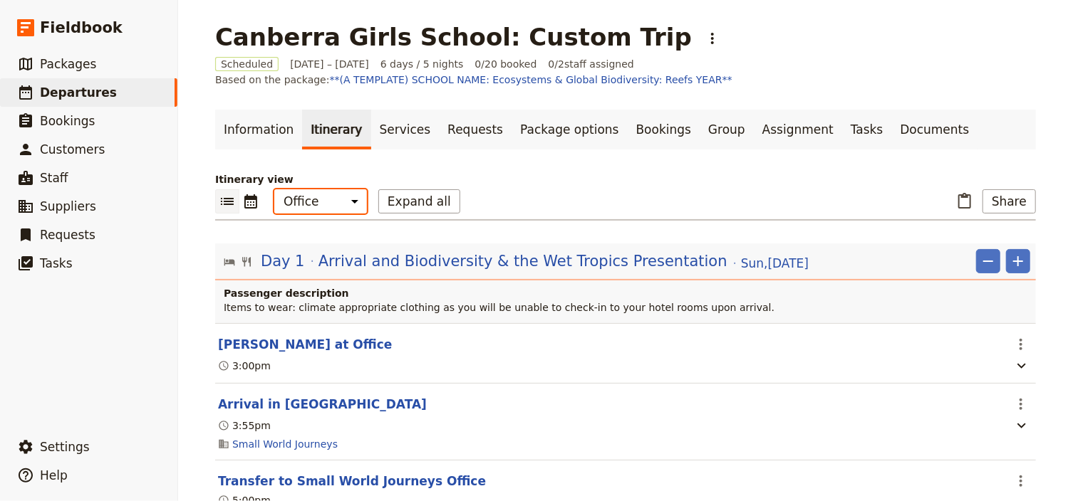
click at [319, 205] on select "Office Guide Passenger Sales" at bounding box center [320, 201] width 93 height 24
select select "STAFF"
click at [274, 189] on select "Office Guide Passenger Sales" at bounding box center [320, 201] width 93 height 24
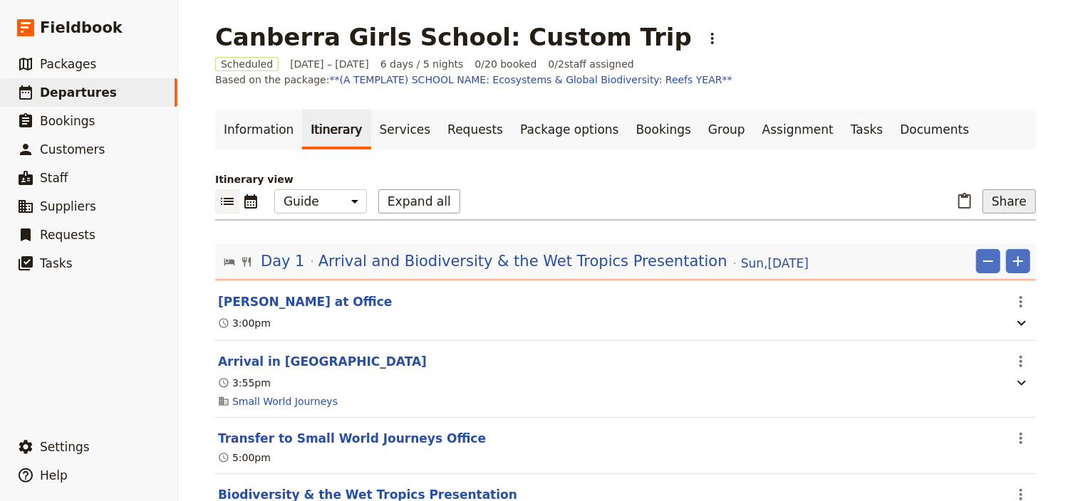
click at [1007, 204] on button "Share" at bounding box center [1008, 201] width 53 height 24
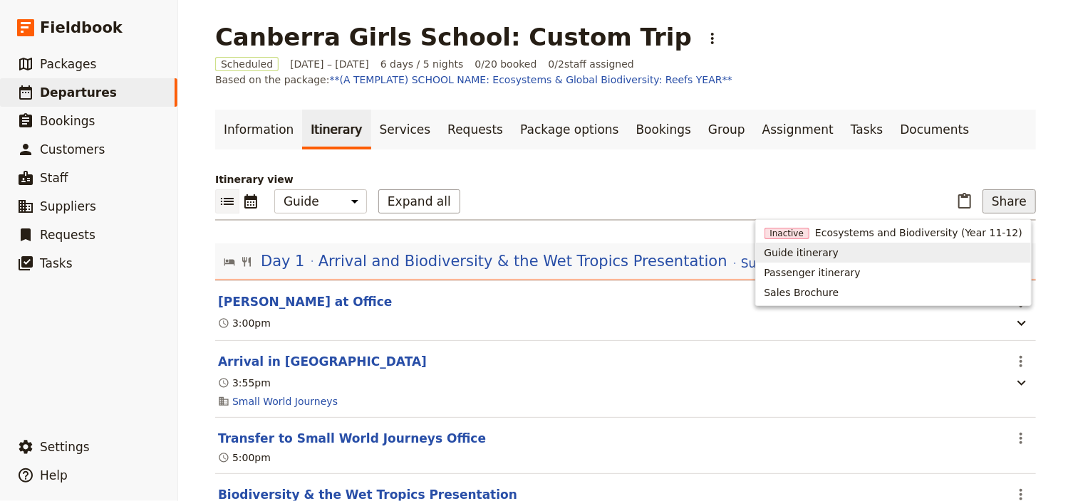
click at [833, 251] on span "Guide itinerary" at bounding box center [801, 253] width 75 height 14
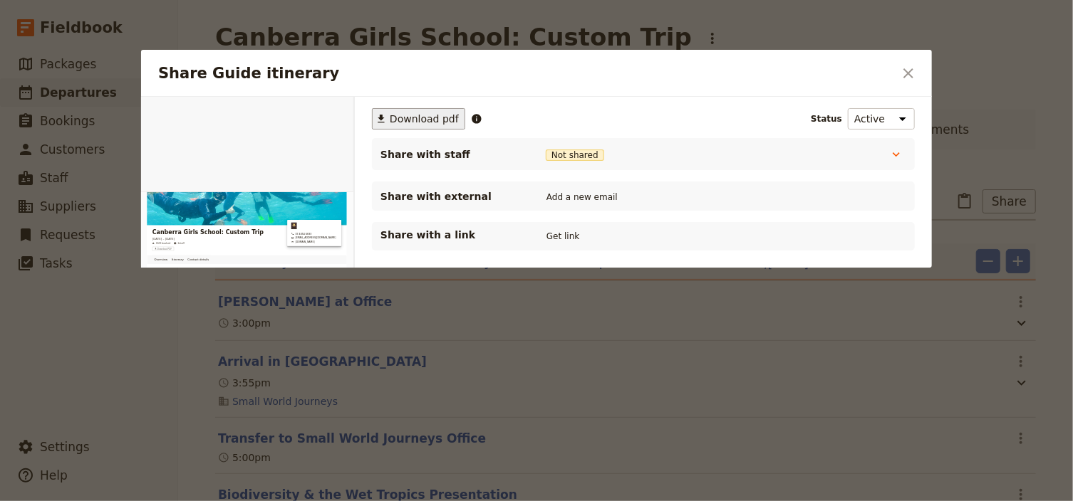
click at [383, 114] on icon "Share Guide itinerary" at bounding box center [380, 118] width 11 height 11
click at [901, 73] on icon "Close dialog" at bounding box center [908, 73] width 17 height 17
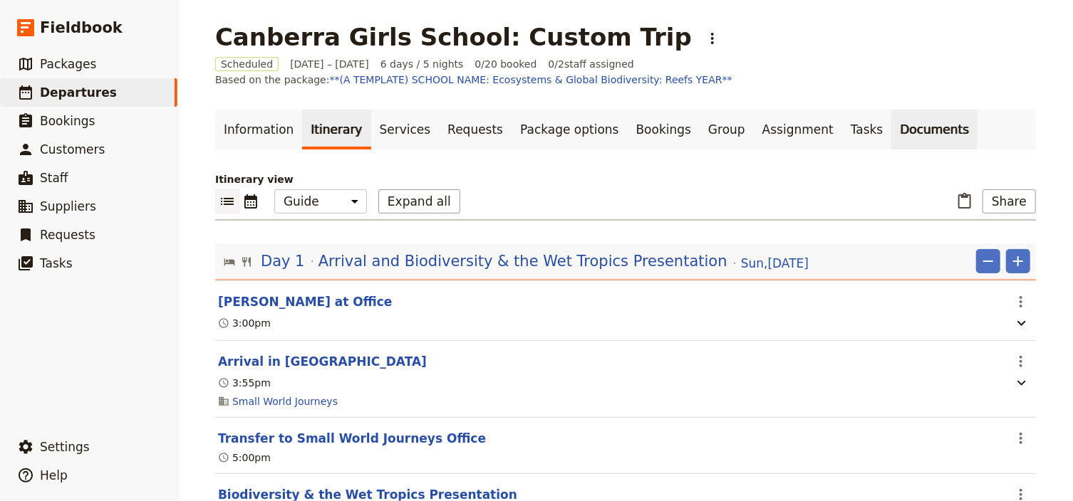
click at [891, 127] on link "Documents" at bounding box center [934, 130] width 86 height 40
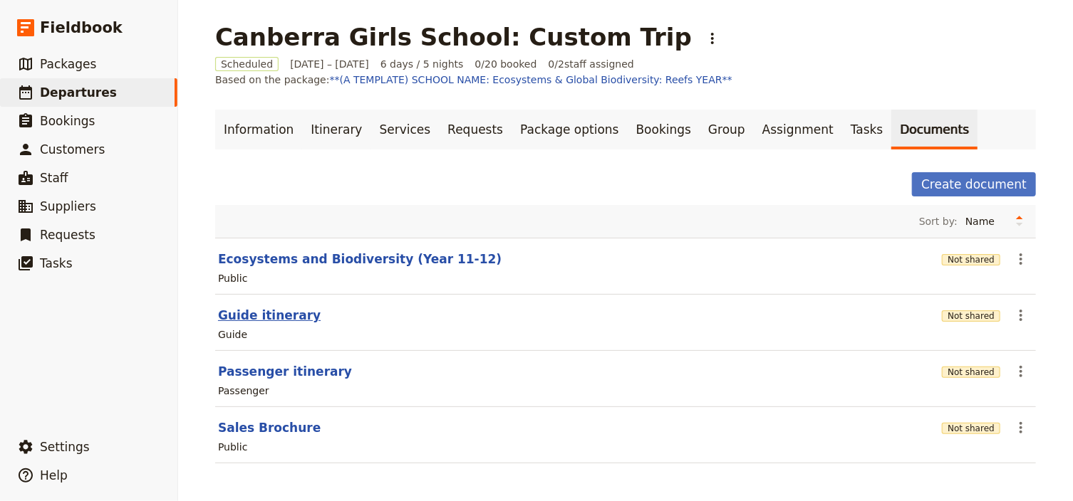
click at [277, 316] on button "Guide itinerary" at bounding box center [269, 315] width 103 height 17
select select "STAFF"
select select "RUN_SHEET"
select select "DEFAULT"
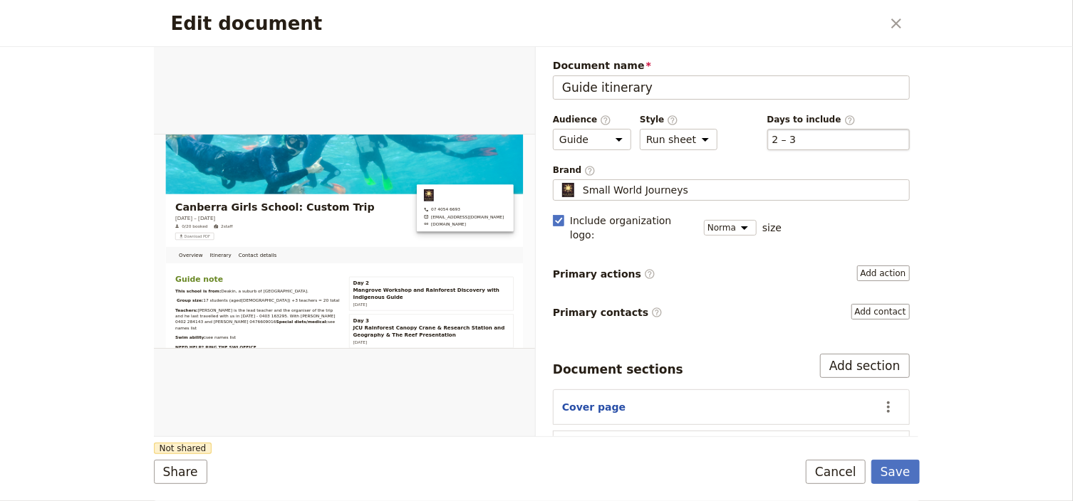
click at [803, 140] on div "​ 2 – 3 2, 3" at bounding box center [838, 139] width 142 height 21
click at [796, 140] on button "​ 2 – 3" at bounding box center [784, 139] width 24 height 14
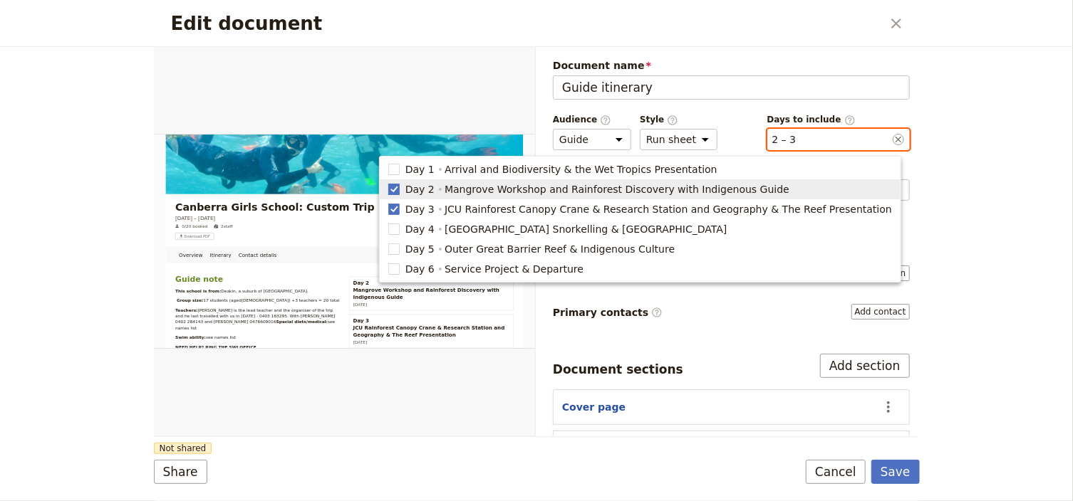
click at [399, 189] on rect "button" at bounding box center [393, 189] width 11 height 11
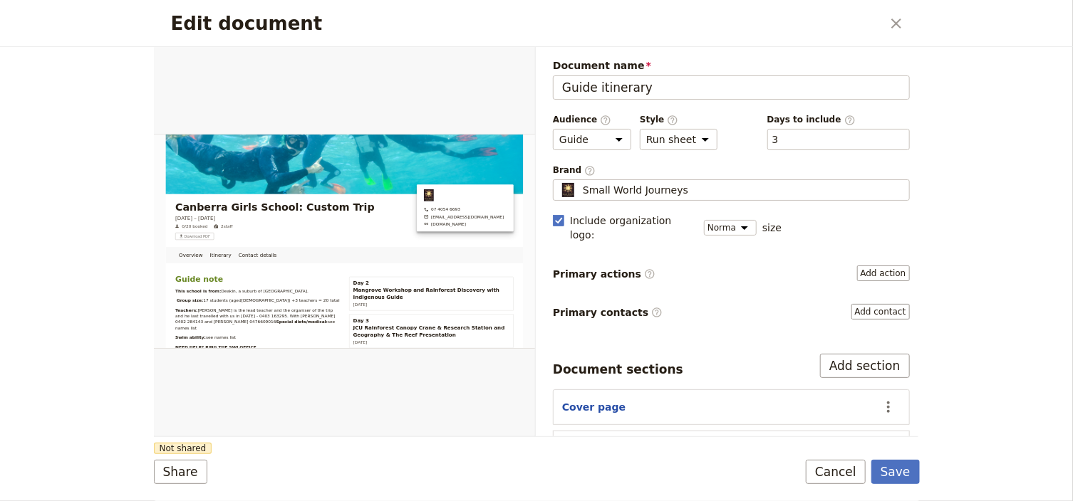
type input "3"
click at [895, 473] on button "Save" at bounding box center [895, 472] width 48 height 24
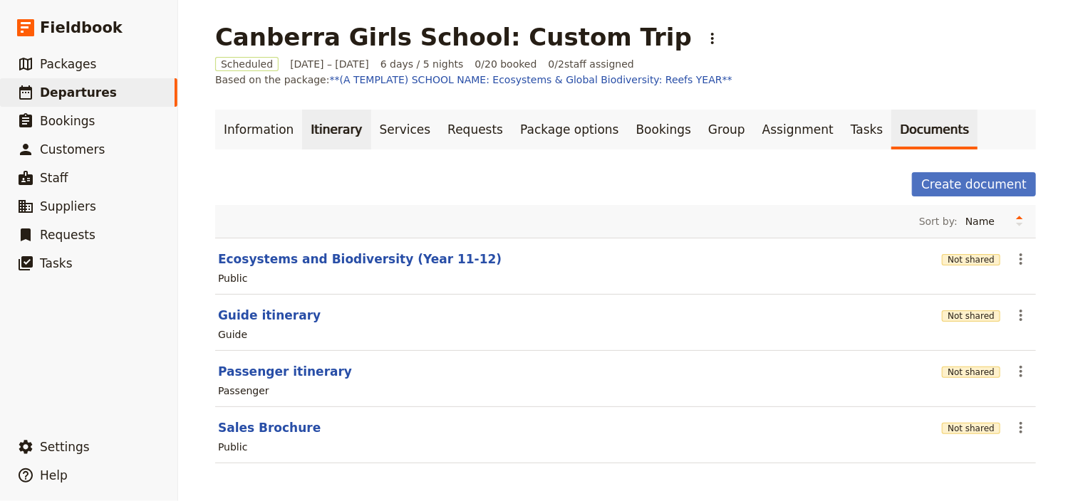
click at [330, 125] on link "Itinerary" at bounding box center [336, 130] width 68 height 40
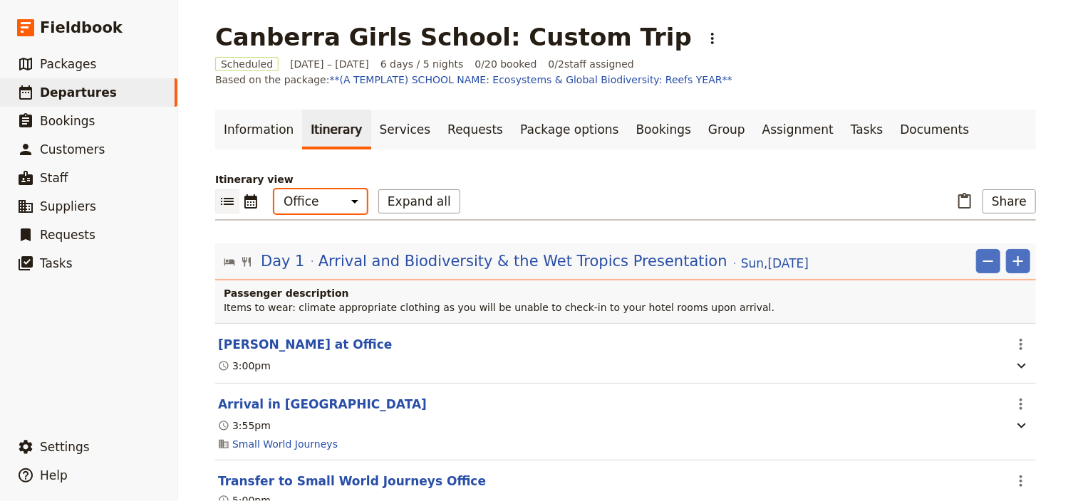
click at [328, 202] on select "Office Guide Passenger Sales" at bounding box center [320, 201] width 93 height 24
select select "STAFF"
click at [274, 189] on select "Office Guide Passenger Sales" at bounding box center [320, 201] width 93 height 24
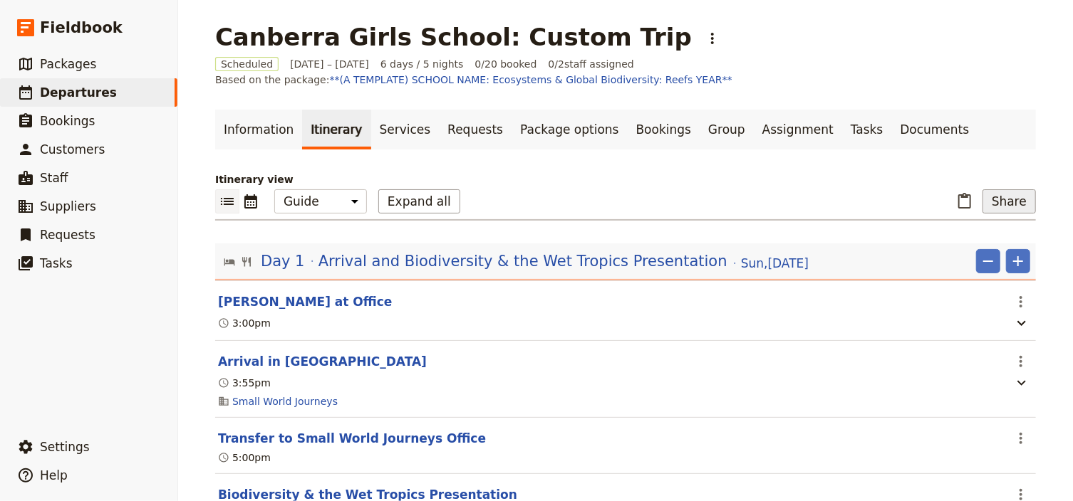
click at [991, 209] on button "Share" at bounding box center [1008, 201] width 53 height 24
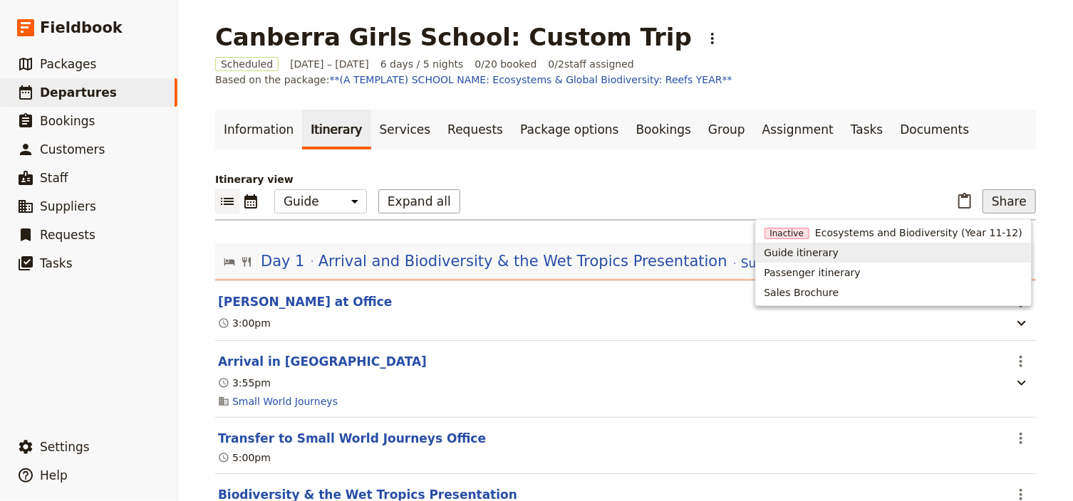
click at [839, 252] on span "Guide itinerary" at bounding box center [801, 253] width 75 height 14
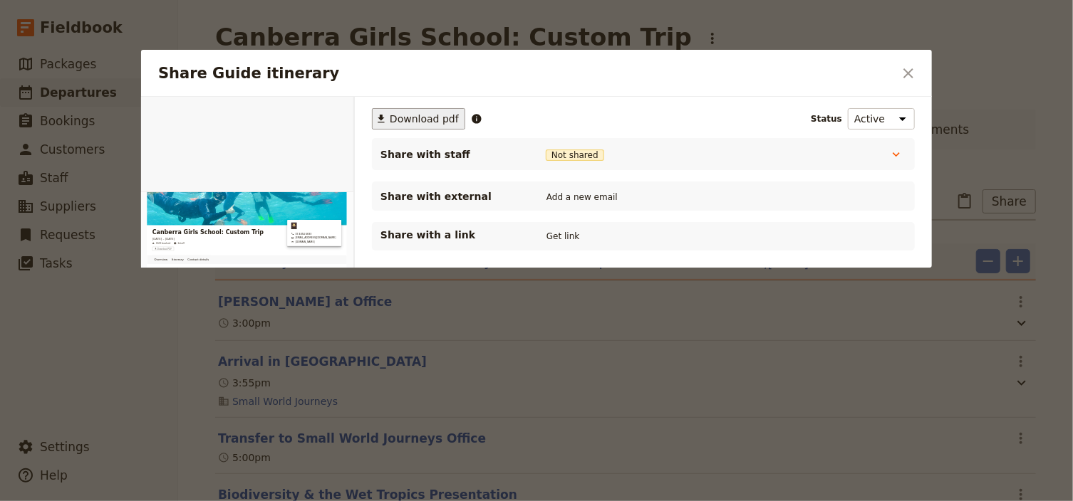
click at [423, 122] on span "Download pdf" at bounding box center [424, 119] width 69 height 14
click at [909, 71] on icon "Close dialog" at bounding box center [908, 73] width 10 height 10
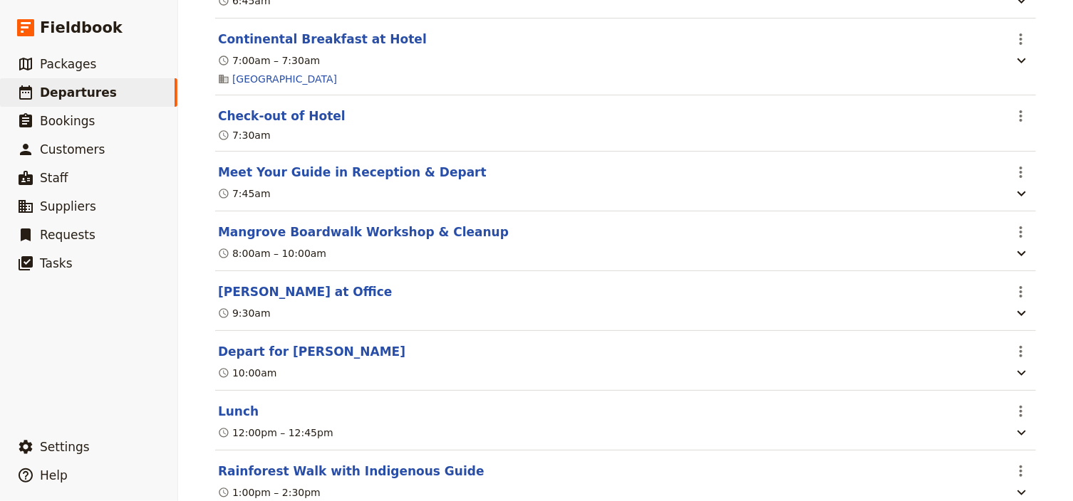
scroll to position [1026, 0]
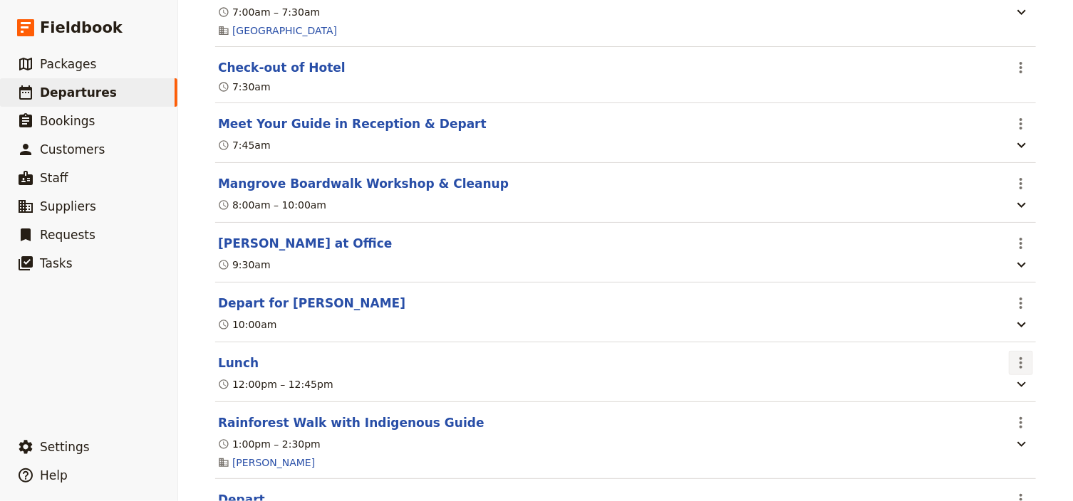
click at [1019, 369] on icon "Actions" at bounding box center [1020, 363] width 3 height 11
click at [991, 402] on span "Edit this itinerary item" at bounding box center [950, 404] width 112 height 14
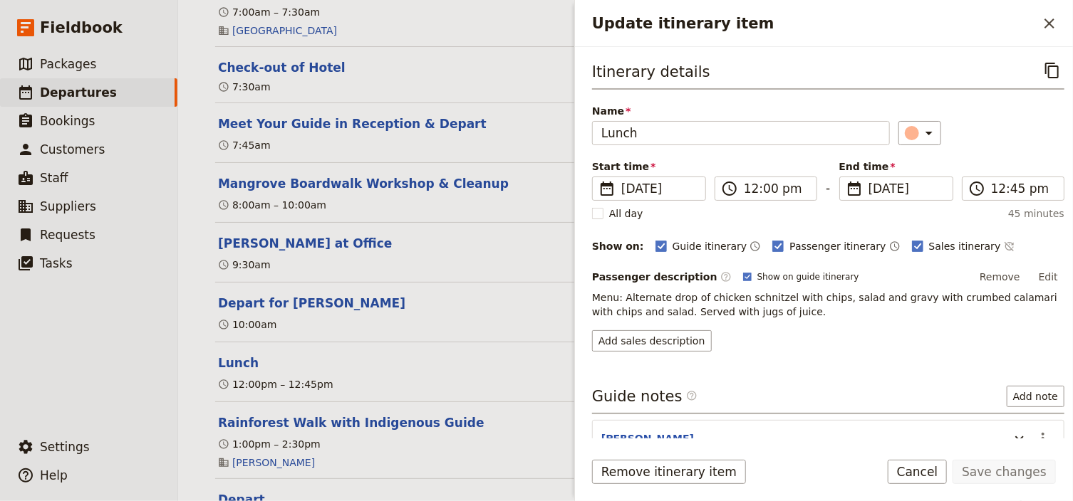
scroll to position [77, 0]
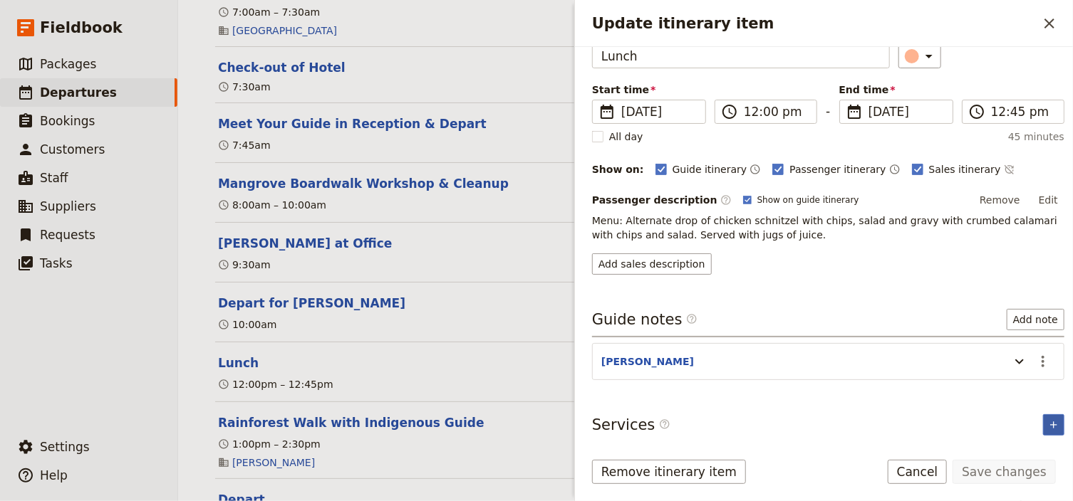
click at [1048, 423] on icon "Add service inclusion" at bounding box center [1053, 425] width 11 height 11
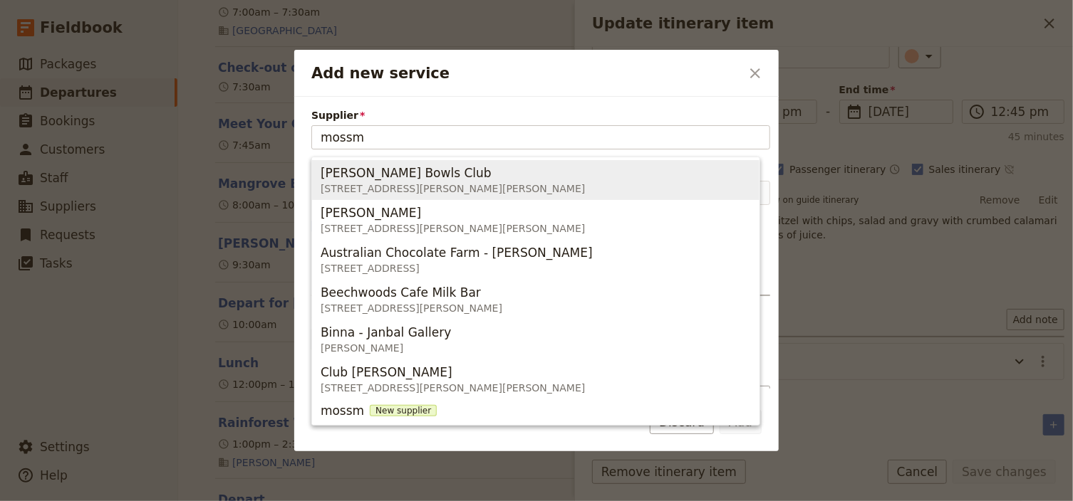
click at [416, 191] on span "[STREET_ADDRESS][PERSON_NAME][PERSON_NAME]" at bounding box center [453, 189] width 264 height 14
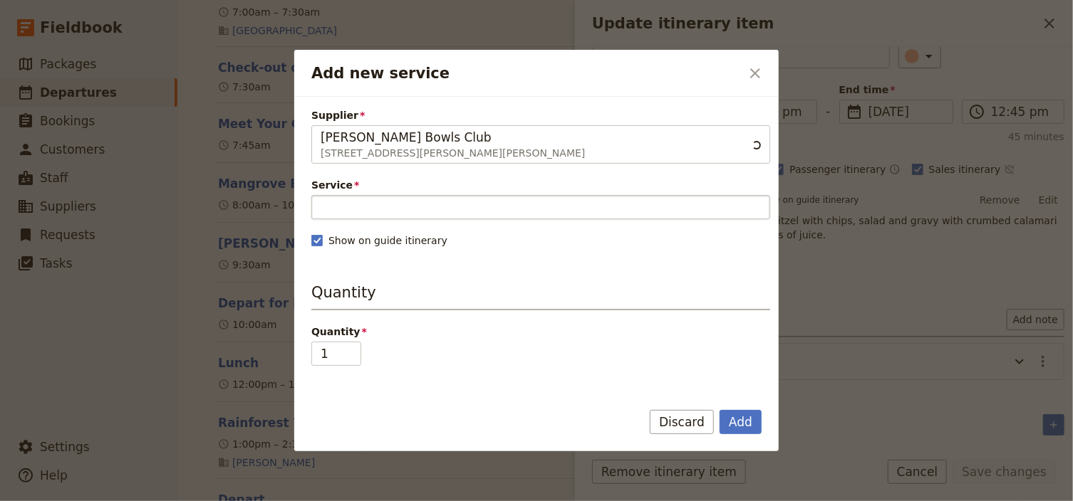
type input "[PERSON_NAME] Bowls Club"
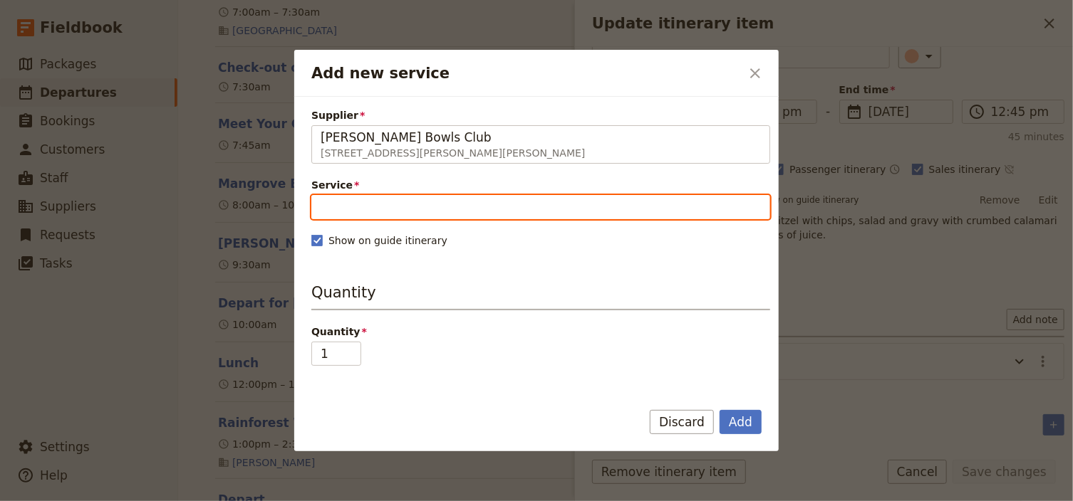
click at [386, 205] on input "Service" at bounding box center [540, 207] width 459 height 24
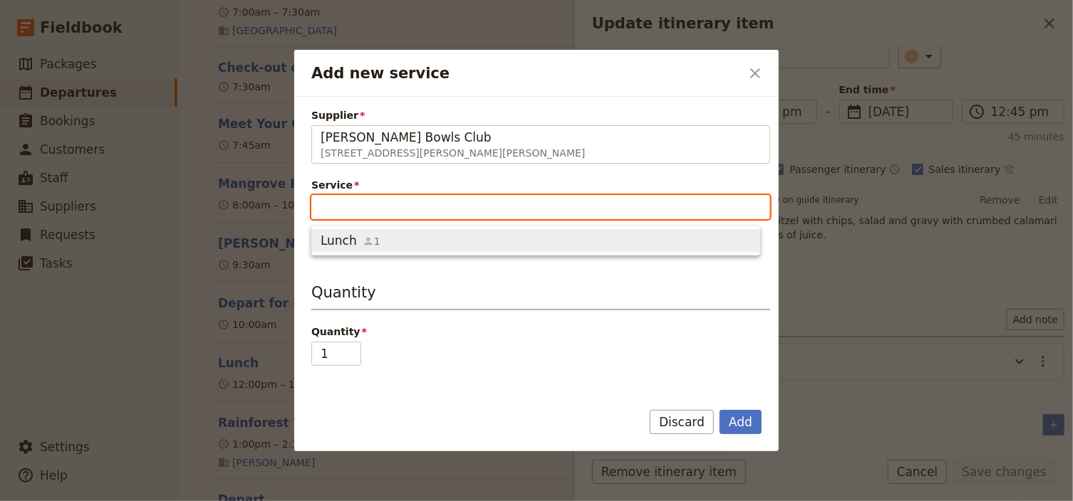
click at [353, 240] on div "Lunch 1" at bounding box center [351, 240] width 60 height 17
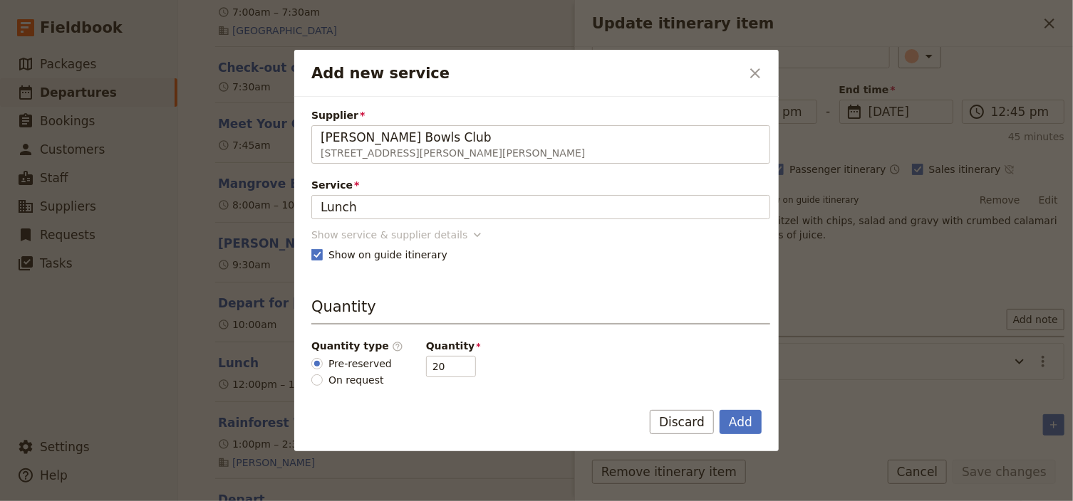
click at [470, 232] on icon "Add new service" at bounding box center [477, 235] width 14 height 14
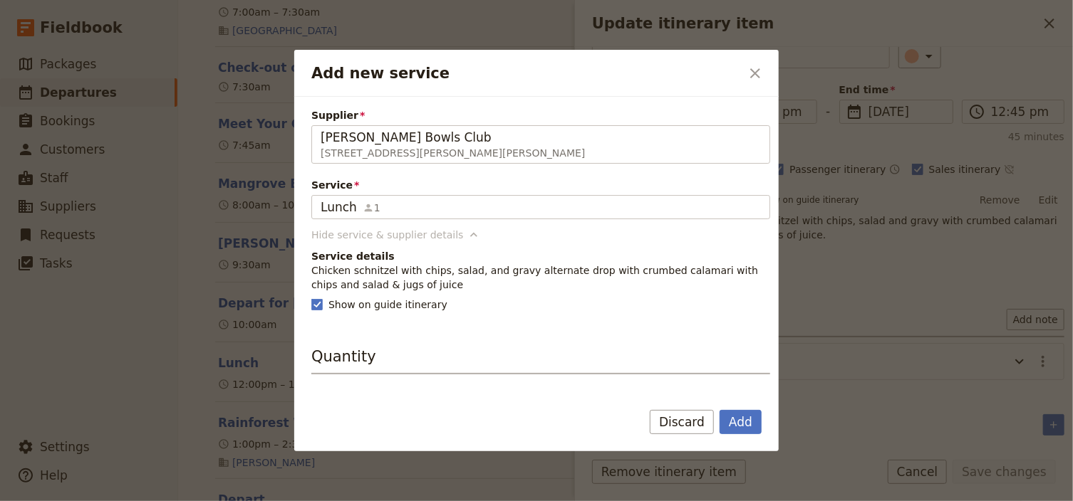
click at [467, 232] on icon "Add new service" at bounding box center [474, 235] width 14 height 14
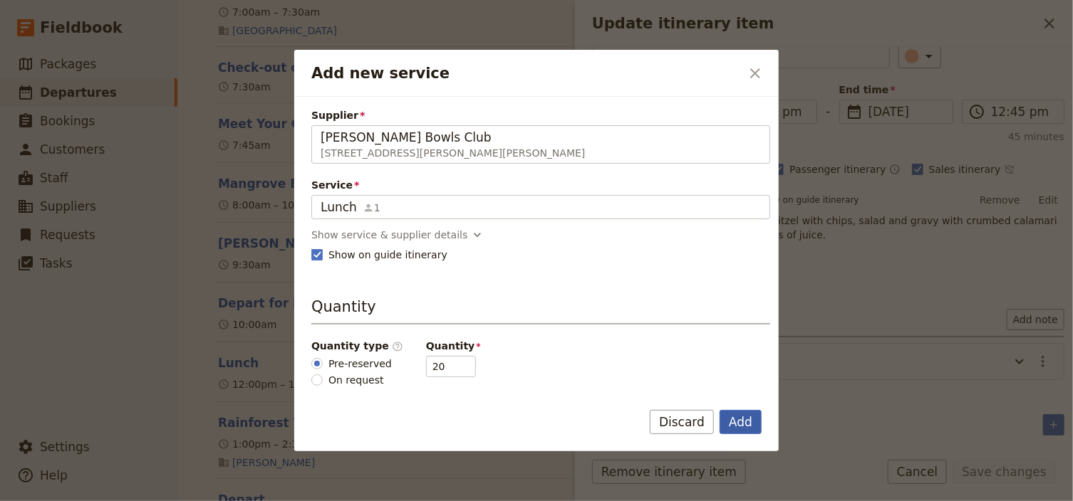
click at [739, 422] on button "Add" at bounding box center [740, 422] width 42 height 24
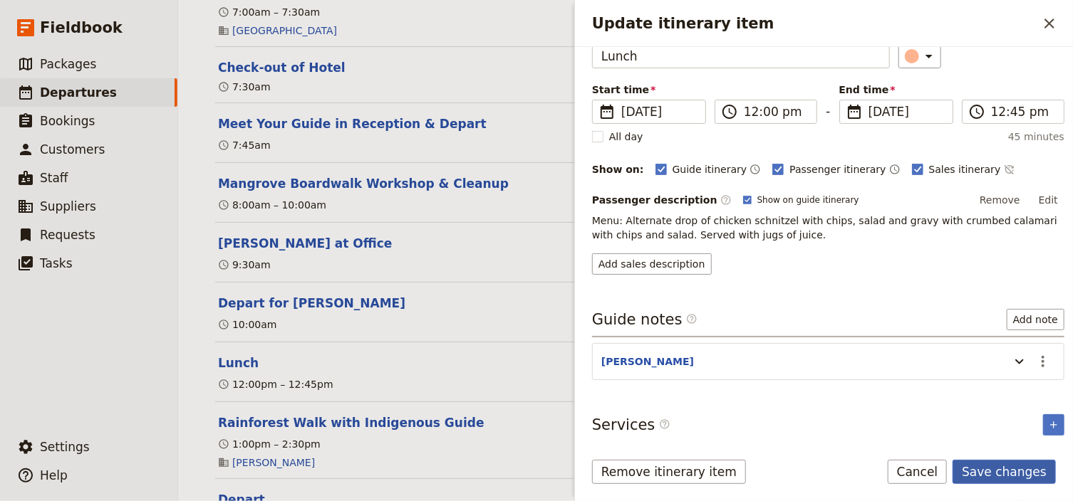
click at [1009, 476] on button "Save changes" at bounding box center [1003, 472] width 103 height 24
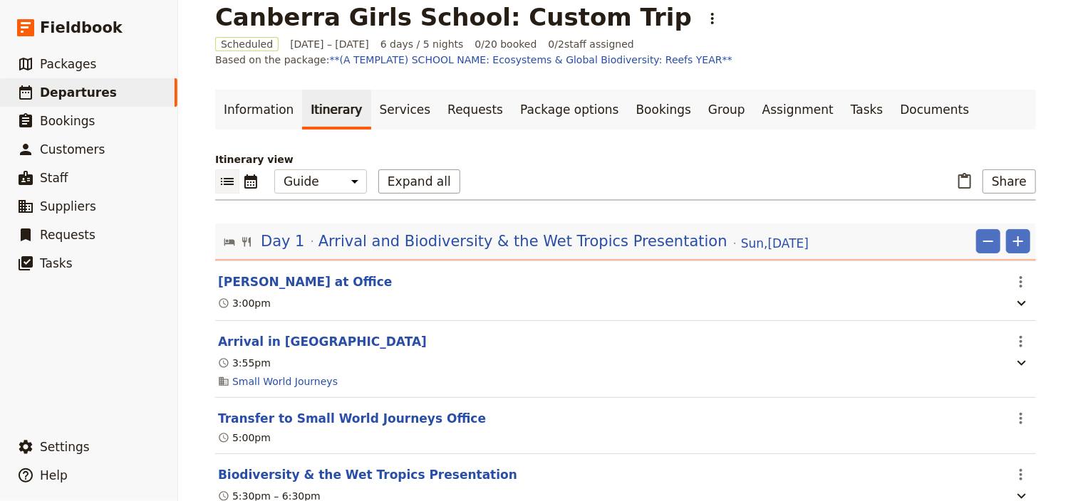
scroll to position [0, 0]
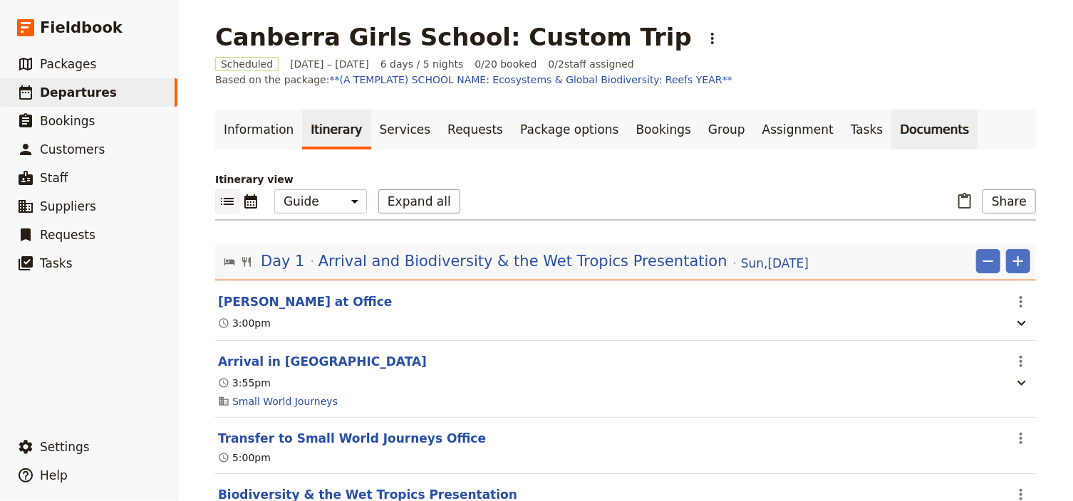
click at [891, 134] on link "Documents" at bounding box center [934, 130] width 86 height 40
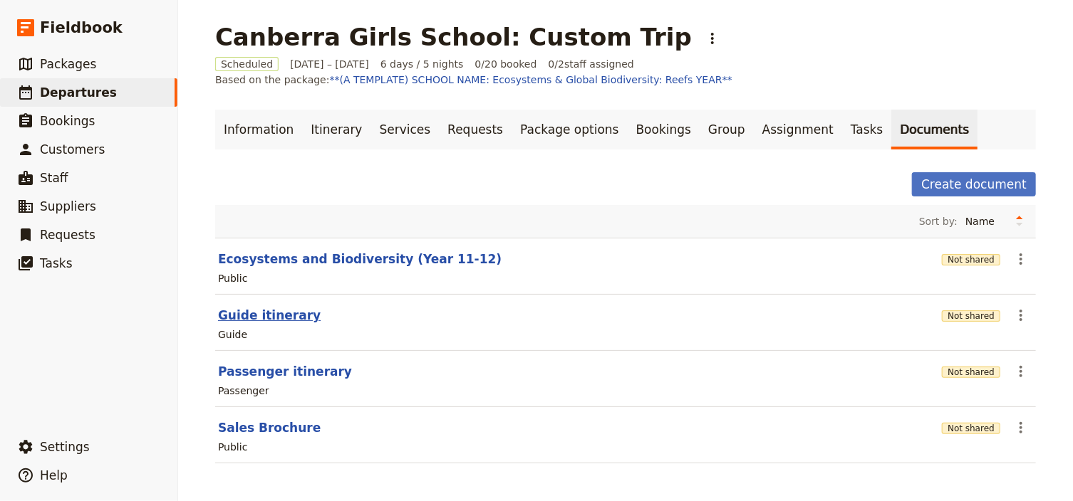
click at [260, 313] on button "Guide itinerary" at bounding box center [269, 315] width 103 height 17
select select "STAFF"
select select "RUN_SHEET"
select select "DEFAULT"
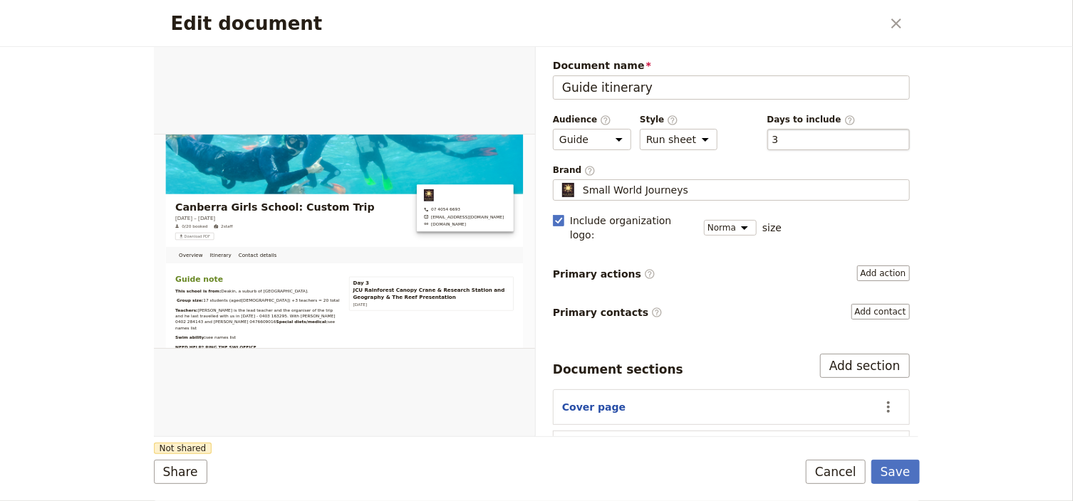
click at [789, 137] on div "​ 3 3" at bounding box center [838, 139] width 142 height 21
click at [778, 137] on button "​ 3" at bounding box center [775, 139] width 6 height 14
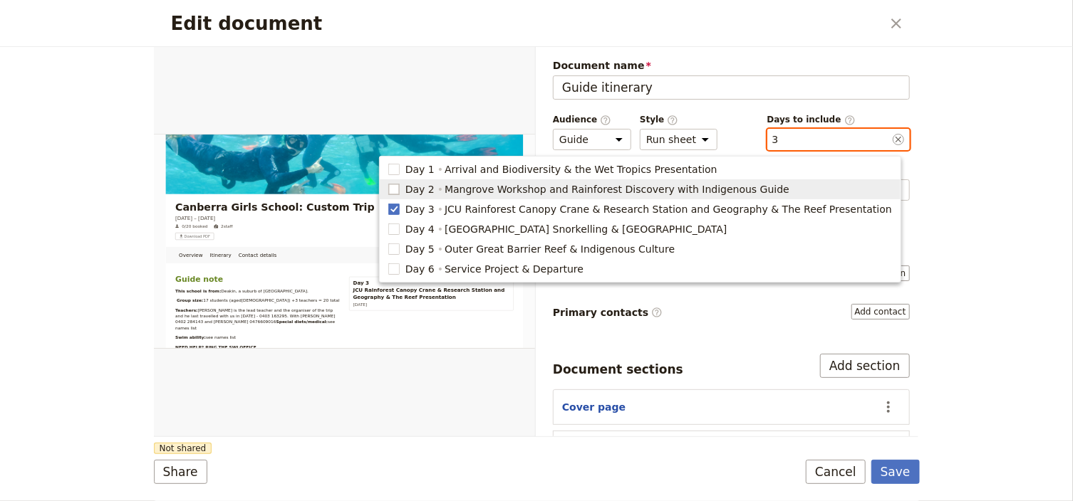
click at [399, 188] on rect "button" at bounding box center [393, 189] width 11 height 11
type input "2, 3"
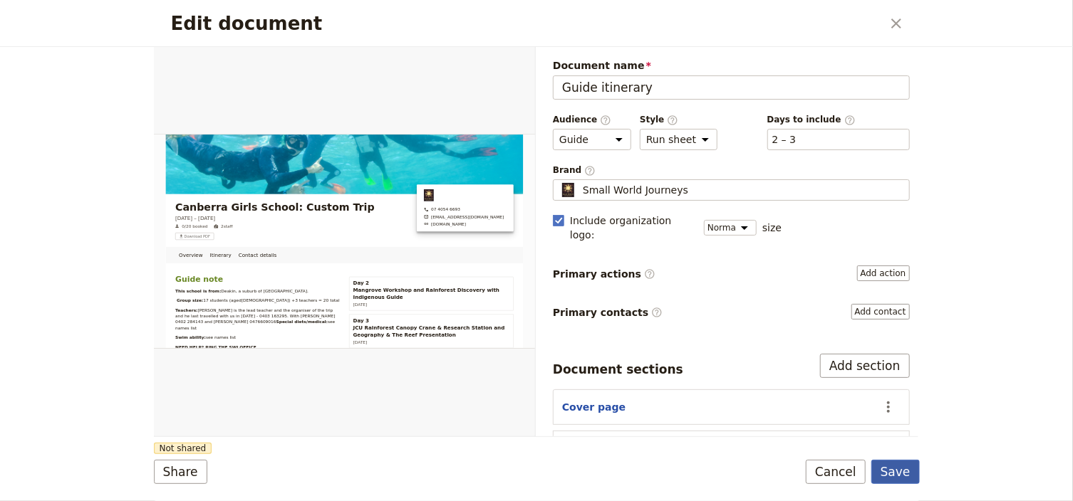
click at [900, 473] on button "Save" at bounding box center [895, 472] width 48 height 24
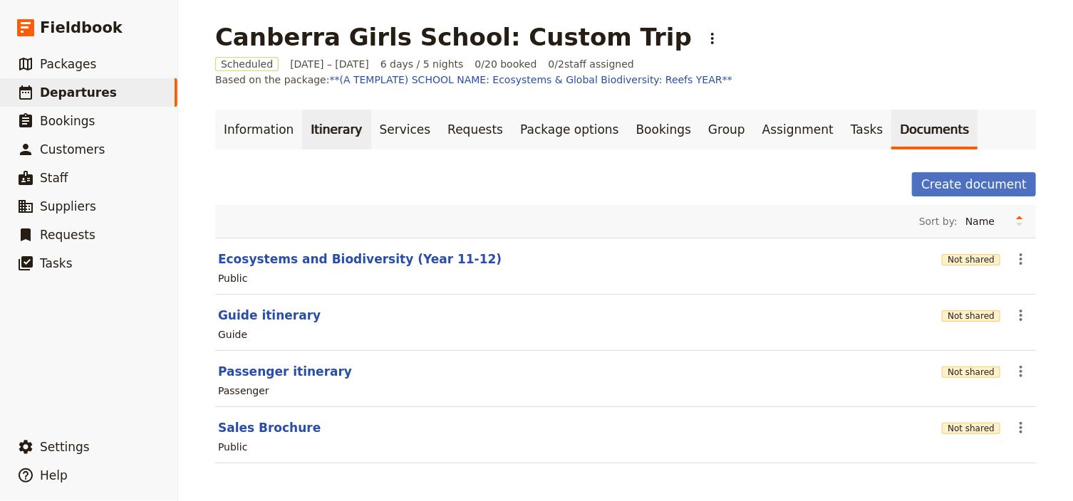
click at [330, 132] on link "Itinerary" at bounding box center [336, 130] width 68 height 40
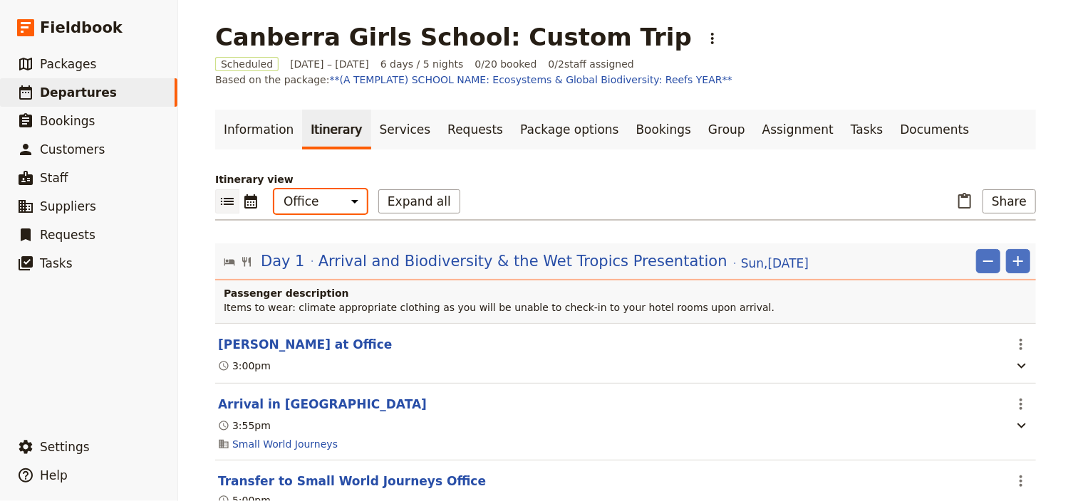
click at [330, 197] on select "Office Guide Passenger Sales" at bounding box center [320, 201] width 93 height 24
click at [274, 189] on select "Office Guide Passenger Sales" at bounding box center [320, 201] width 93 height 24
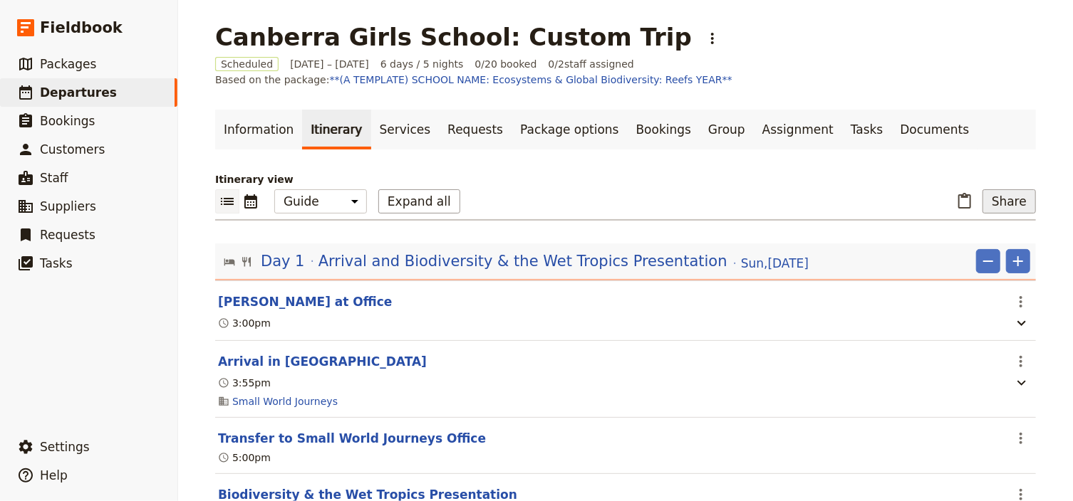
click at [1008, 204] on button "Share" at bounding box center [1008, 201] width 53 height 24
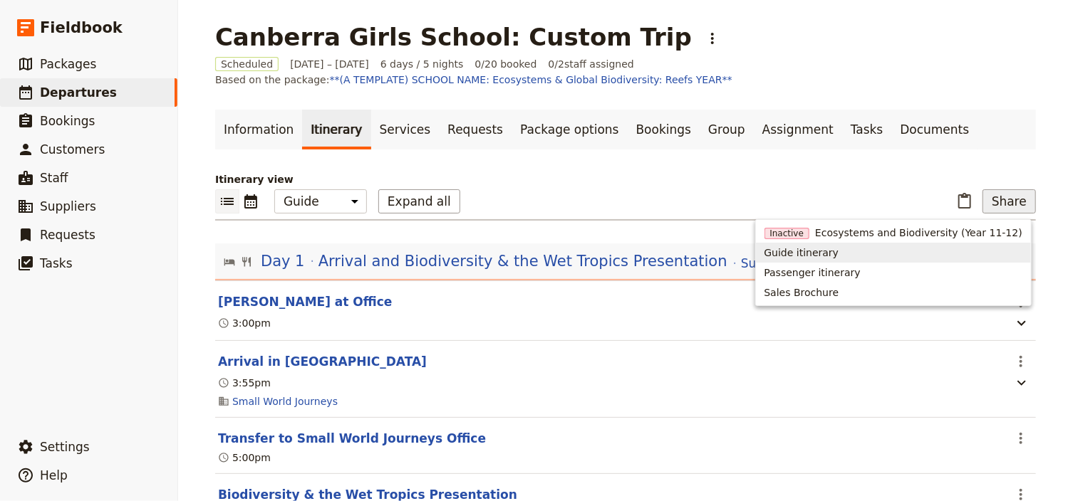
click at [836, 251] on span "Guide itinerary" at bounding box center [801, 253] width 75 height 14
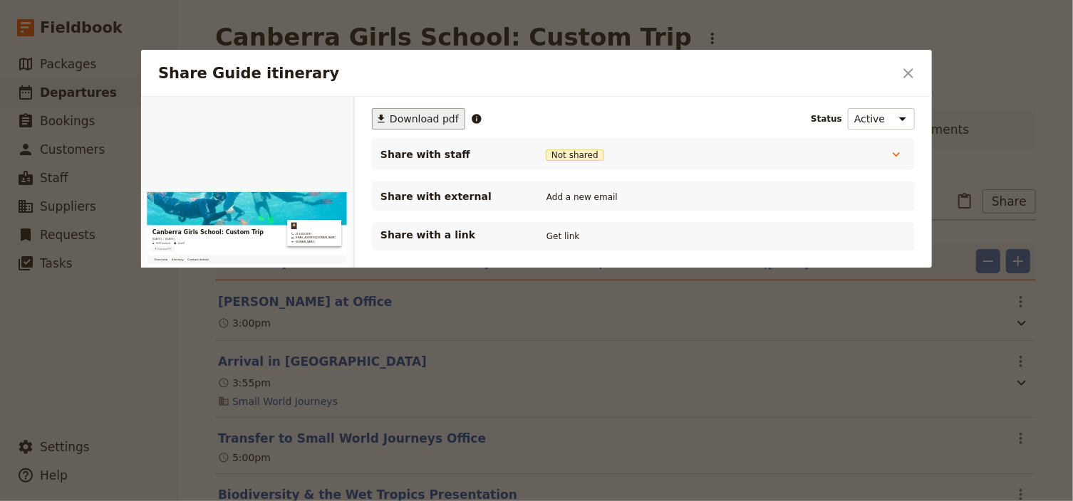
click at [422, 120] on span "Download pdf" at bounding box center [424, 119] width 69 height 14
click at [906, 78] on icon "Close dialog" at bounding box center [908, 73] width 17 height 17
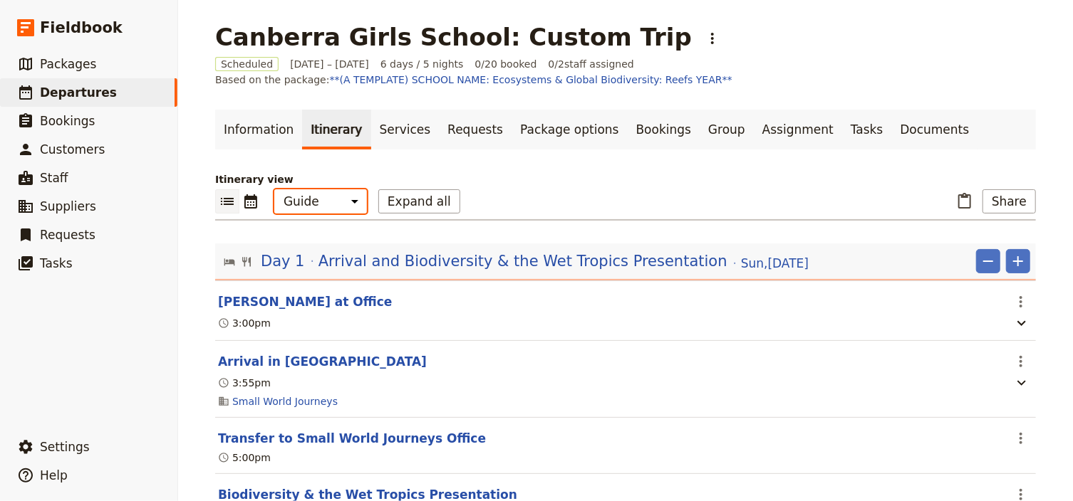
click at [327, 204] on select "Office Guide Passenger Sales" at bounding box center [320, 201] width 93 height 24
select select "PASSENGER"
click at [274, 189] on select "Office Guide Passenger Sales" at bounding box center [320, 201] width 93 height 24
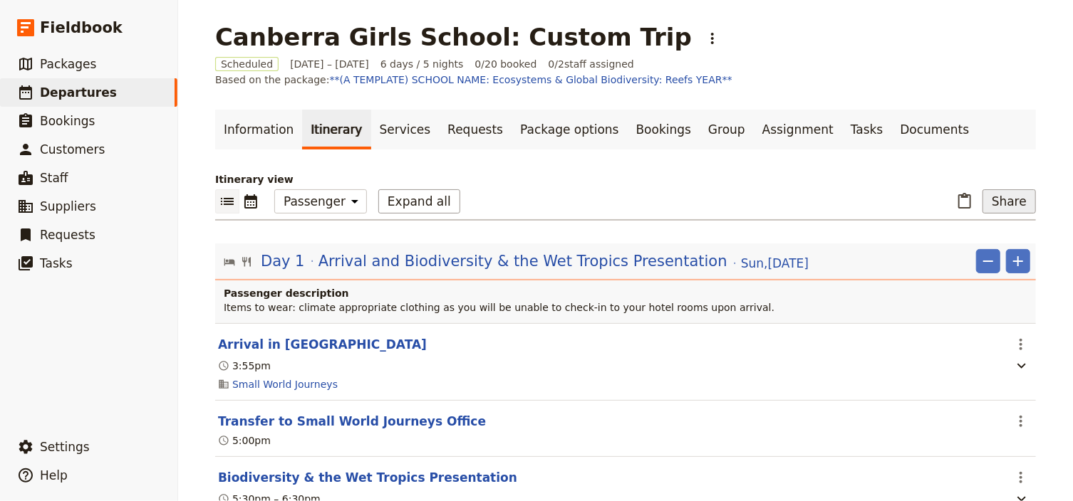
click at [993, 201] on button "Share" at bounding box center [1008, 201] width 53 height 24
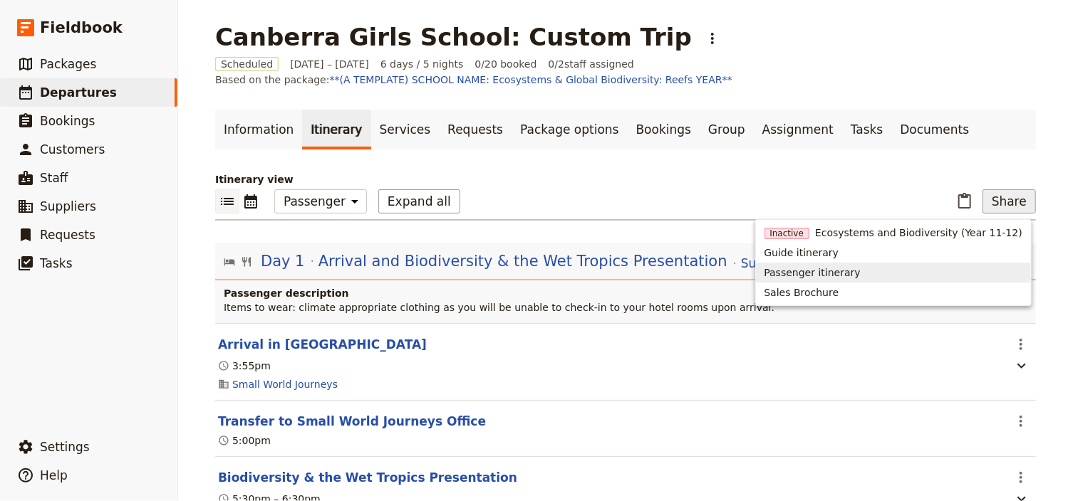
click at [846, 276] on span "Passenger itinerary" at bounding box center [812, 273] width 96 height 14
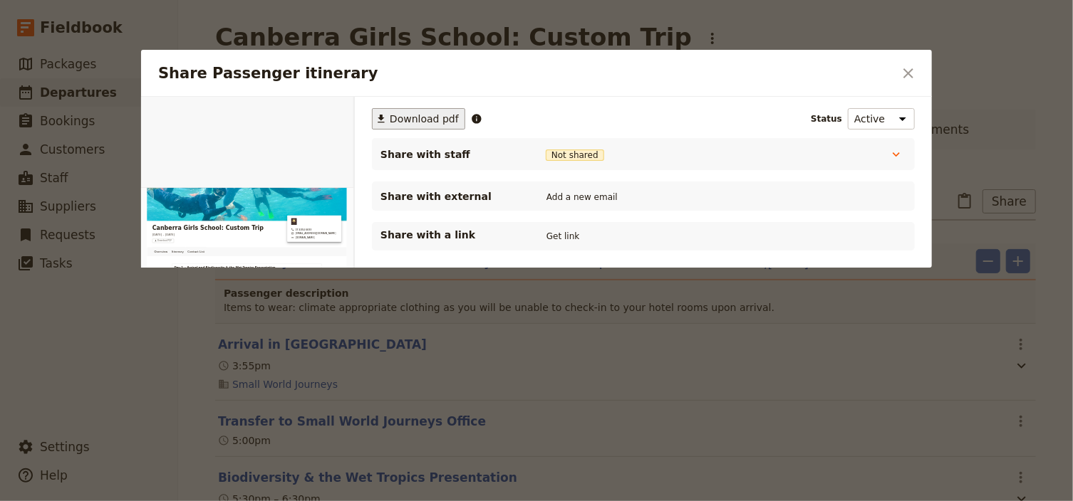
click at [431, 120] on span "Download pdf" at bounding box center [424, 119] width 69 height 14
click at [907, 74] on icon "Close dialog" at bounding box center [908, 73] width 10 height 10
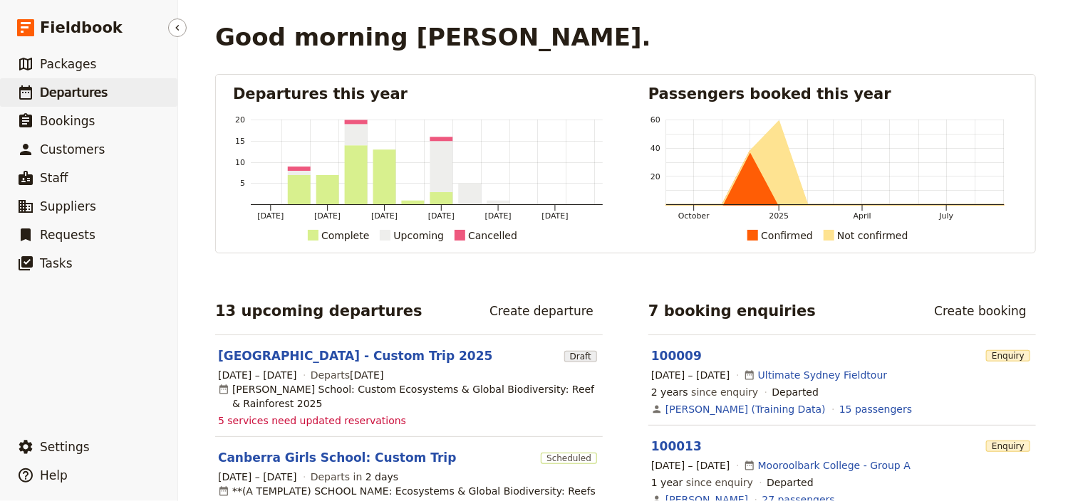
click at [88, 90] on span "Departures" at bounding box center [74, 92] width 68 height 14
